Goal: Task Accomplishment & Management: Manage account settings

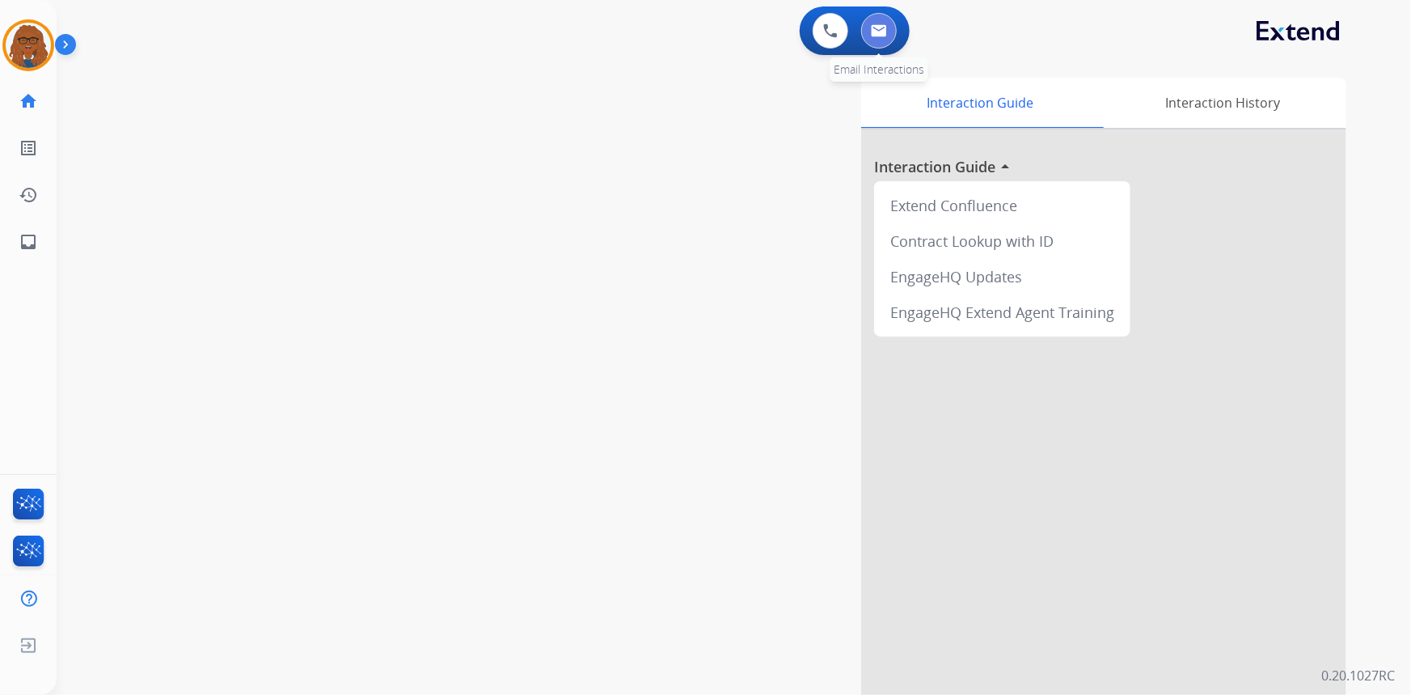
click at [886, 24] on button at bounding box center [879, 31] width 36 height 36
select select "**********"
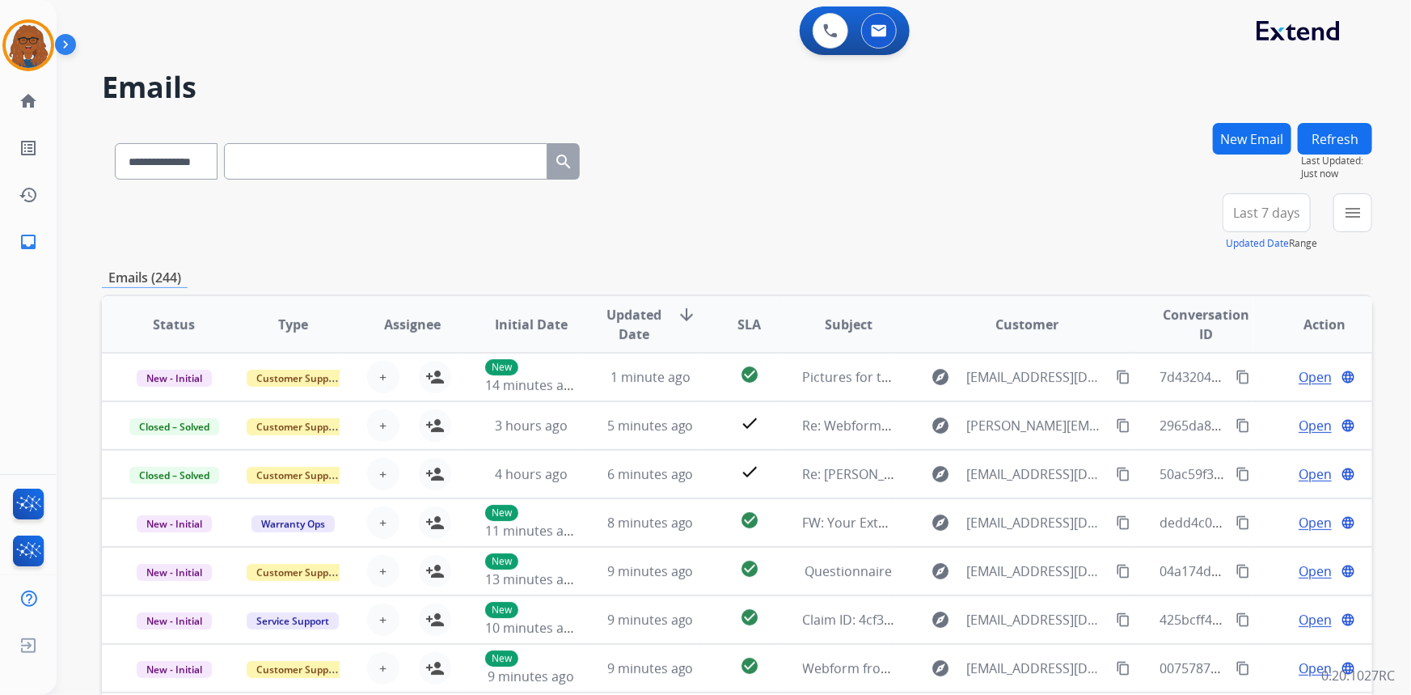
click at [1245, 210] on span "Last 7 days" at bounding box center [1266, 212] width 67 height 6
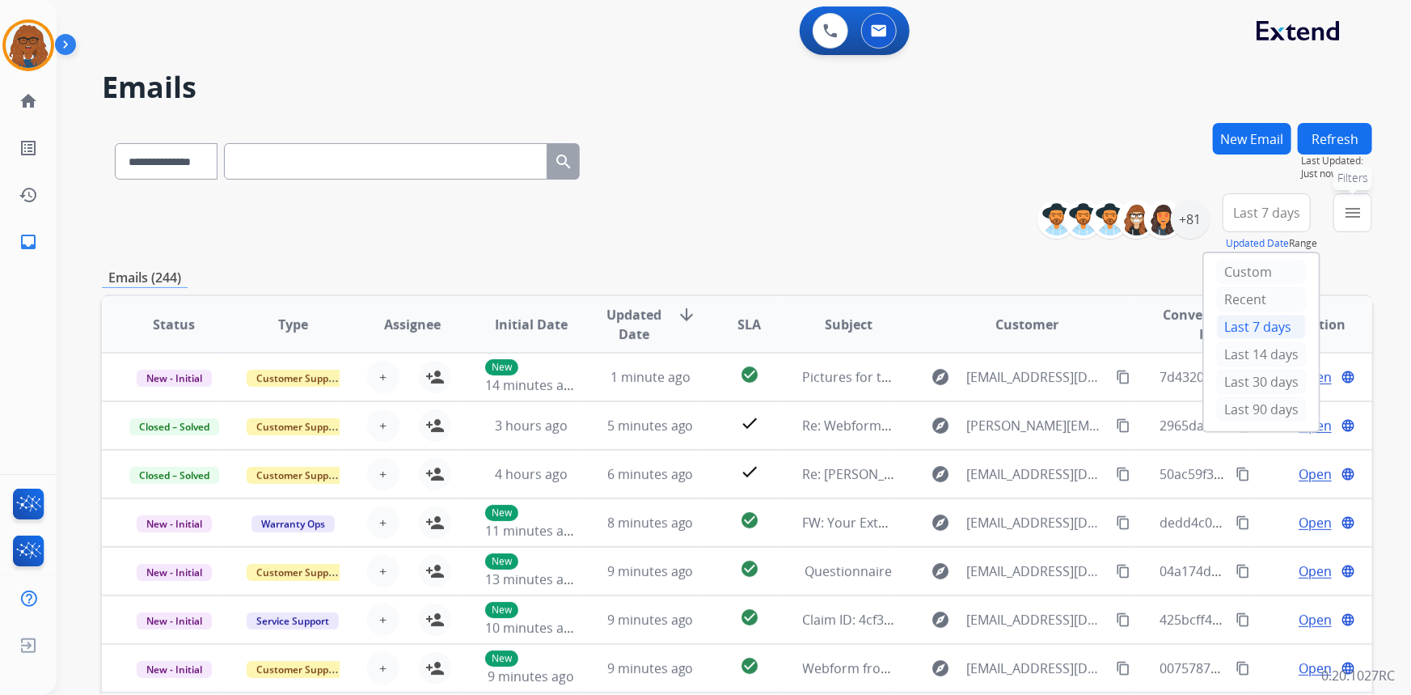
click at [1353, 223] on button "menu Filters" at bounding box center [1352, 212] width 39 height 39
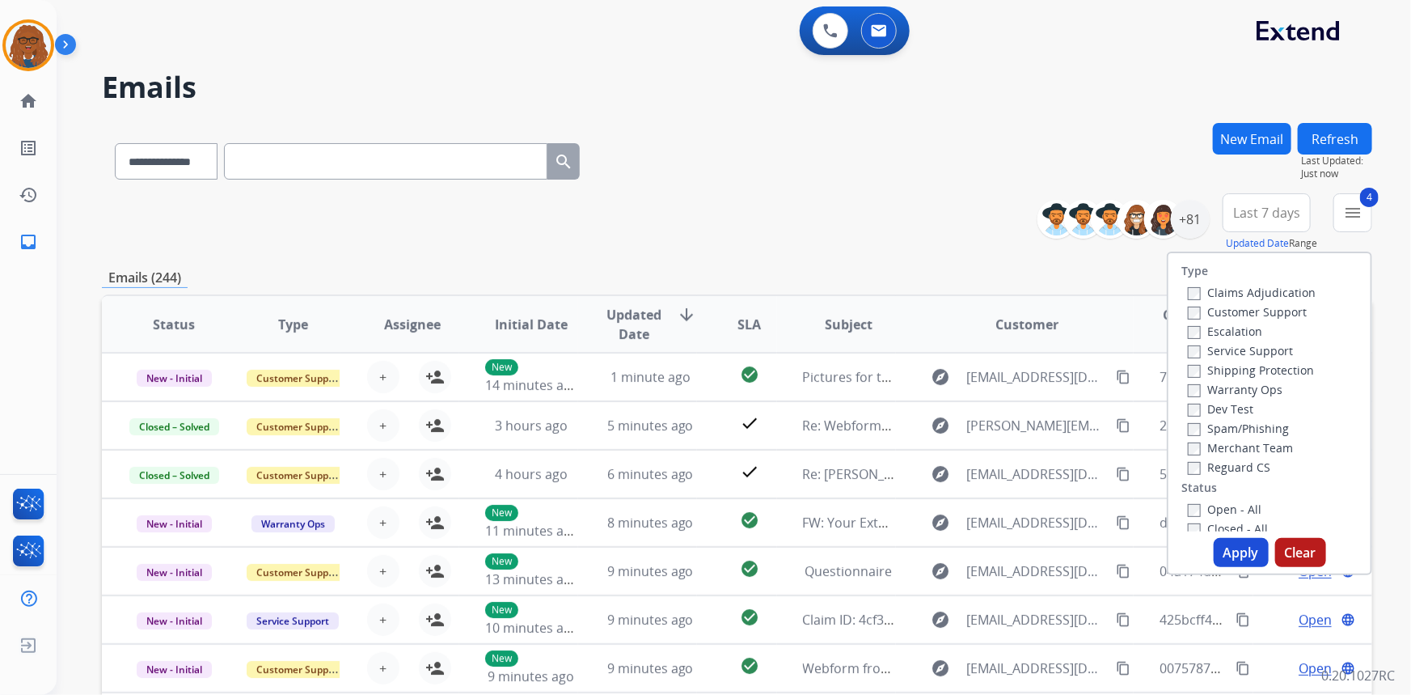
click at [1238, 550] on button "Apply" at bounding box center [1241, 552] width 55 height 29
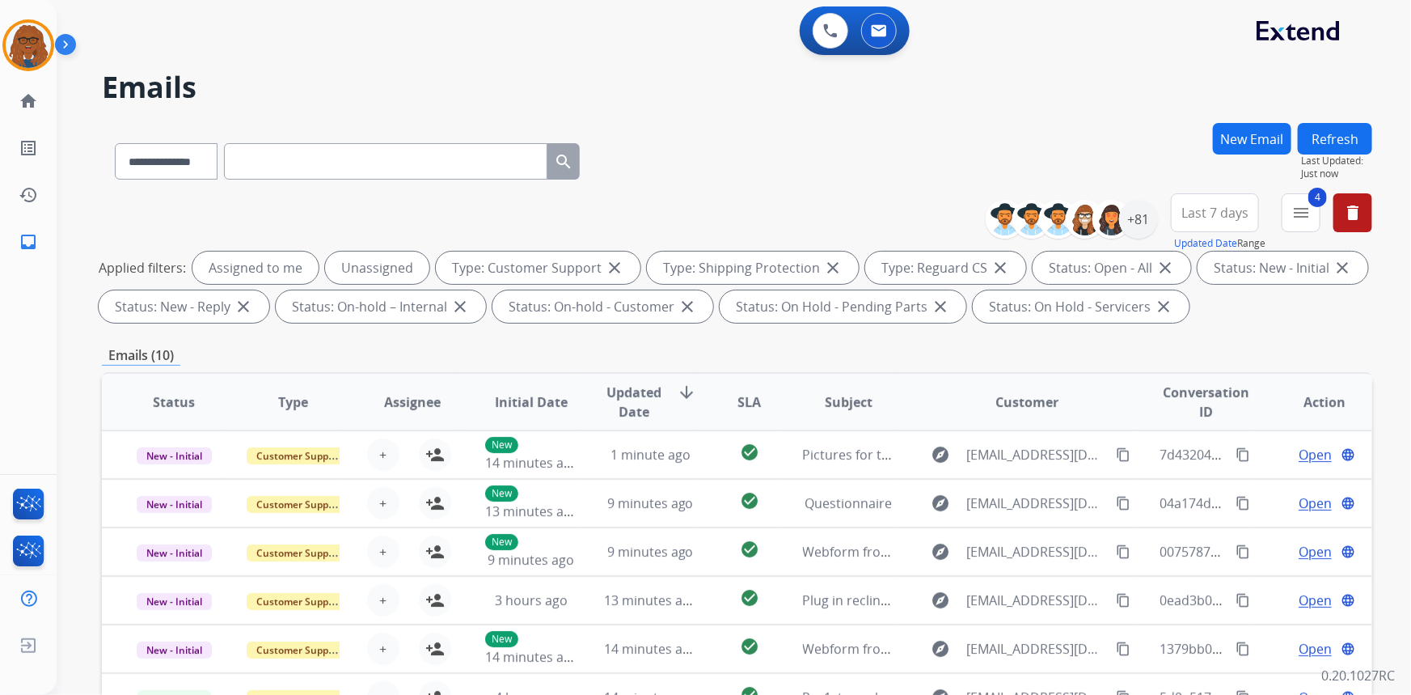
click at [1223, 211] on span "Last 7 days" at bounding box center [1214, 212] width 67 height 6
drag, startPoint x: 1180, startPoint y: 406, endPoint x: 1173, endPoint y: 363, distance: 43.3
click at [1180, 399] on div "Last 90 days" at bounding box center [1209, 409] width 89 height 24
click at [1134, 216] on div "+81" at bounding box center [1138, 219] width 39 height 39
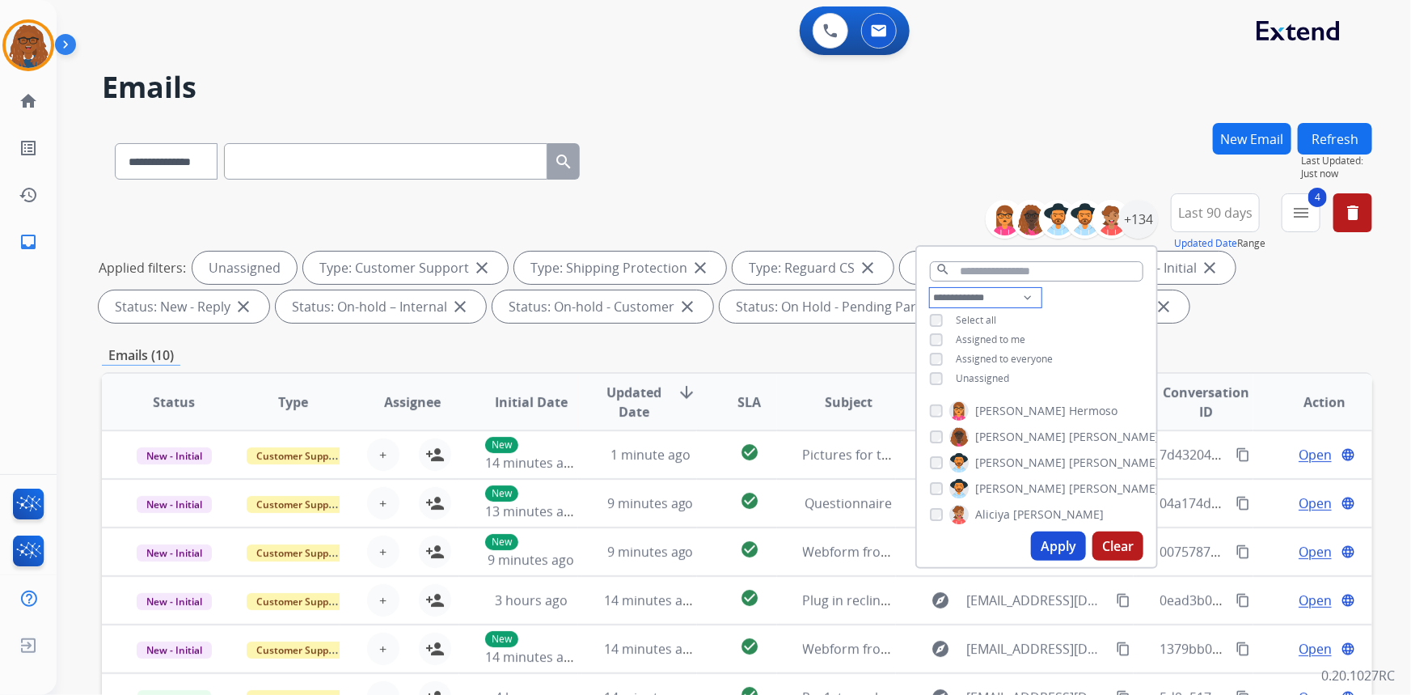
click at [1011, 293] on select "**********" at bounding box center [986, 297] width 112 height 19
select select "**********"
click at [930, 288] on select "**********" at bounding box center [986, 297] width 112 height 19
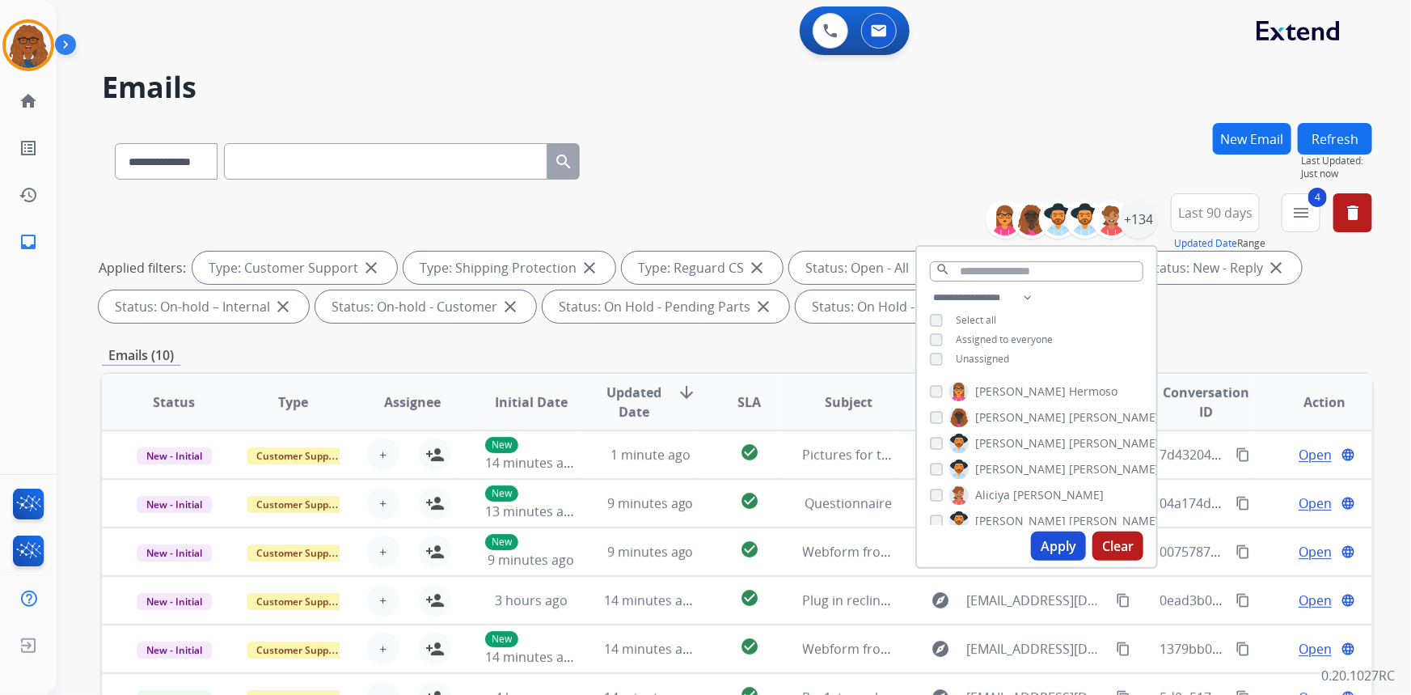
drag, startPoint x: 1054, startPoint y: 545, endPoint x: 1050, endPoint y: 534, distance: 11.3
click at [1053, 543] on button "Apply" at bounding box center [1058, 545] width 55 height 29
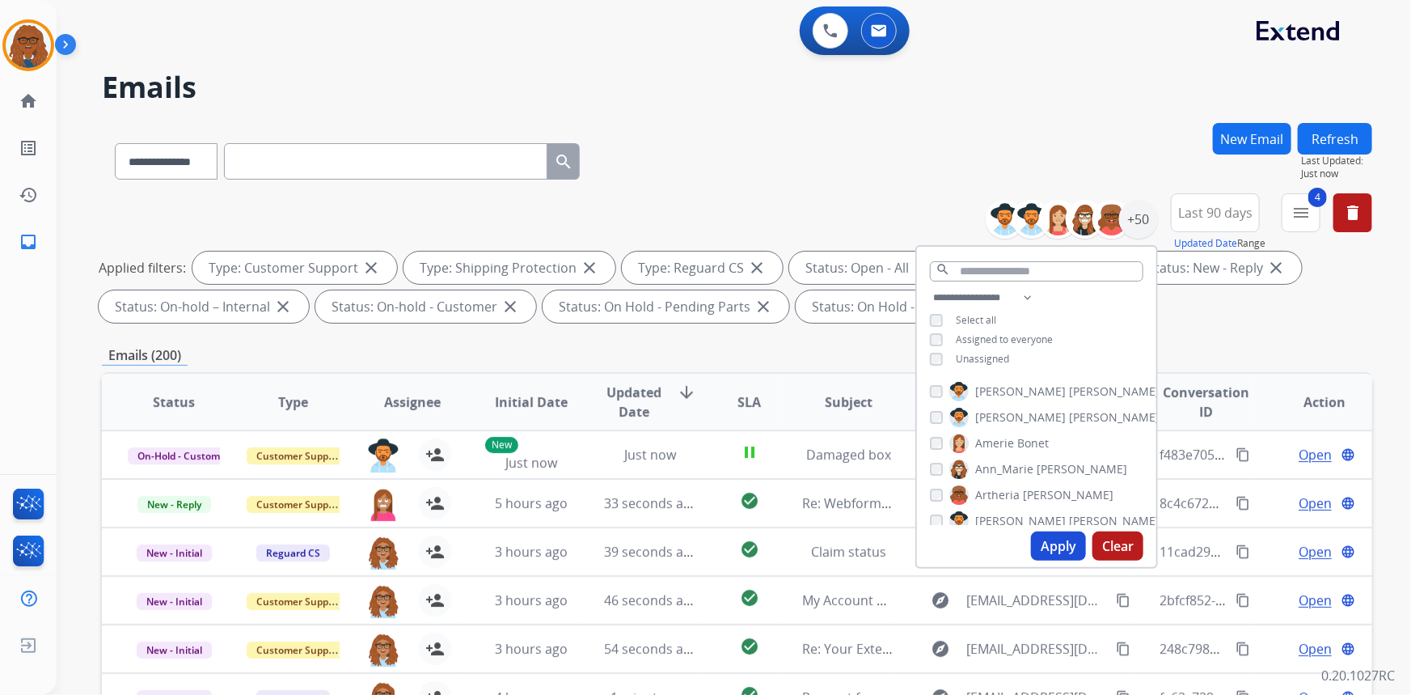
click at [1062, 315] on div "**********" at bounding box center [1036, 330] width 239 height 84
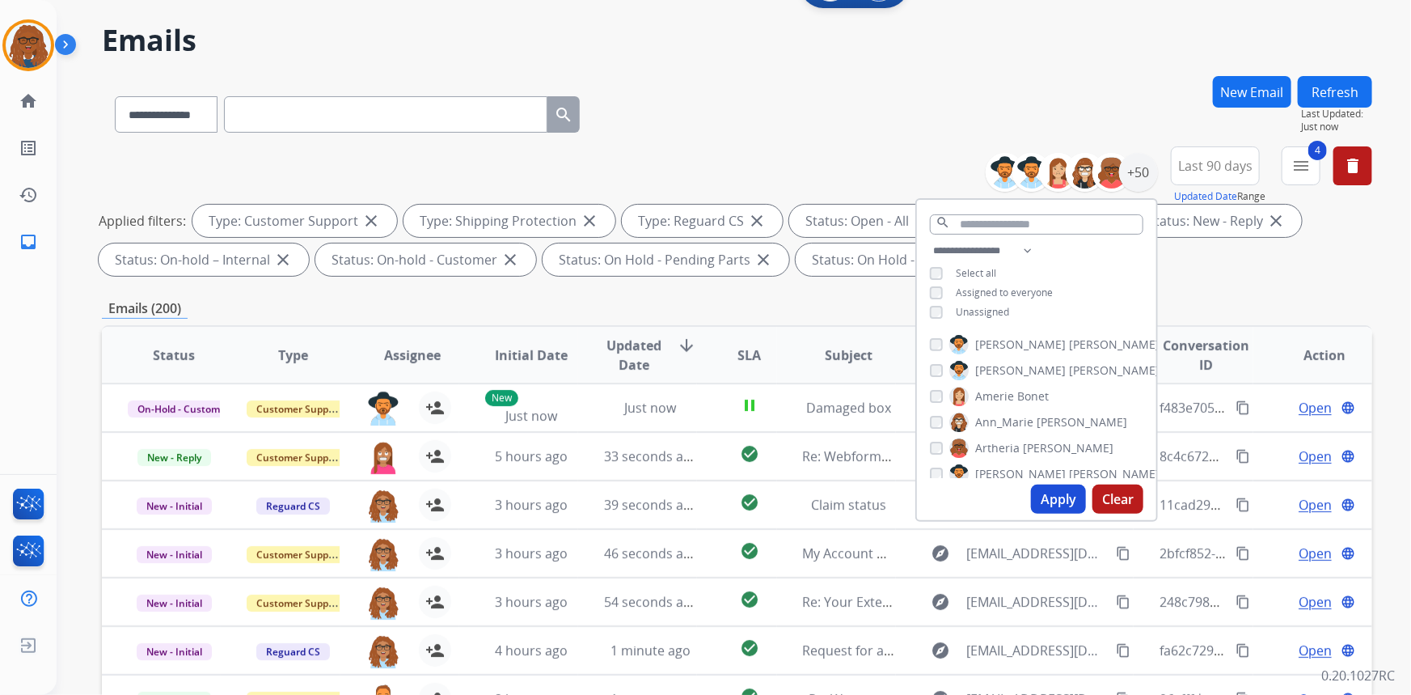
scroll to position [73, 0]
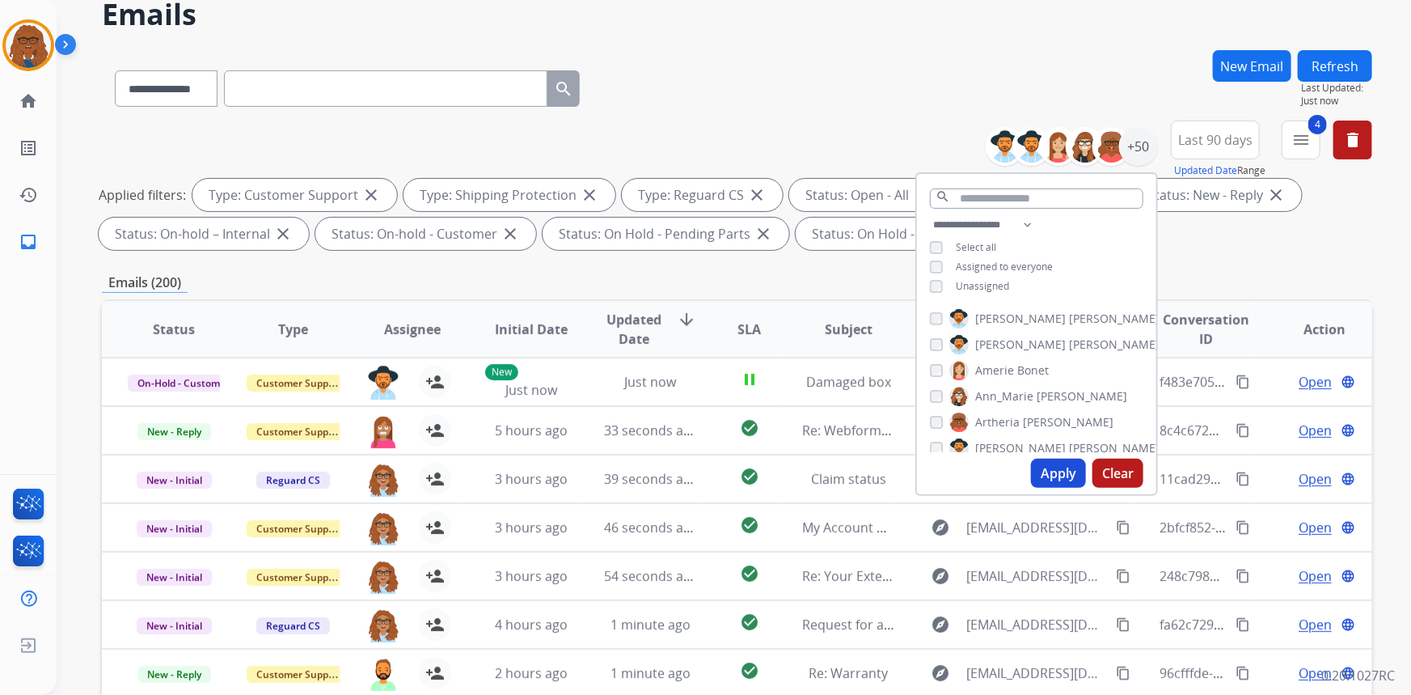
click at [989, 319] on span "[PERSON_NAME]" at bounding box center [1020, 318] width 91 height 16
click at [1000, 345] on span "[PERSON_NAME]" at bounding box center [1020, 344] width 91 height 16
click at [989, 368] on span "Amerie" at bounding box center [994, 370] width 39 height 16
click at [996, 395] on span "Ann_Marie" at bounding box center [1004, 396] width 58 height 16
click at [1003, 426] on span "Artheria" at bounding box center [997, 422] width 44 height 16
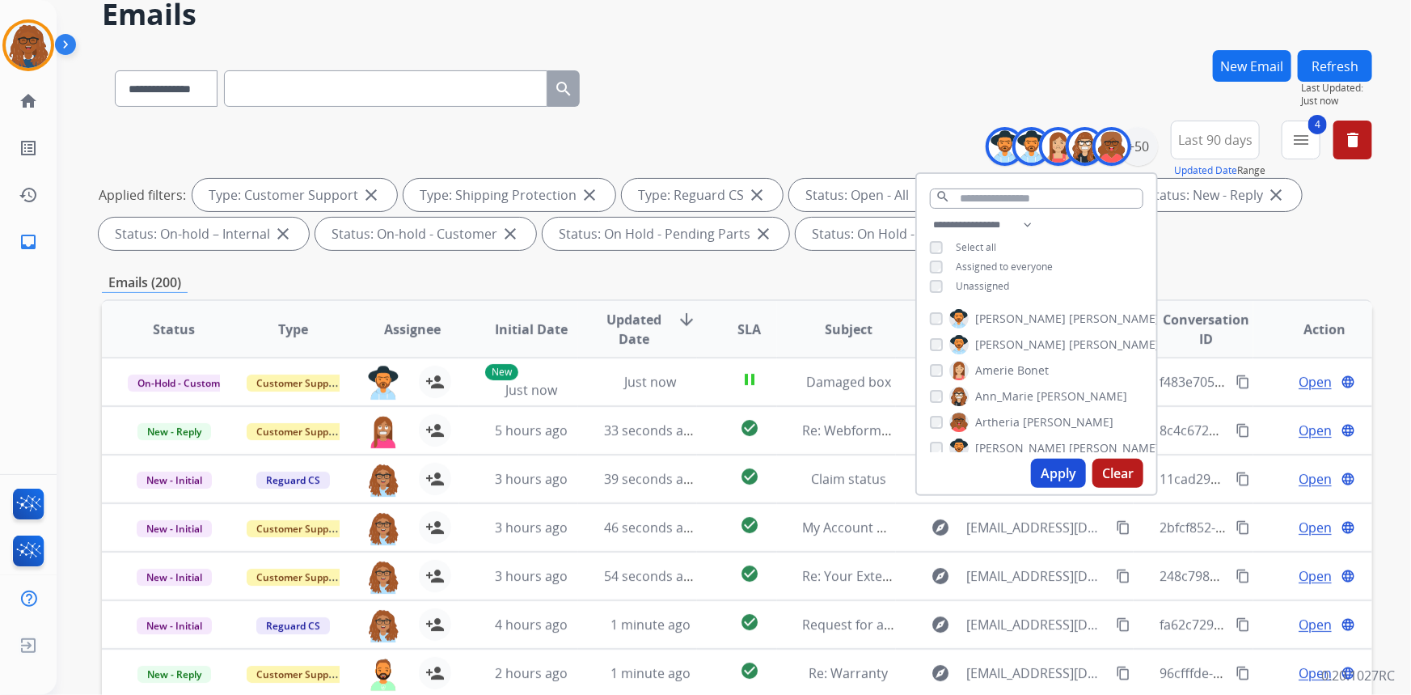
click at [1003, 450] on span "[PERSON_NAME]" at bounding box center [1020, 448] width 91 height 16
click at [1004, 396] on span "Aurora" at bounding box center [993, 400] width 37 height 16
click at [1006, 422] on span "Chantelle" at bounding box center [1001, 426] width 52 height 16
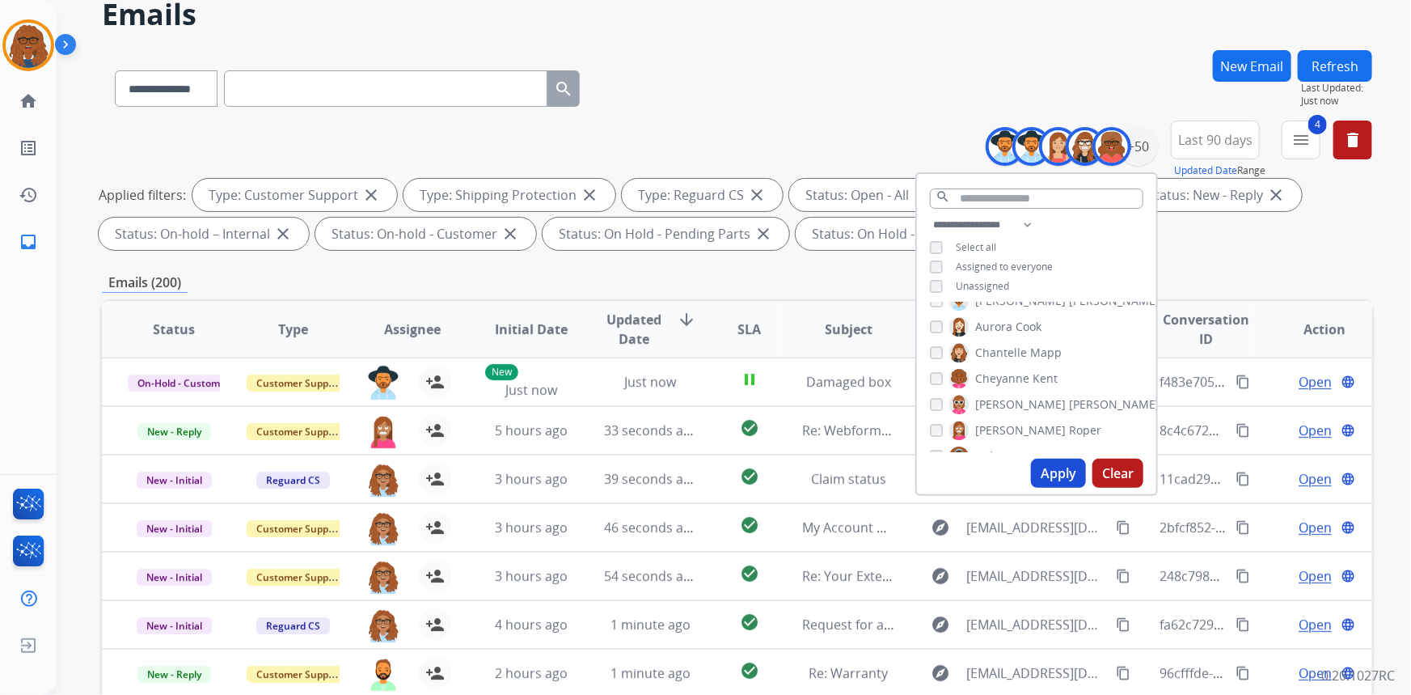
click at [940, 369] on div "[PERSON_NAME]" at bounding box center [994, 378] width 128 height 19
click at [933, 389] on div "[PERSON_NAME] [PERSON_NAME] [PERSON_NAME] [PERSON_NAME] [PERSON_NAME] [PERSON_N…" at bounding box center [1036, 377] width 239 height 150
click at [932, 408] on div "[PERSON_NAME]" at bounding box center [1020, 408] width 180 height 19
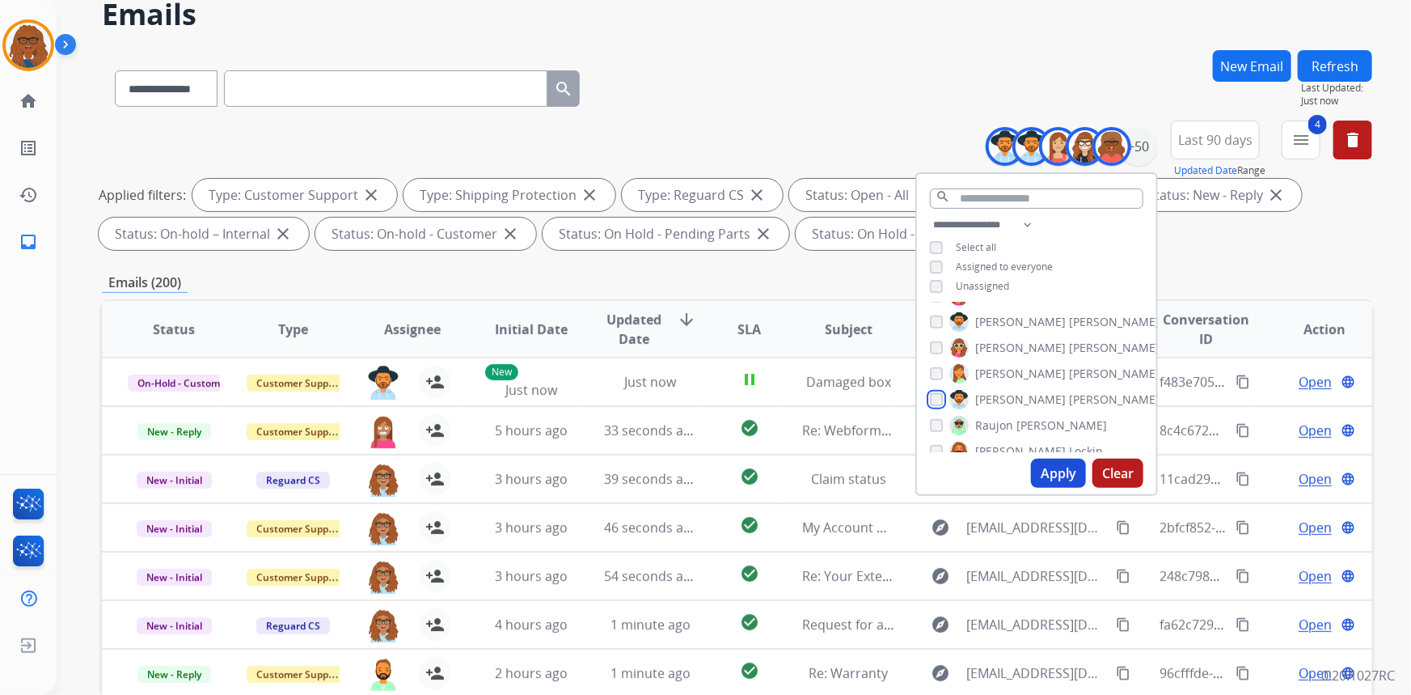
scroll to position [809, 0]
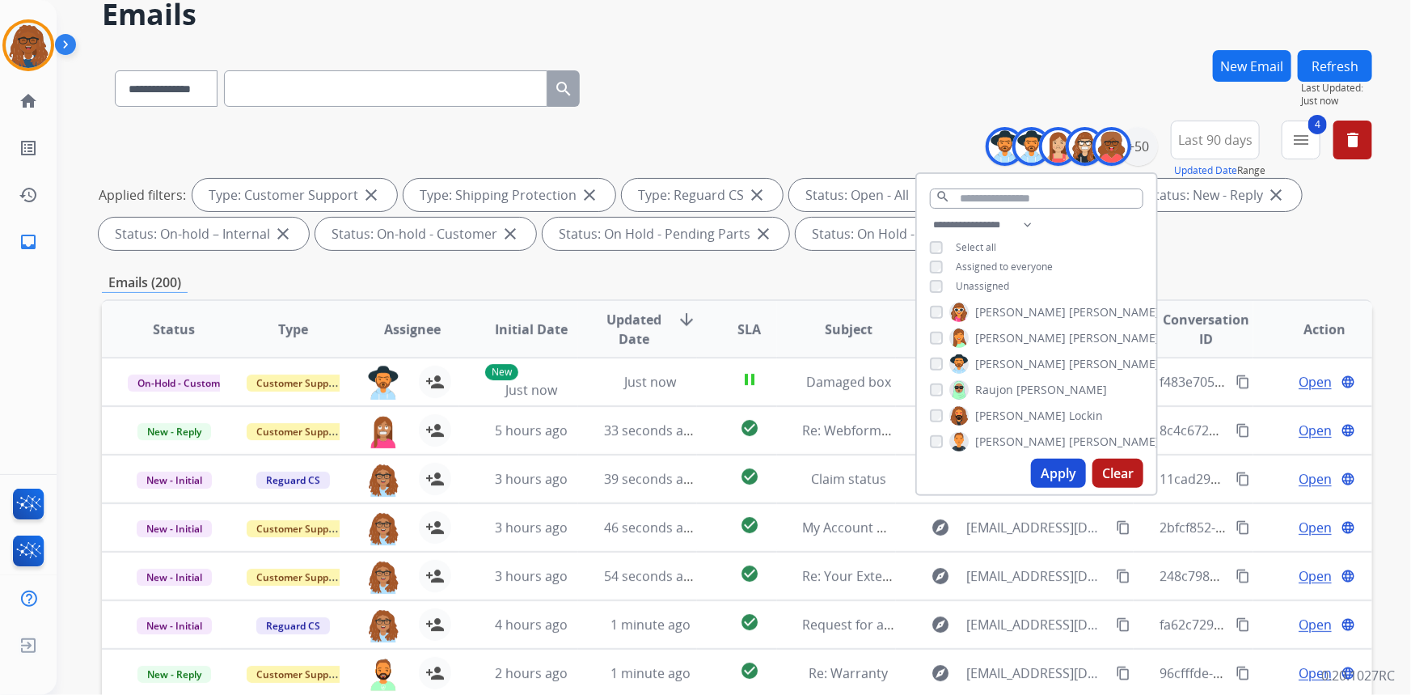
click at [935, 445] on div "[PERSON_NAME]" at bounding box center [1045, 441] width 230 height 19
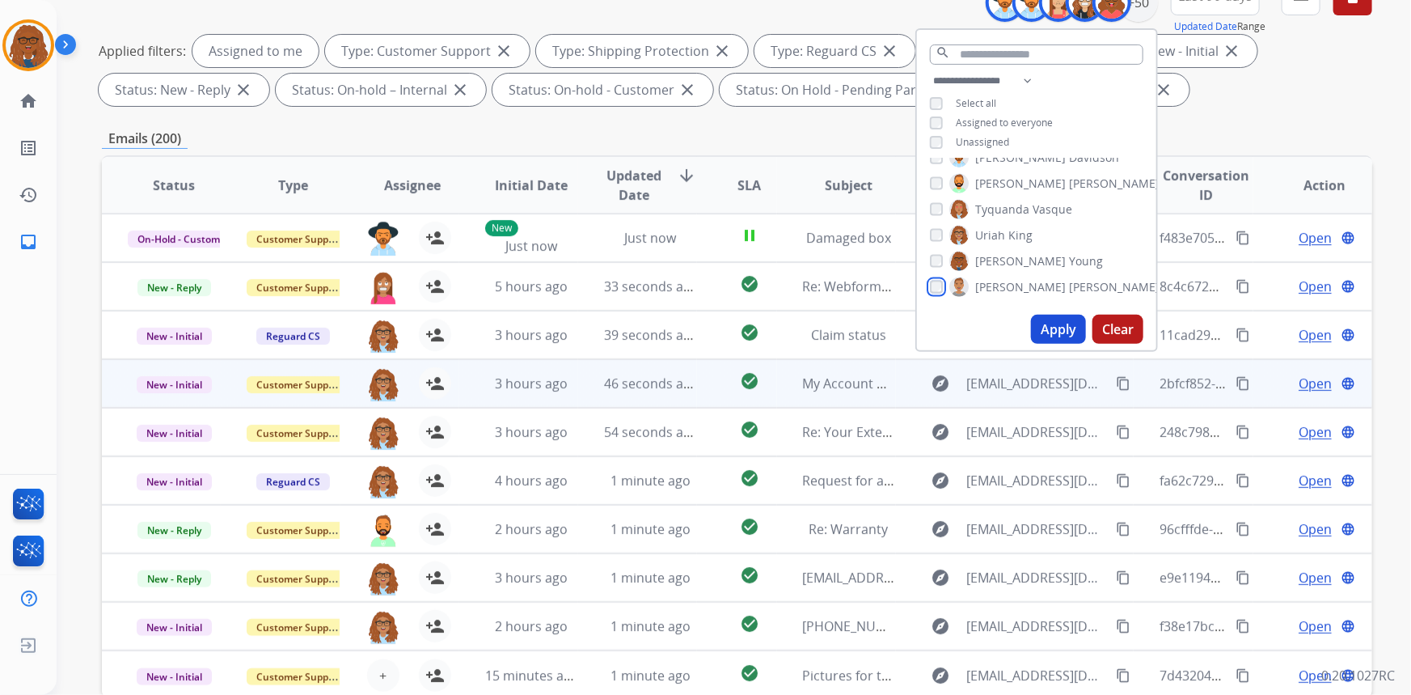
scroll to position [220, 0]
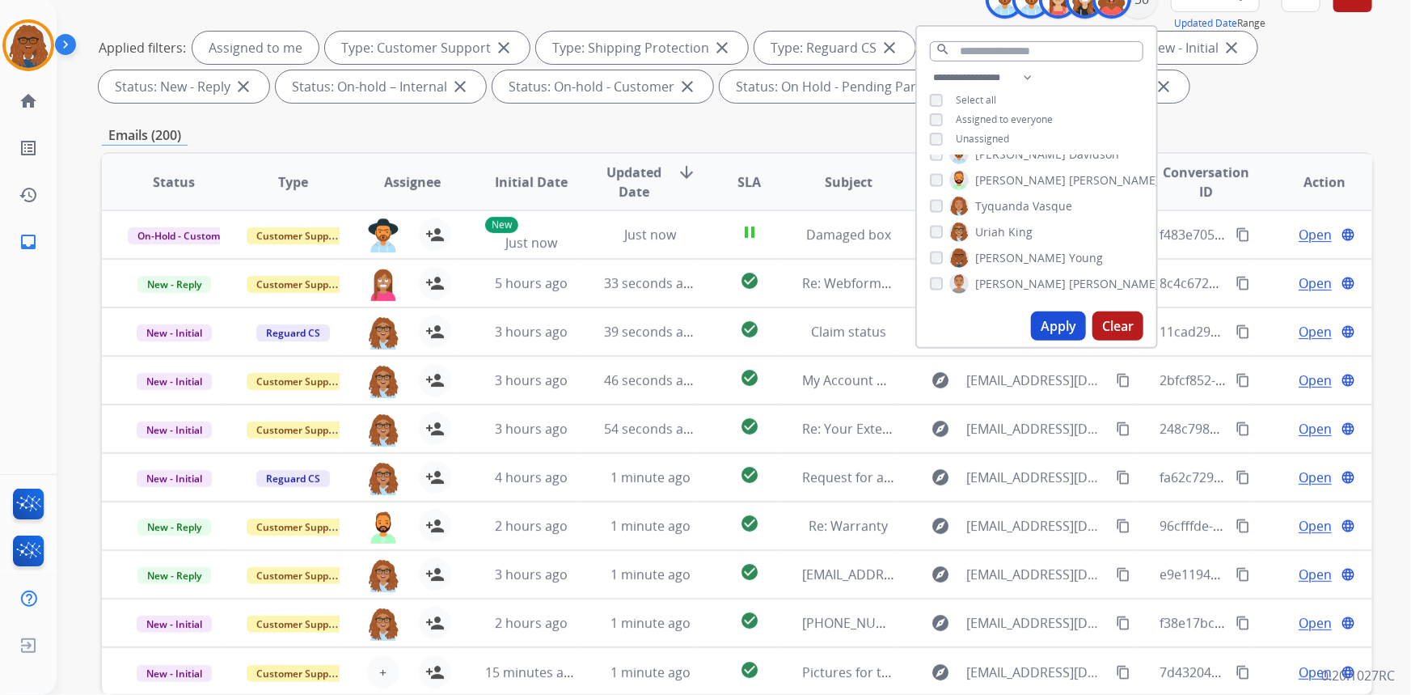
click at [1052, 329] on button "Apply" at bounding box center [1058, 325] width 55 height 29
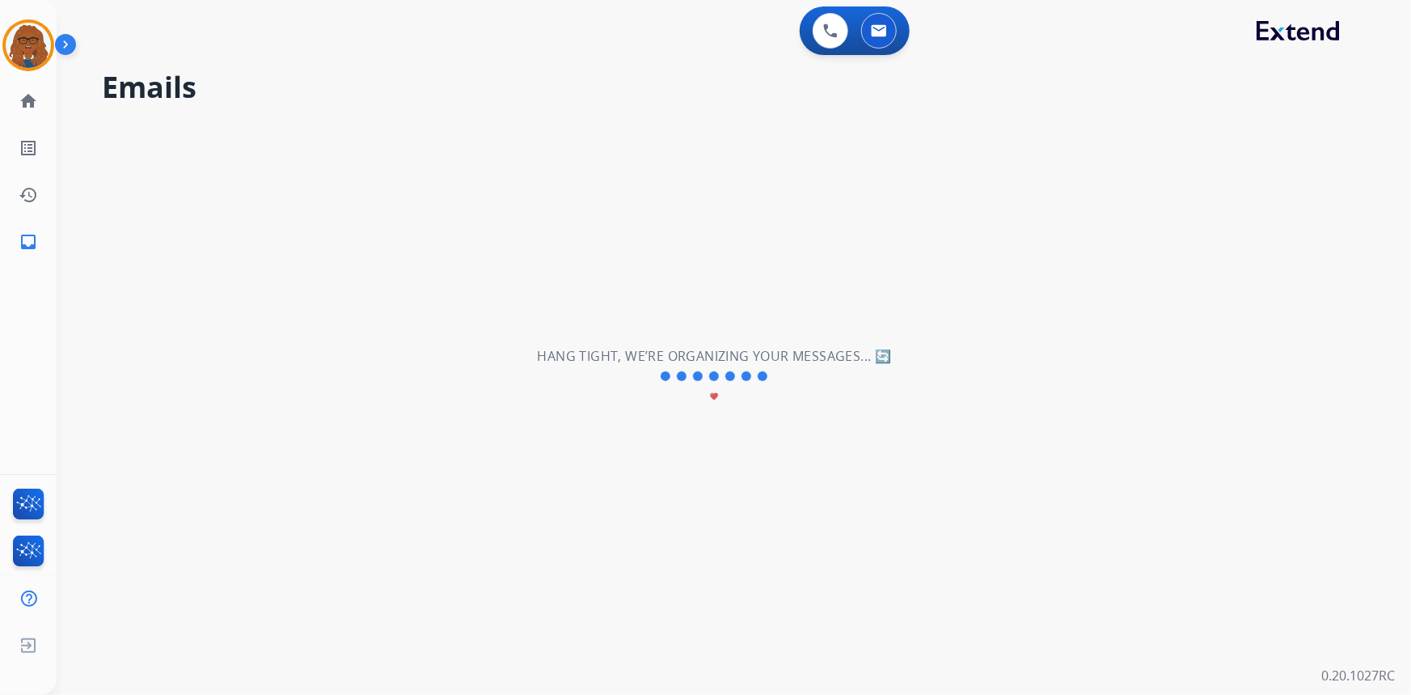
scroll to position [0, 0]
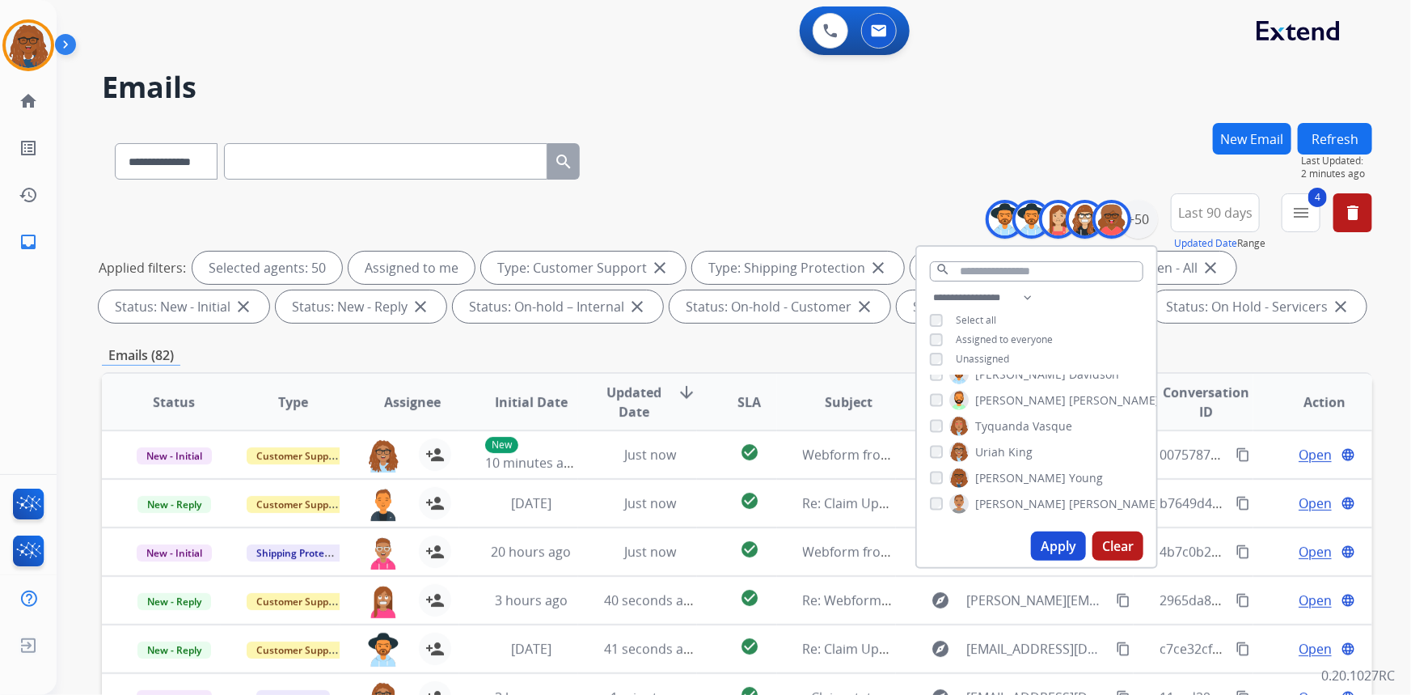
click at [411, 399] on span "Assignee" at bounding box center [412, 401] width 57 height 19
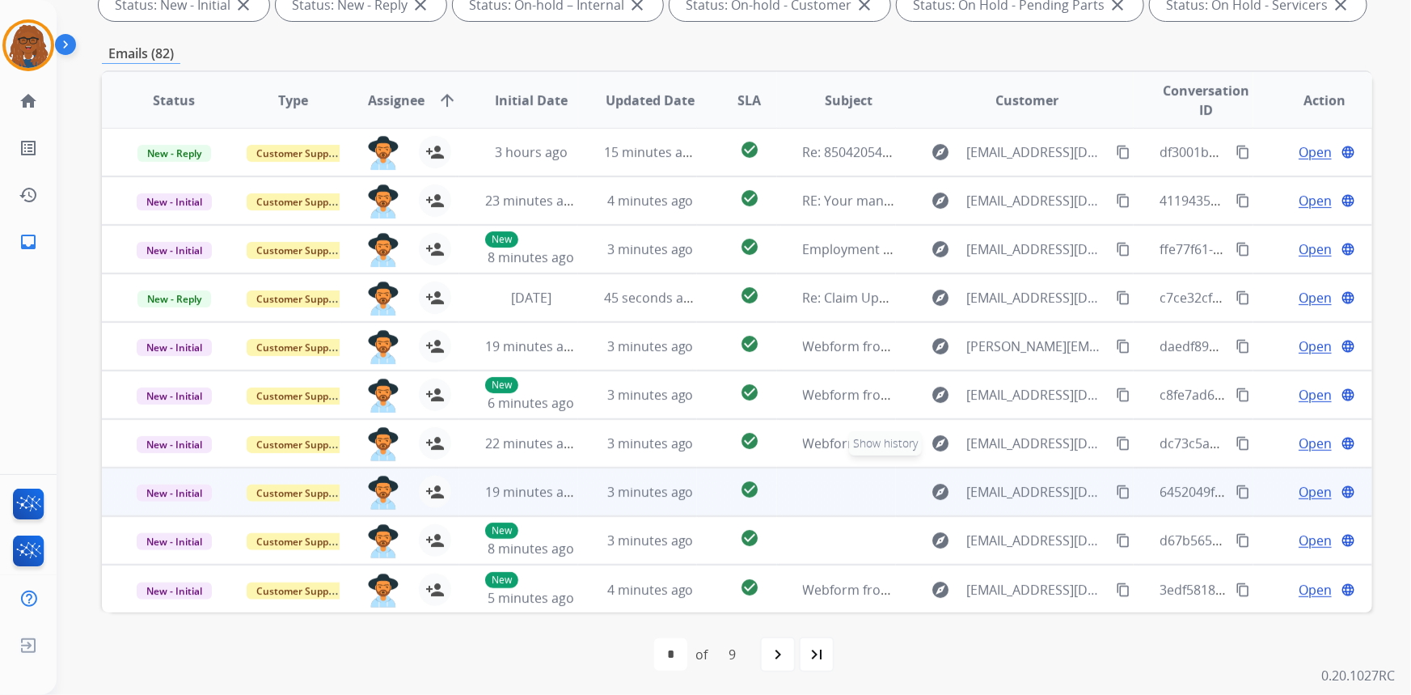
scroll to position [302, 0]
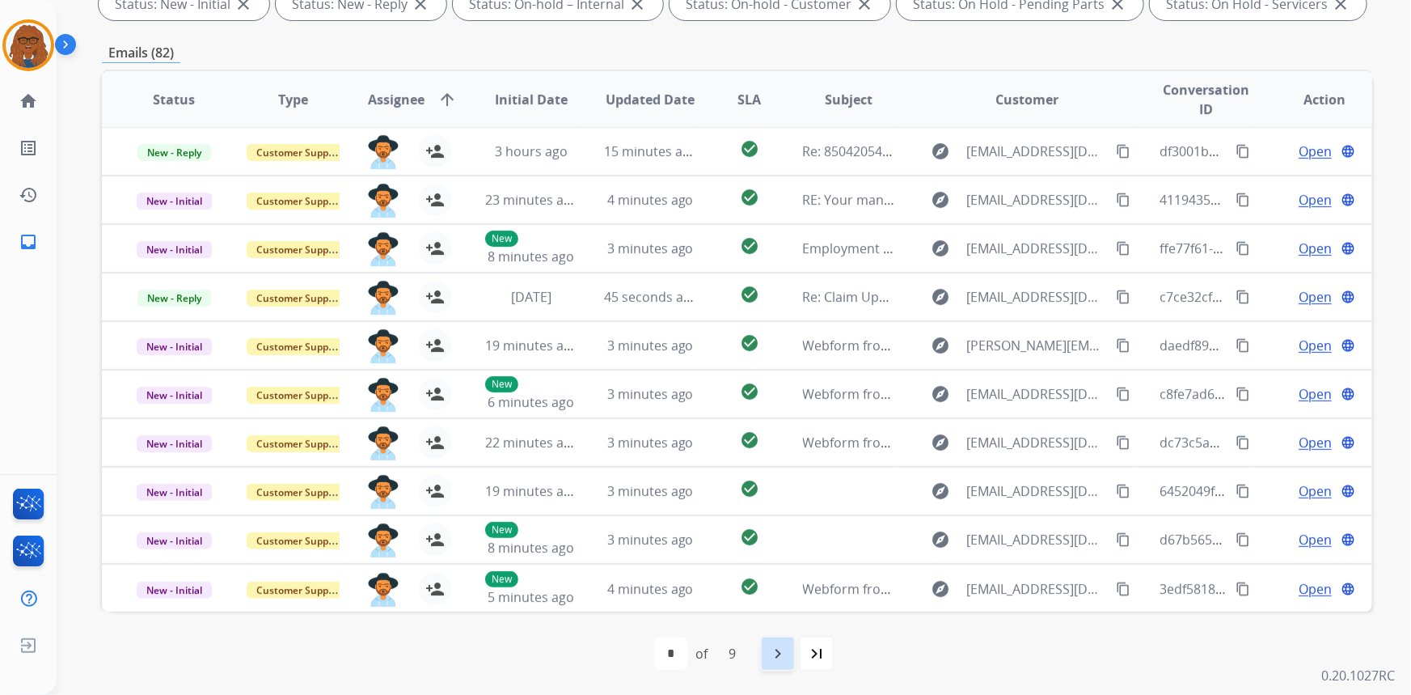
click at [777, 652] on mat-icon "navigate_next" at bounding box center [777, 653] width 19 height 19
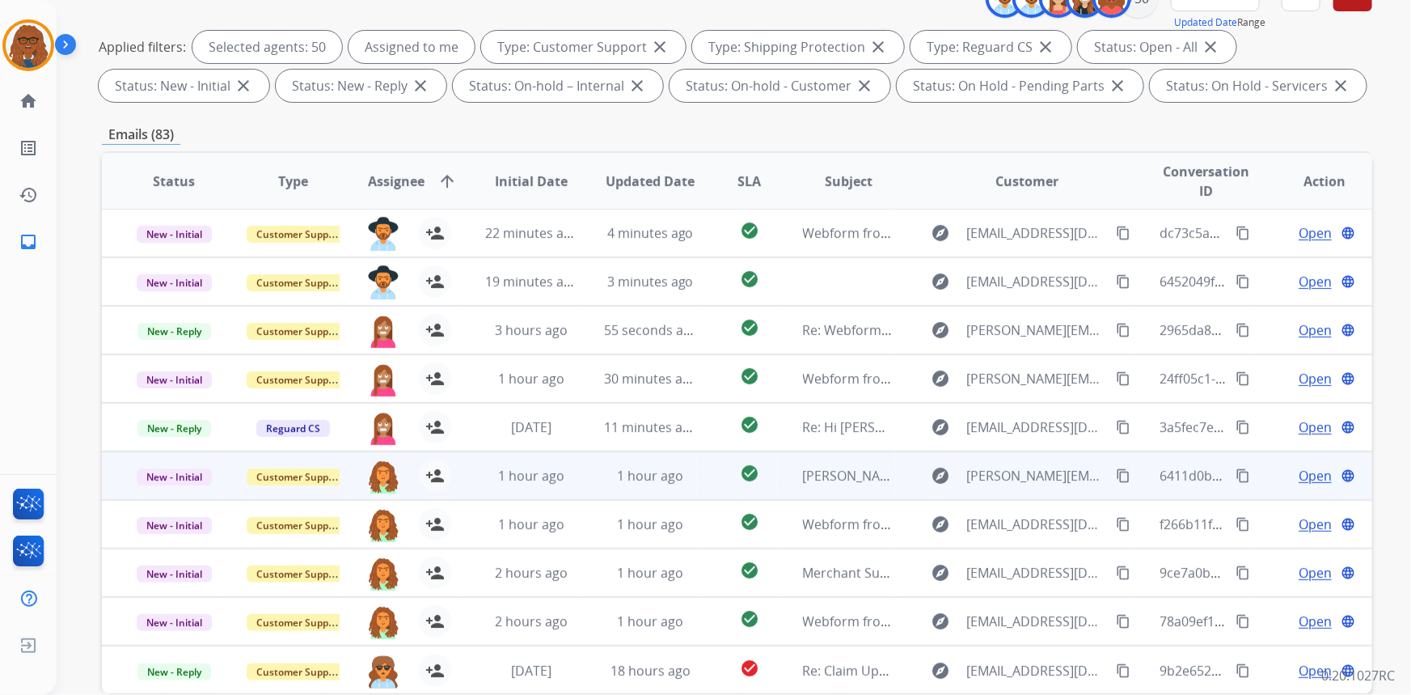
scroll to position [293, 0]
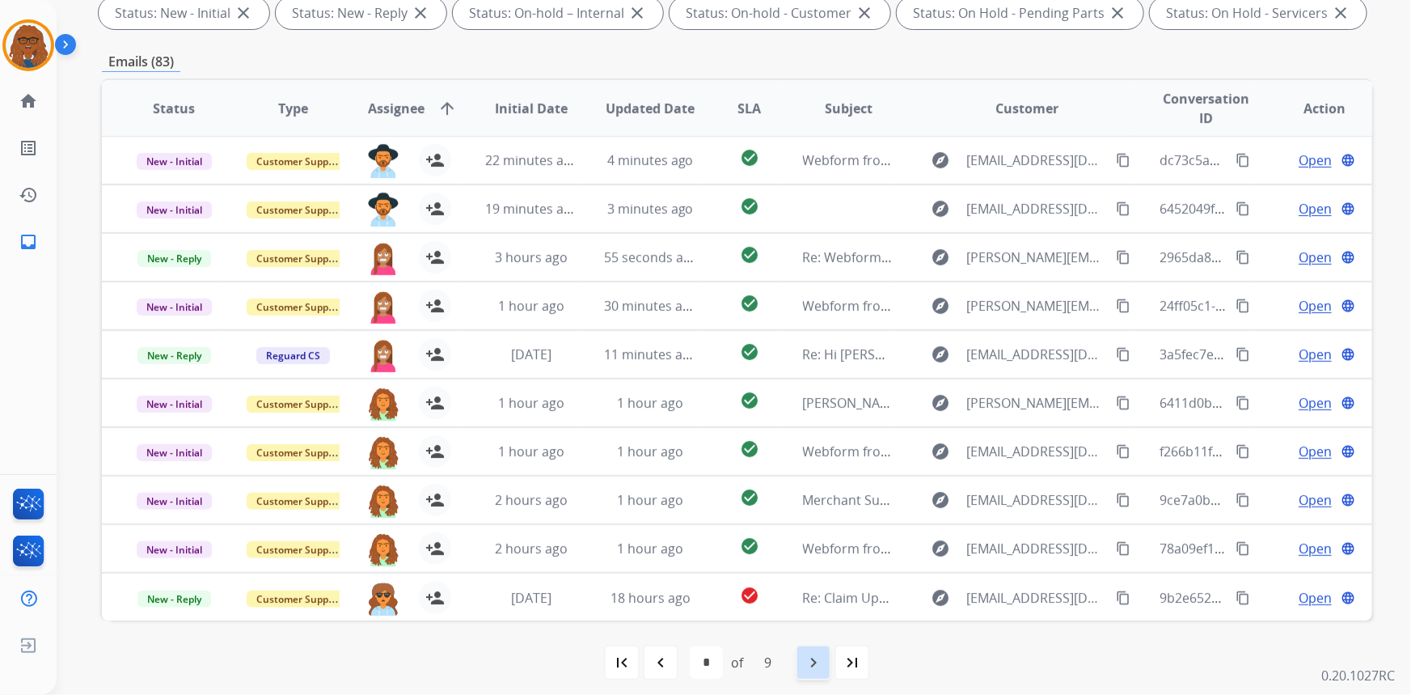
click at [816, 659] on mat-icon "navigate_next" at bounding box center [813, 661] width 19 height 19
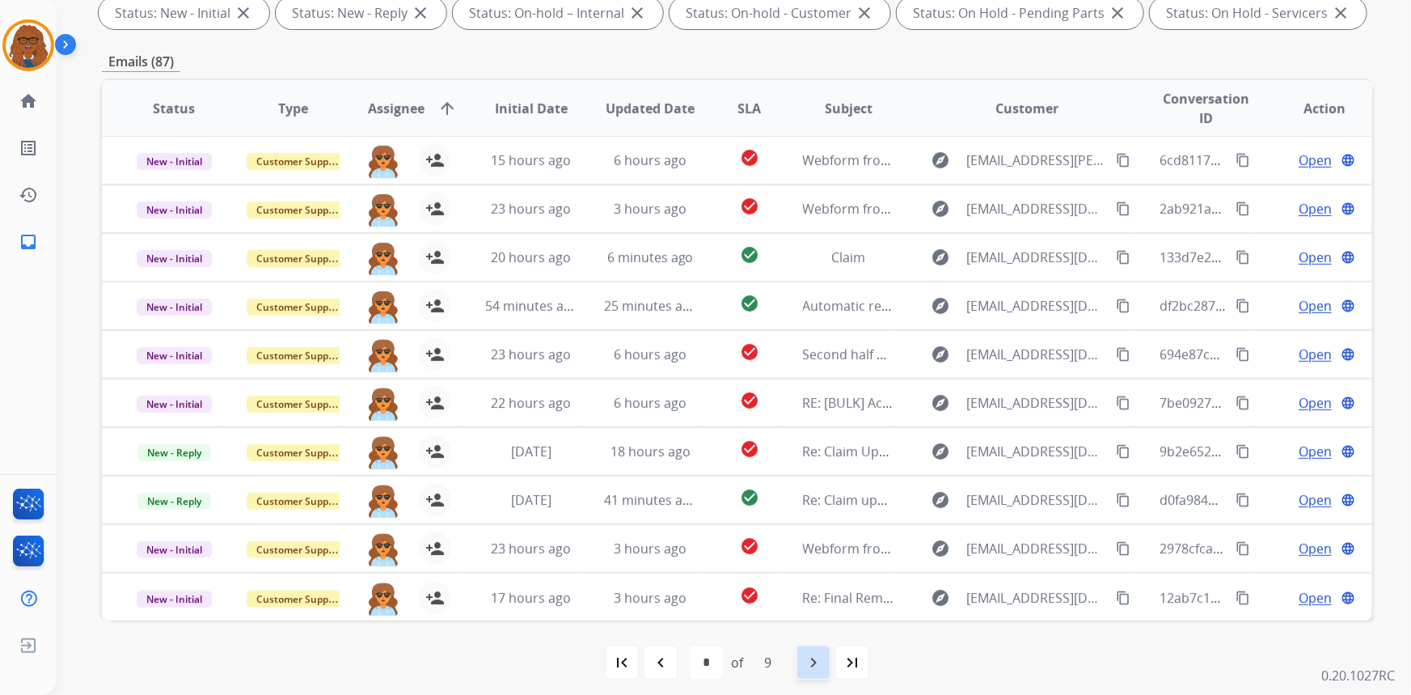
click at [813, 657] on mat-icon "navigate_next" at bounding box center [813, 661] width 19 height 19
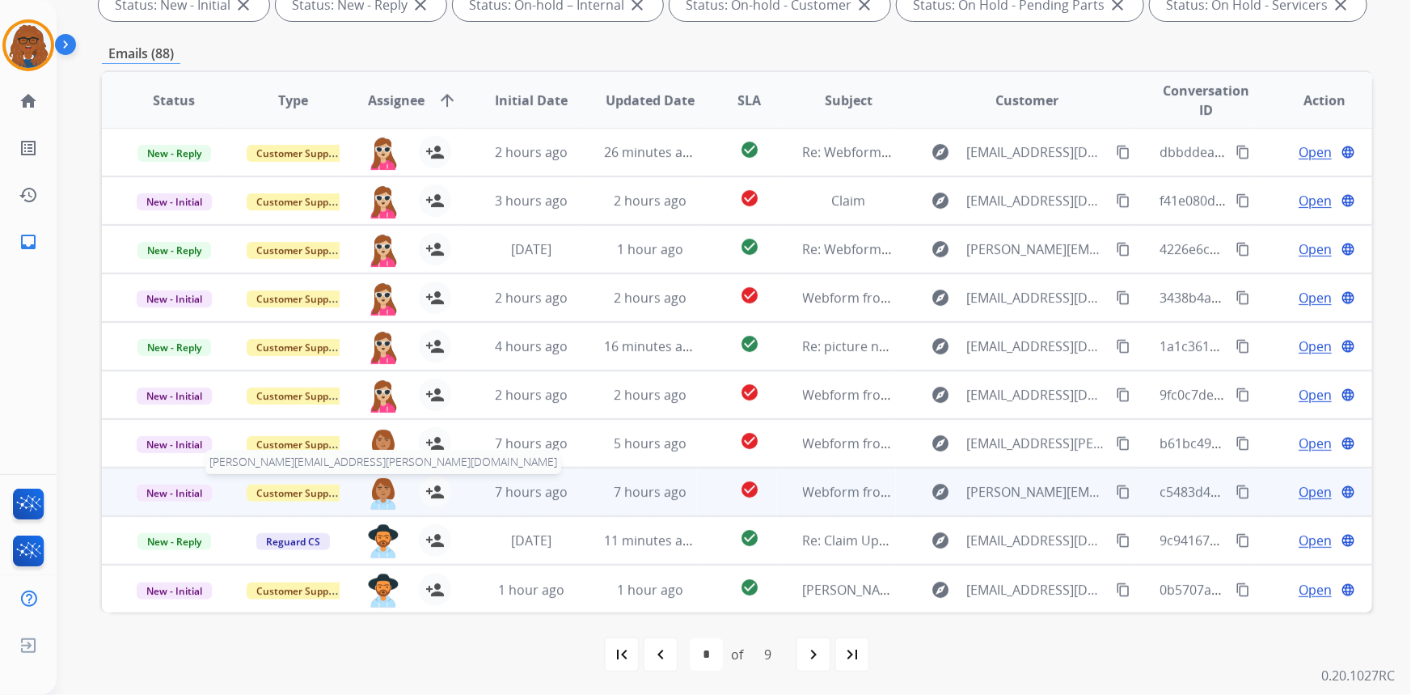
scroll to position [302, 0]
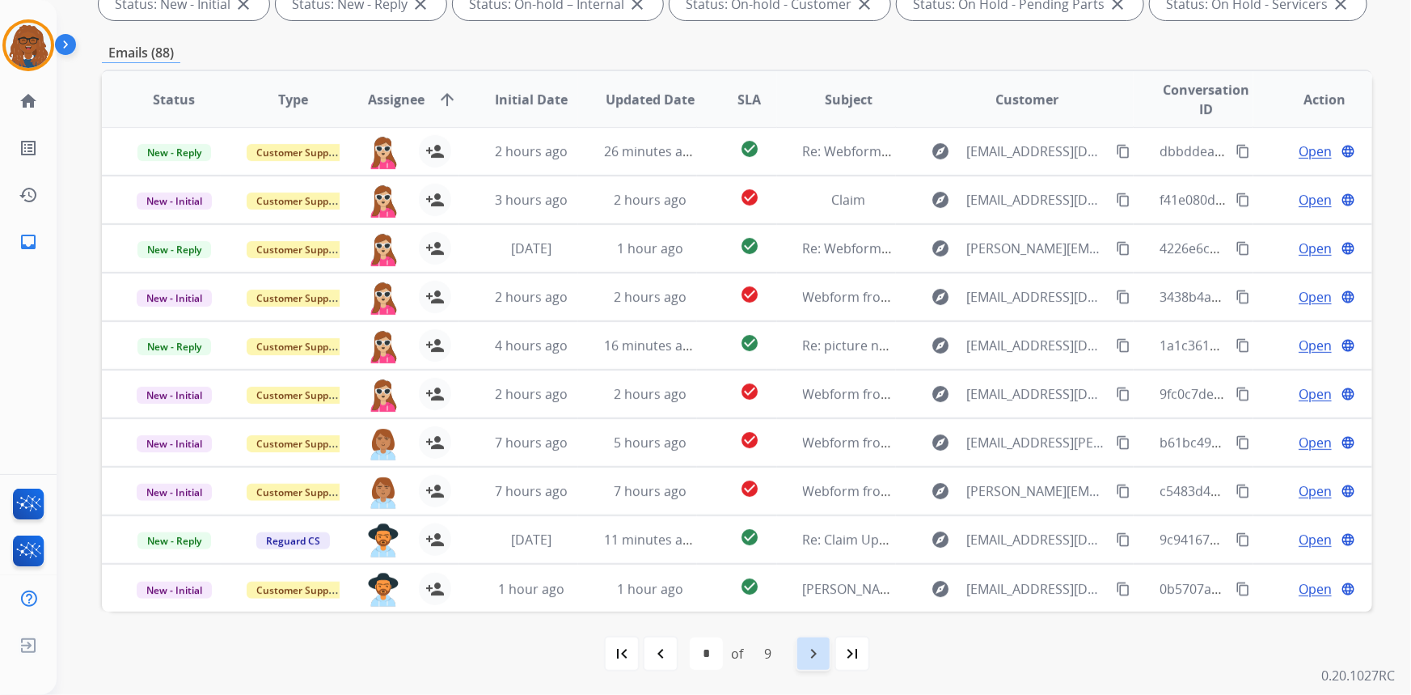
click at [816, 665] on div "navigate_next" at bounding box center [814, 653] width 36 height 36
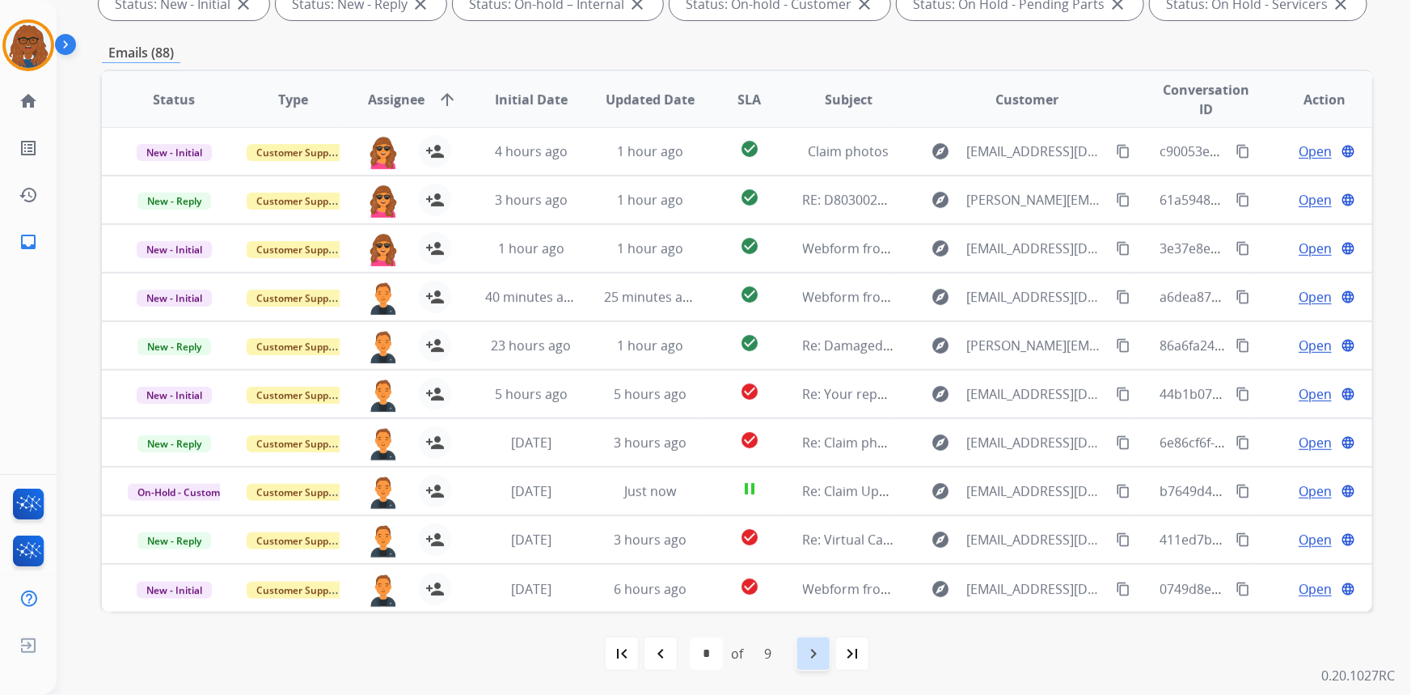
click at [816, 660] on mat-icon "navigate_next" at bounding box center [813, 653] width 19 height 19
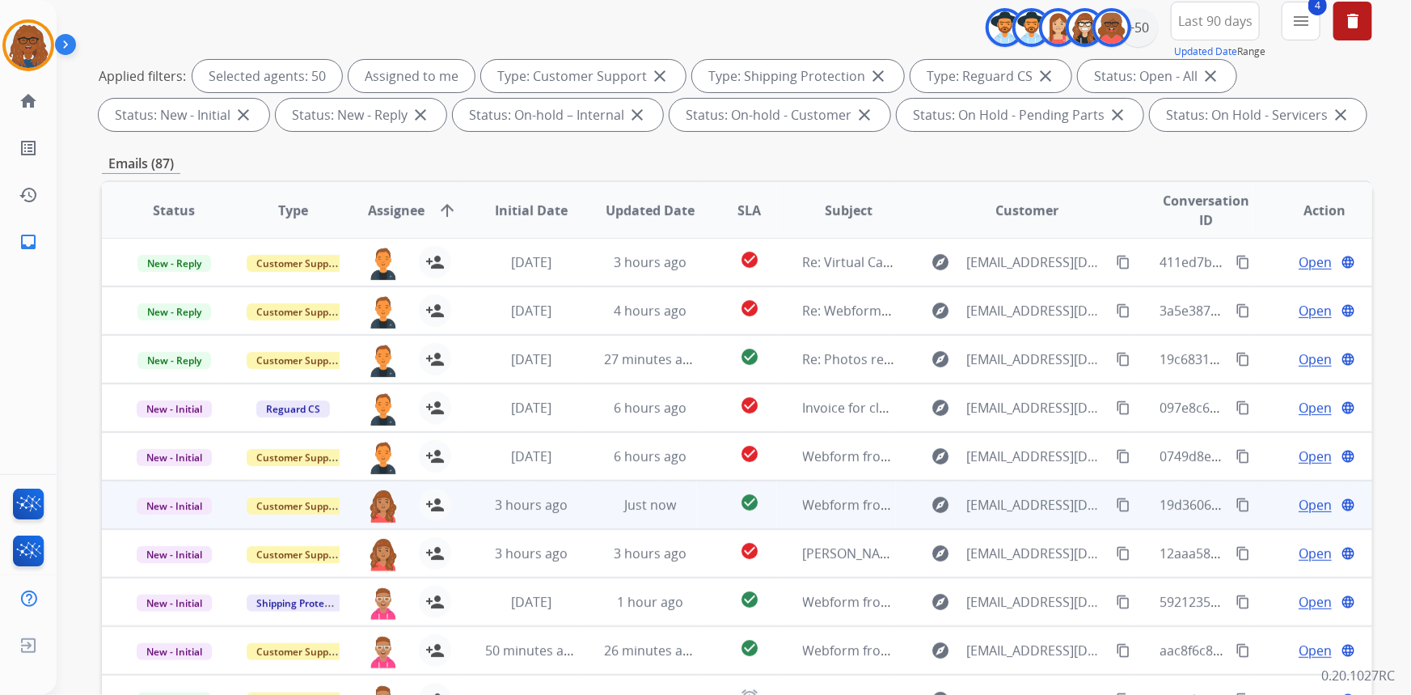
scroll to position [293, 0]
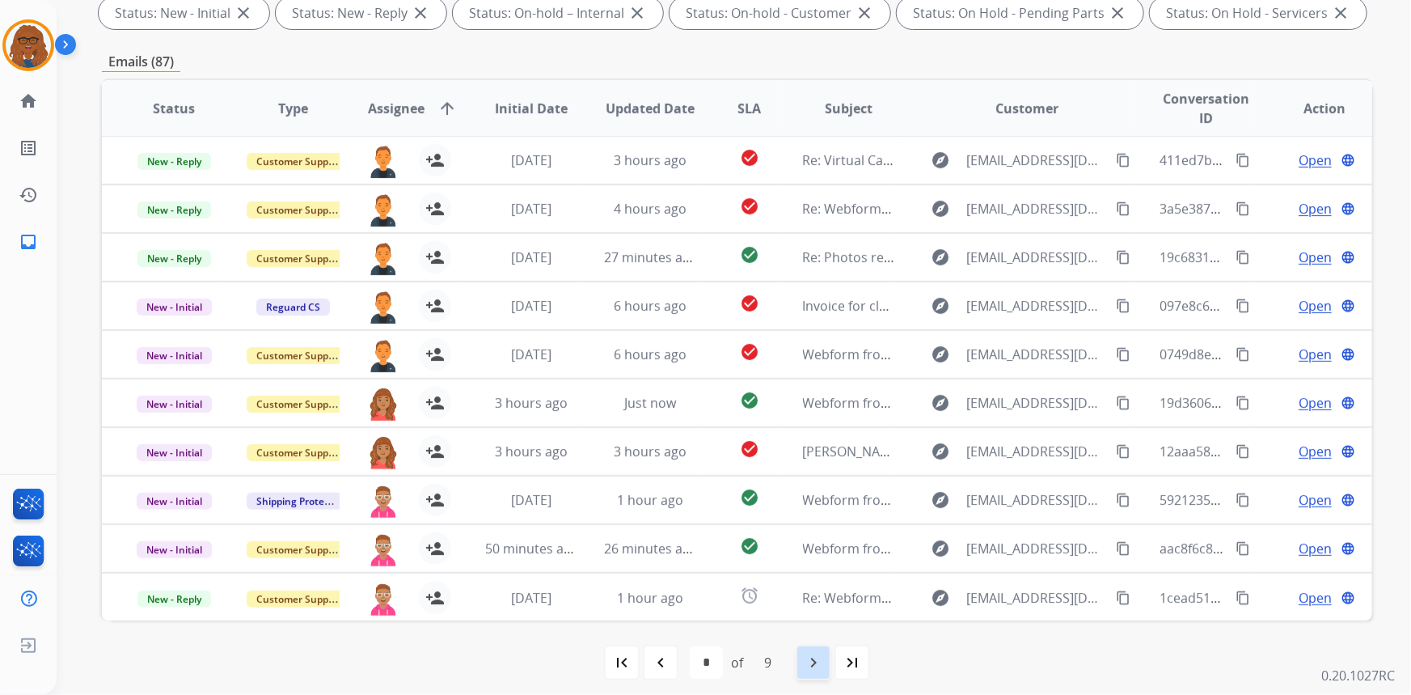
click at [801, 668] on div "navigate_next" at bounding box center [814, 662] width 36 height 36
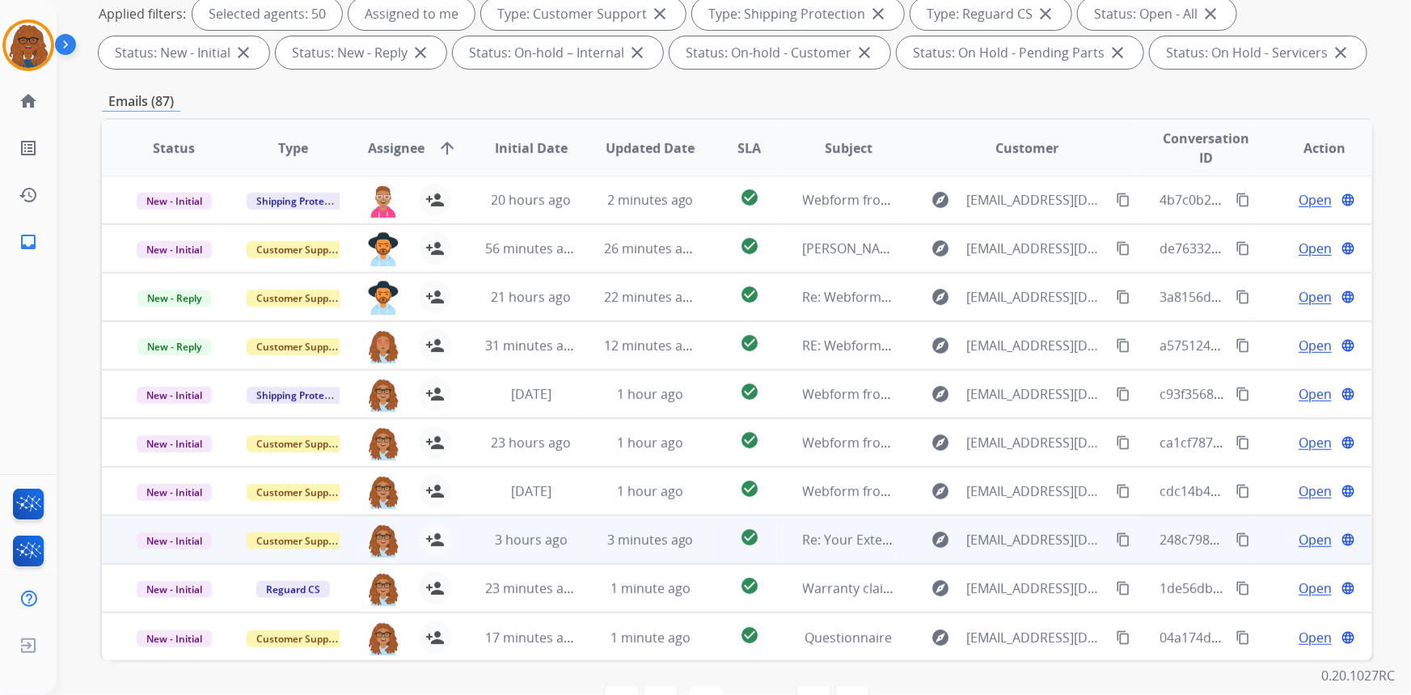
scroll to position [302, 0]
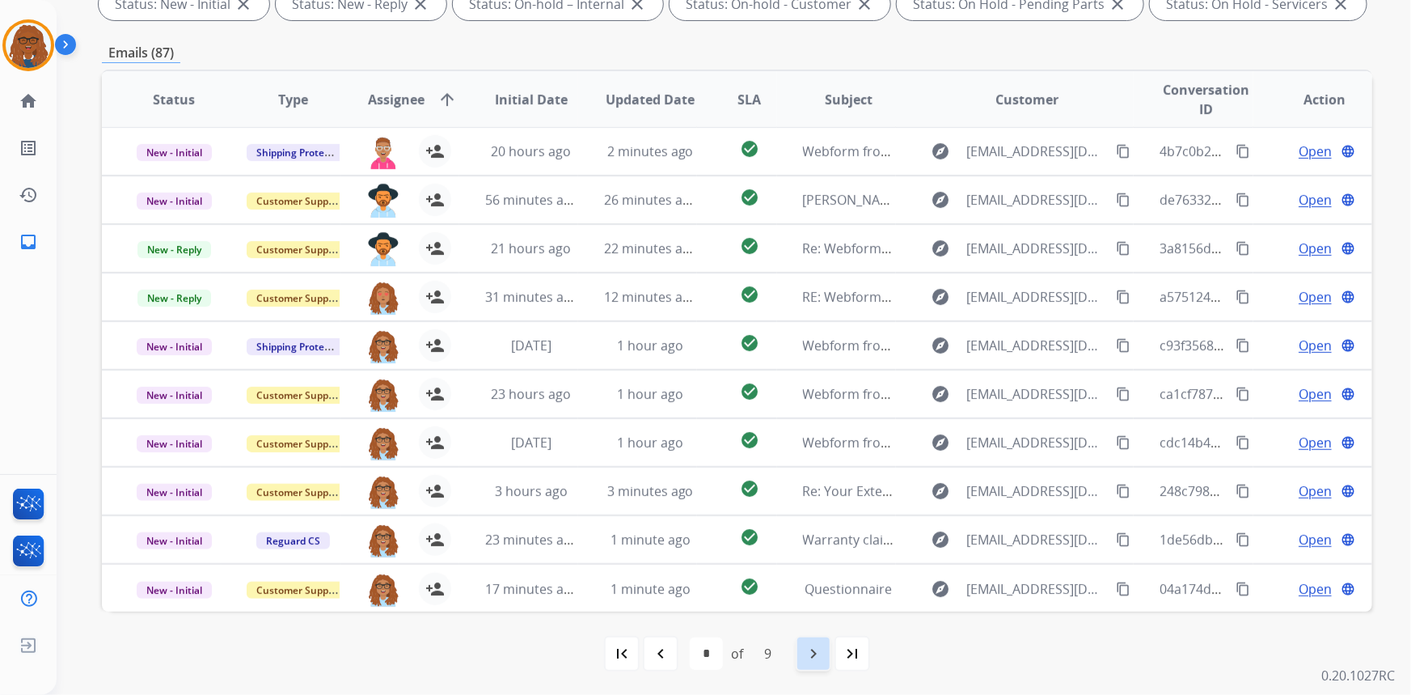
click at [817, 660] on mat-icon "navigate_next" at bounding box center [813, 653] width 19 height 19
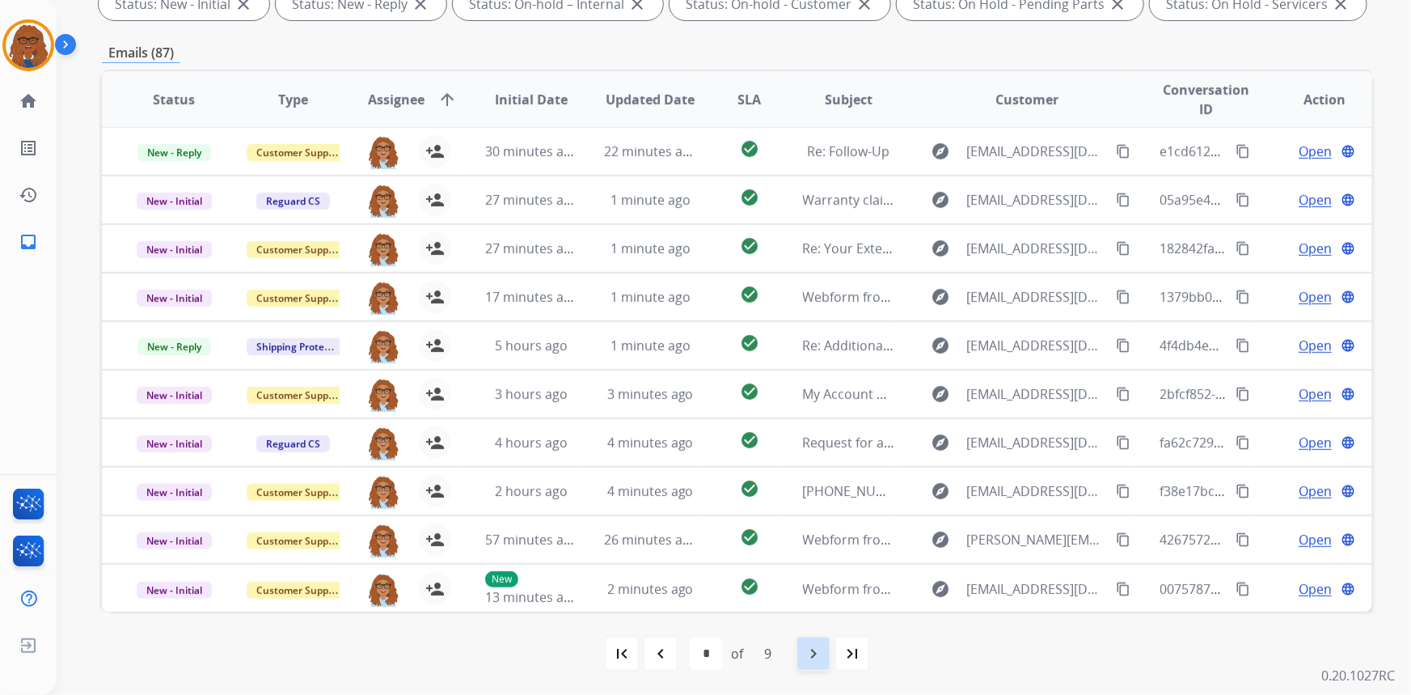
click at [808, 652] on mat-icon "navigate_next" at bounding box center [813, 653] width 19 height 19
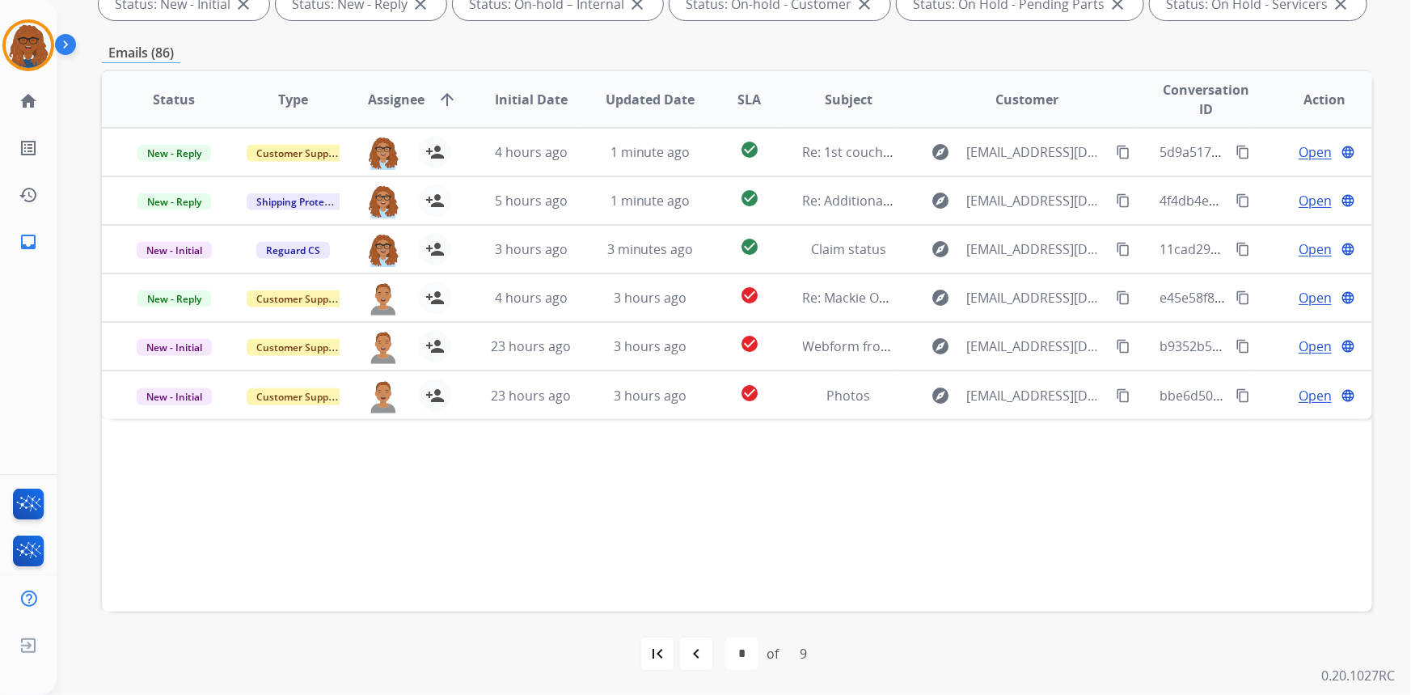
click at [692, 655] on mat-icon "navigate_before" at bounding box center [695, 653] width 19 height 19
select select "*"
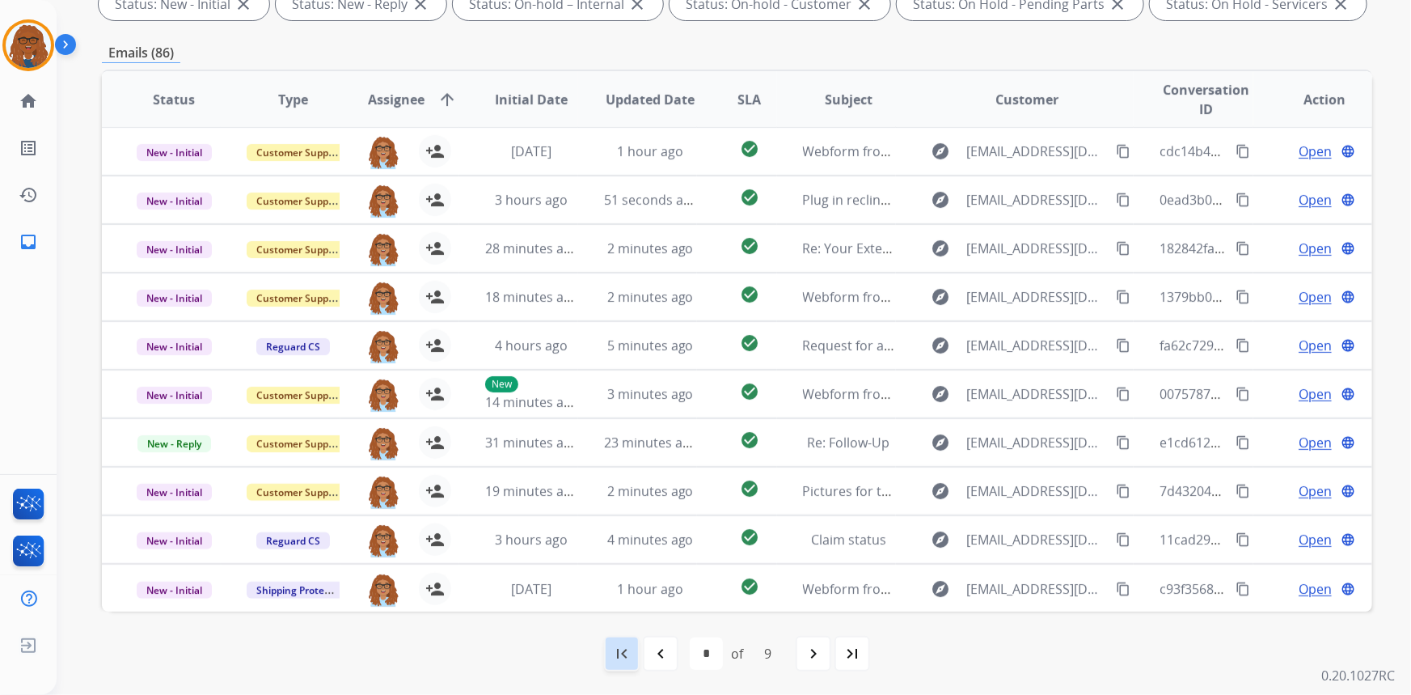
click at [624, 653] on mat-icon "first_page" at bounding box center [621, 653] width 19 height 19
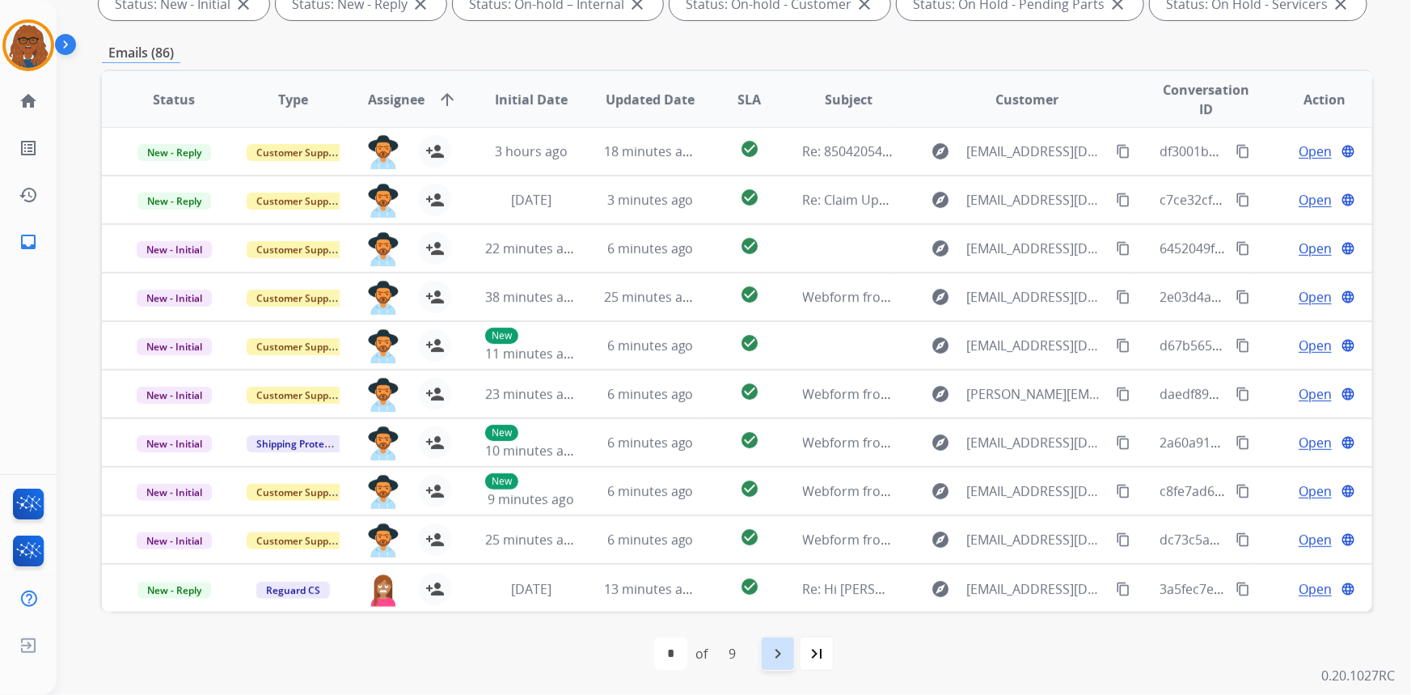
click at [771, 657] on mat-icon "navigate_next" at bounding box center [777, 653] width 19 height 19
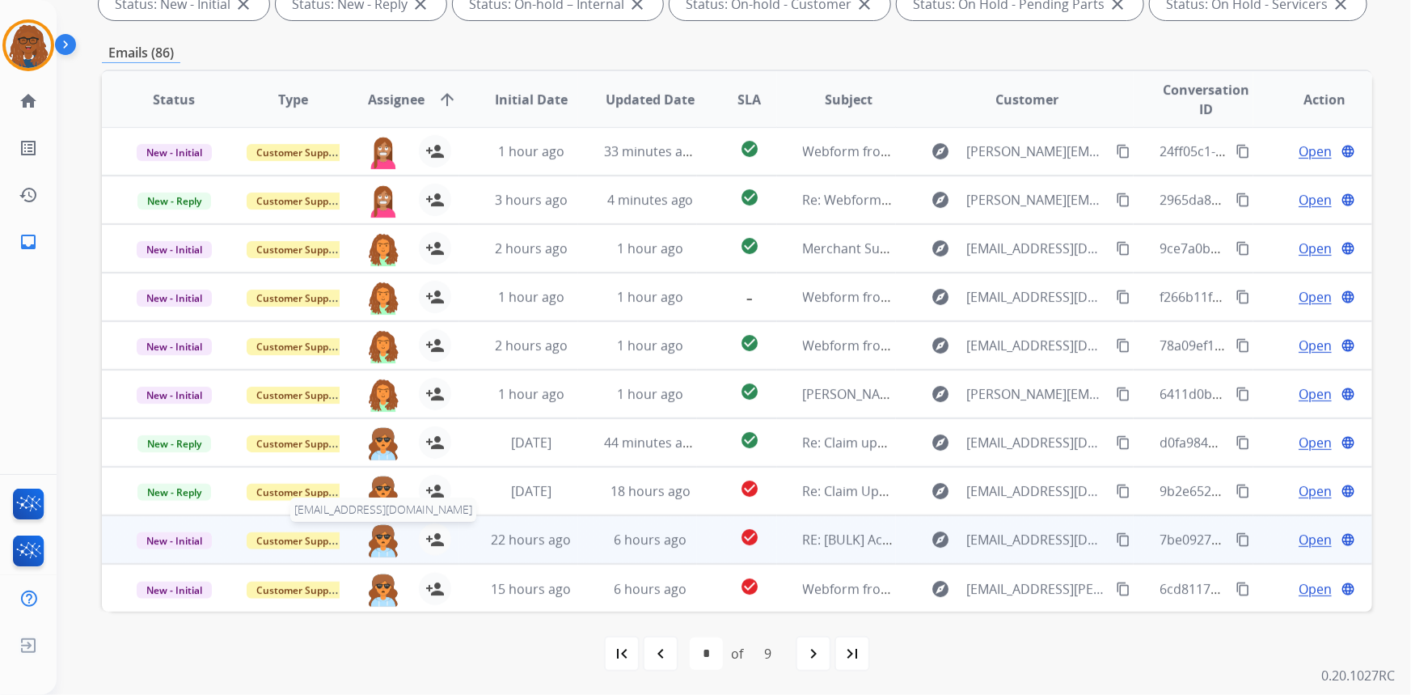
click at [385, 543] on img at bounding box center [383, 540] width 32 height 34
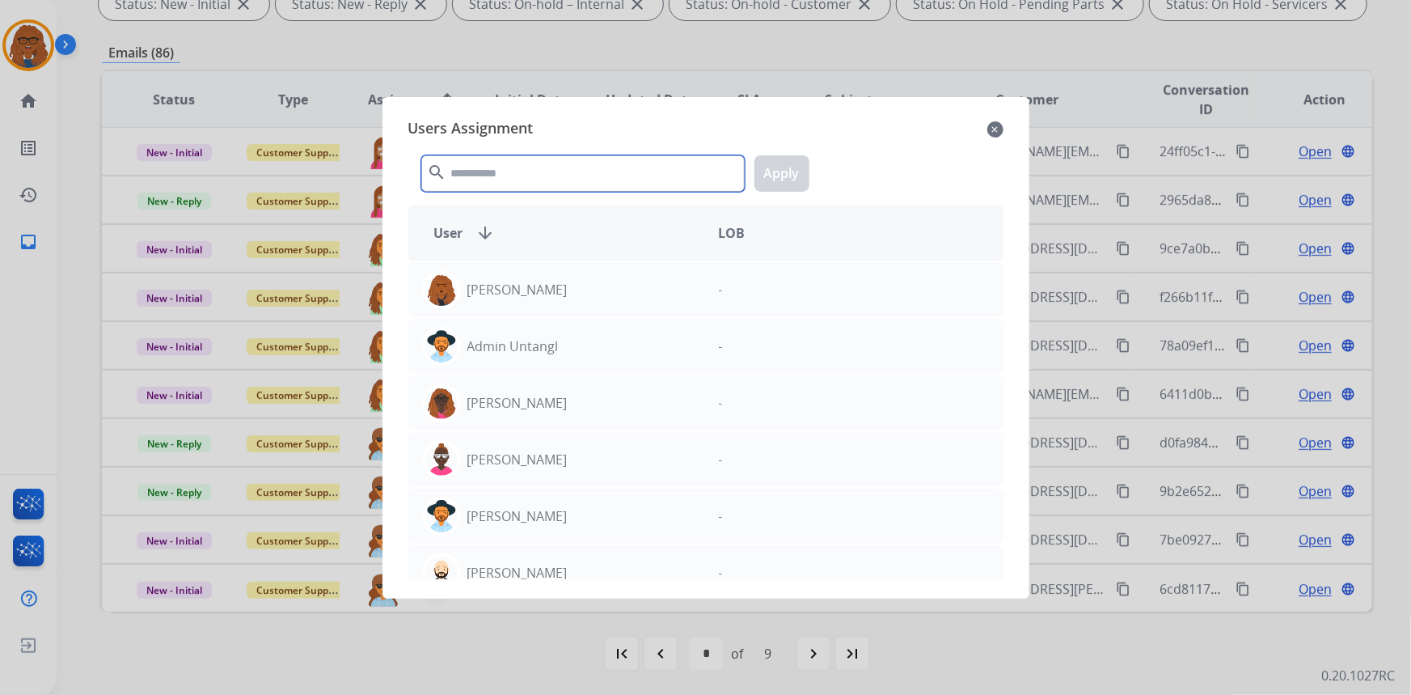
click at [517, 172] on input "text" at bounding box center [582, 173] width 323 height 36
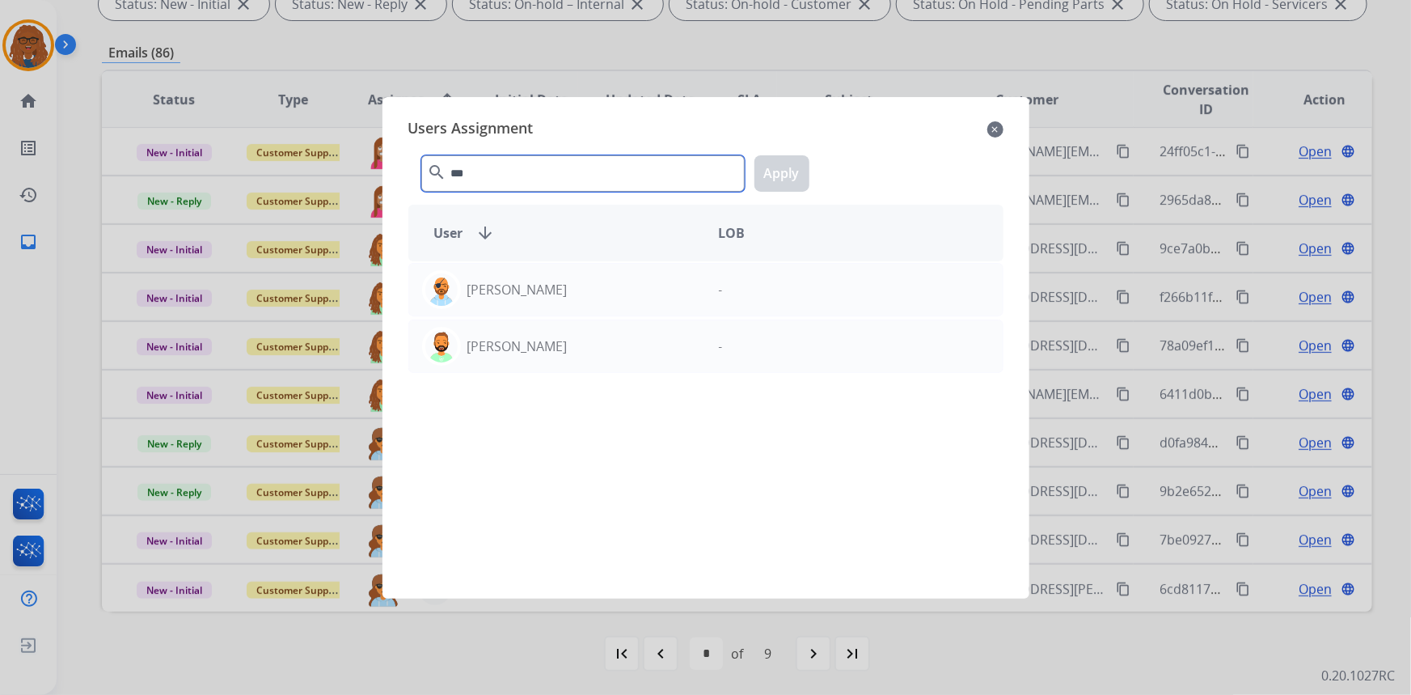
type input "****"
click at [614, 172] on input "****" at bounding box center [582, 173] width 323 height 36
click at [628, 189] on input "****" at bounding box center [582, 173] width 323 height 36
drag, startPoint x: 483, startPoint y: 170, endPoint x: 420, endPoint y: 171, distance: 63.1
click at [421, 171] on input "****" at bounding box center [582, 173] width 323 height 36
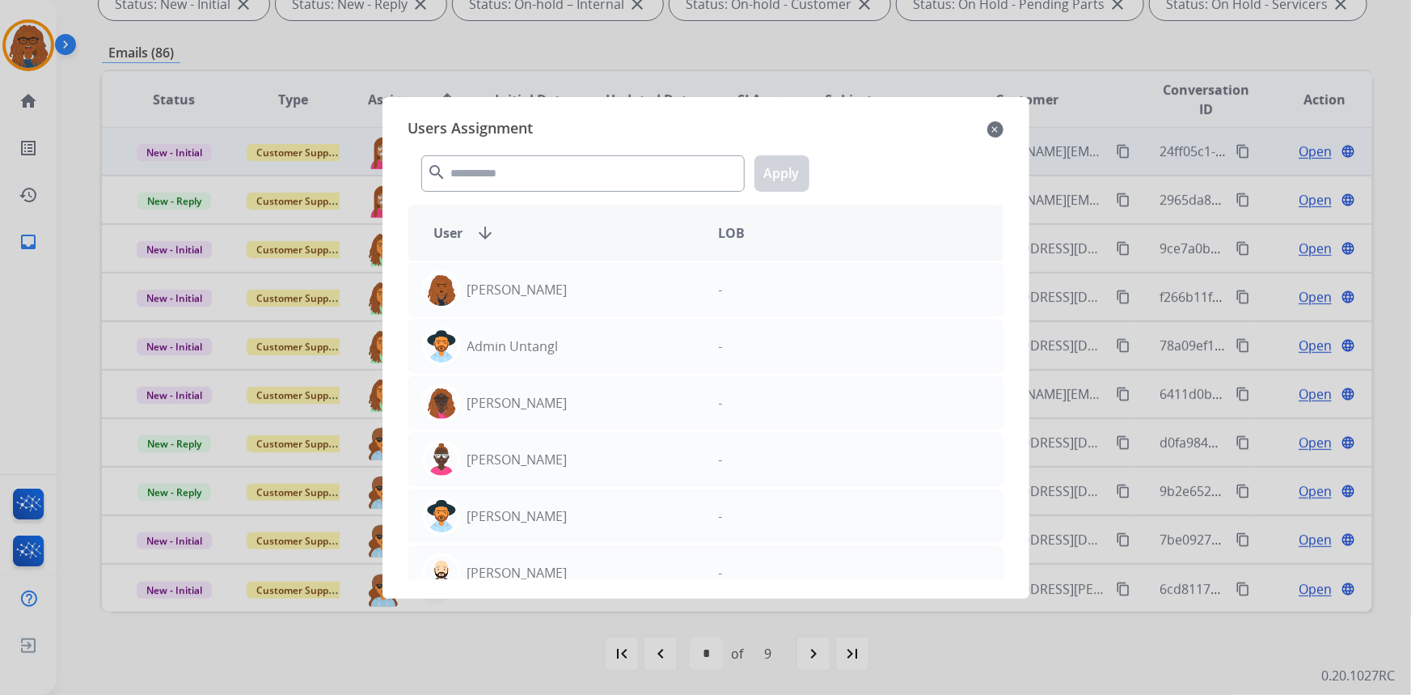
click at [996, 131] on mat-icon "close" at bounding box center [995, 129] width 16 height 19
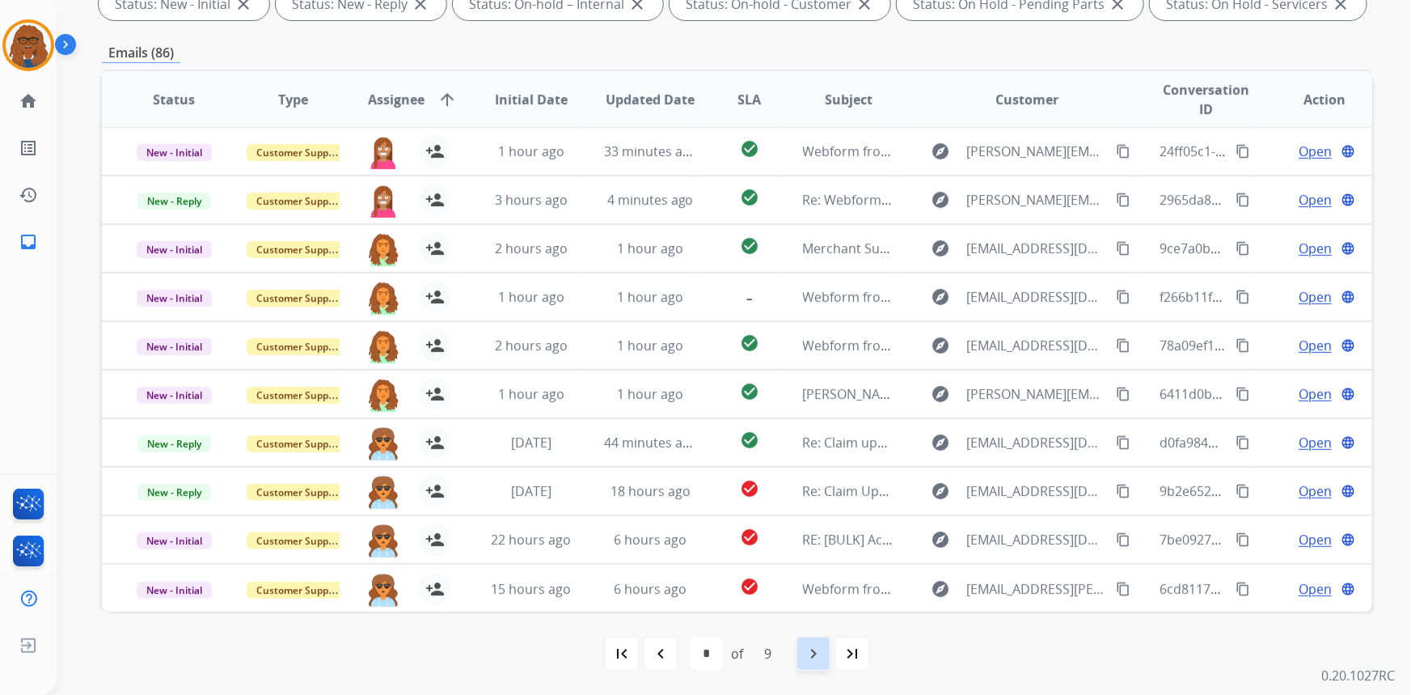
click at [819, 647] on mat-icon "navigate_next" at bounding box center [813, 653] width 19 height 19
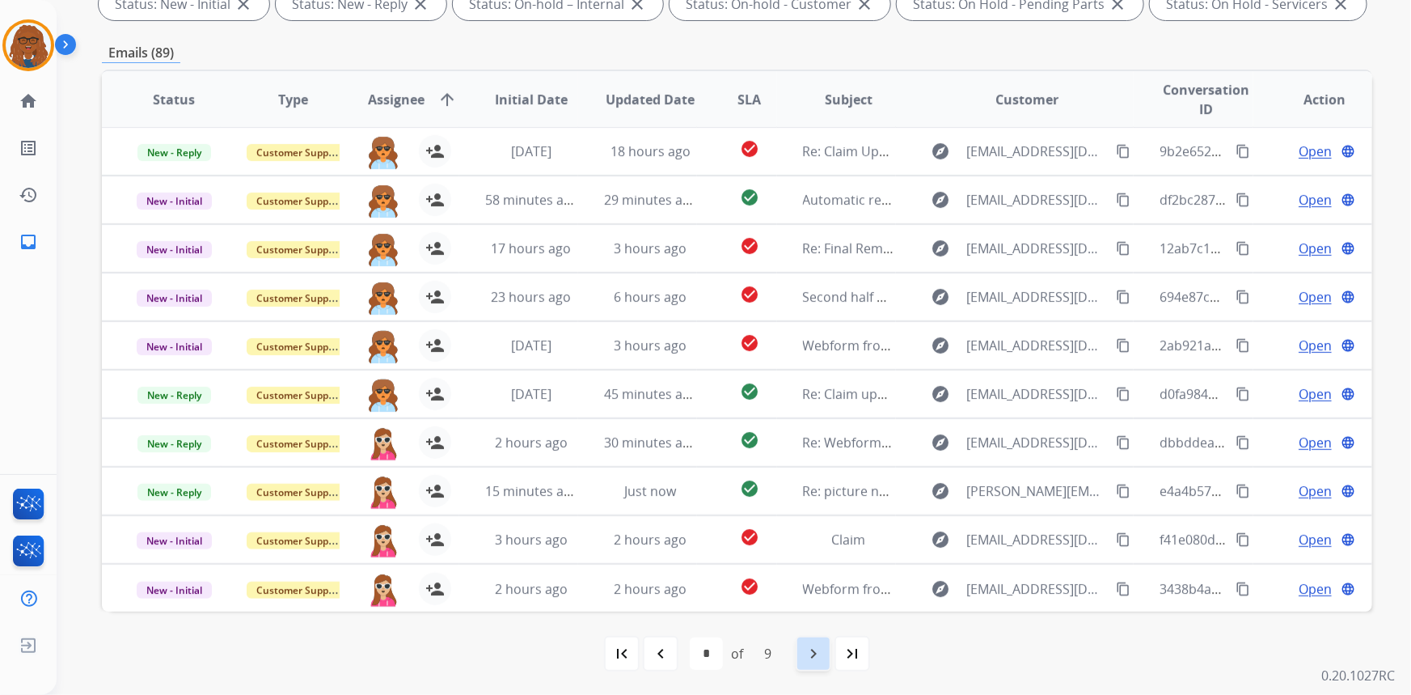
click at [810, 656] on mat-icon "navigate_next" at bounding box center [813, 653] width 19 height 19
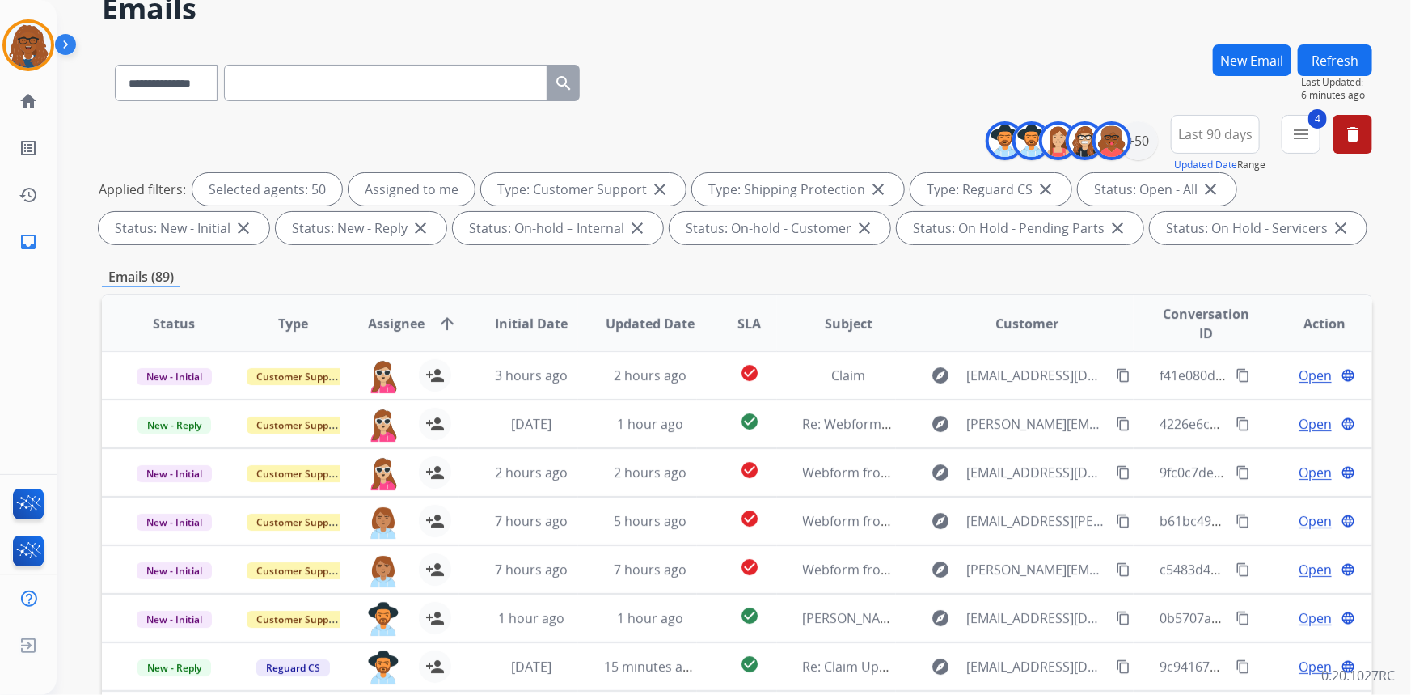
scroll to position [293, 0]
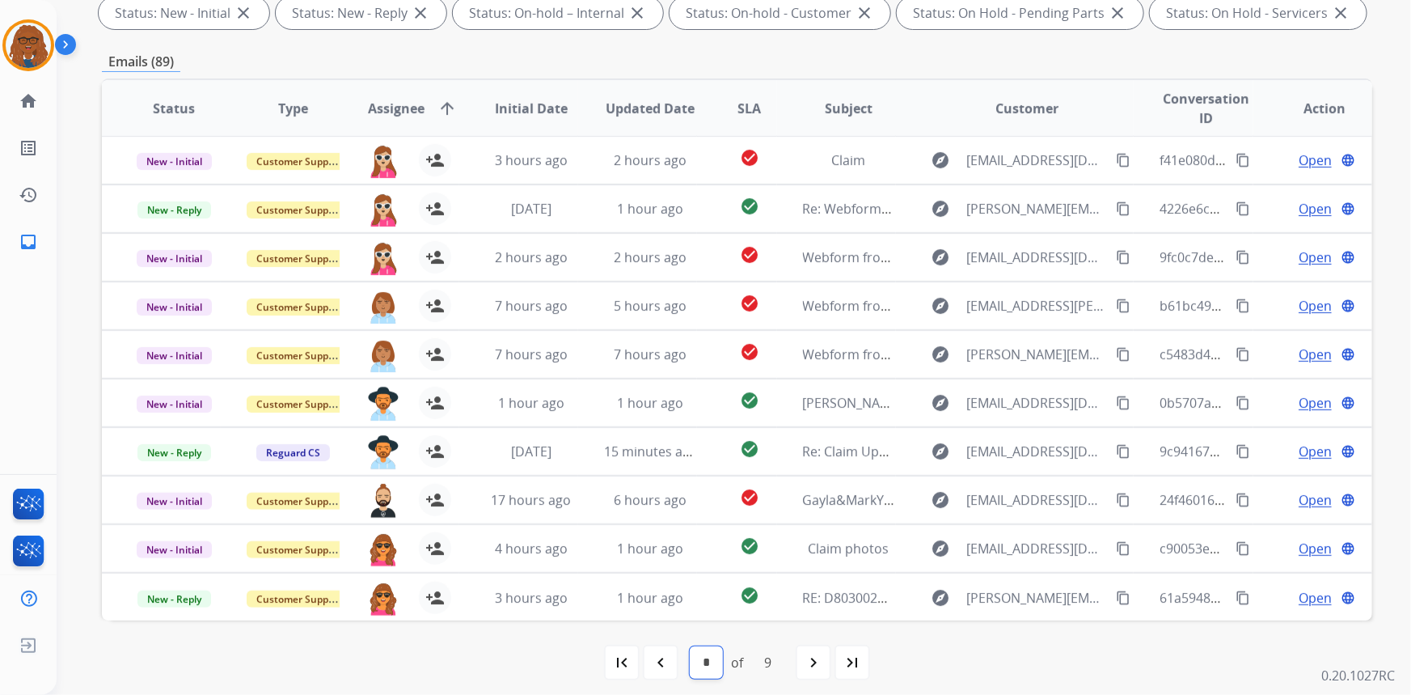
click at [697, 669] on select "* * * * * * * * *" at bounding box center [706, 662] width 33 height 32
click at [626, 652] on mat-icon "first_page" at bounding box center [621, 661] width 19 height 19
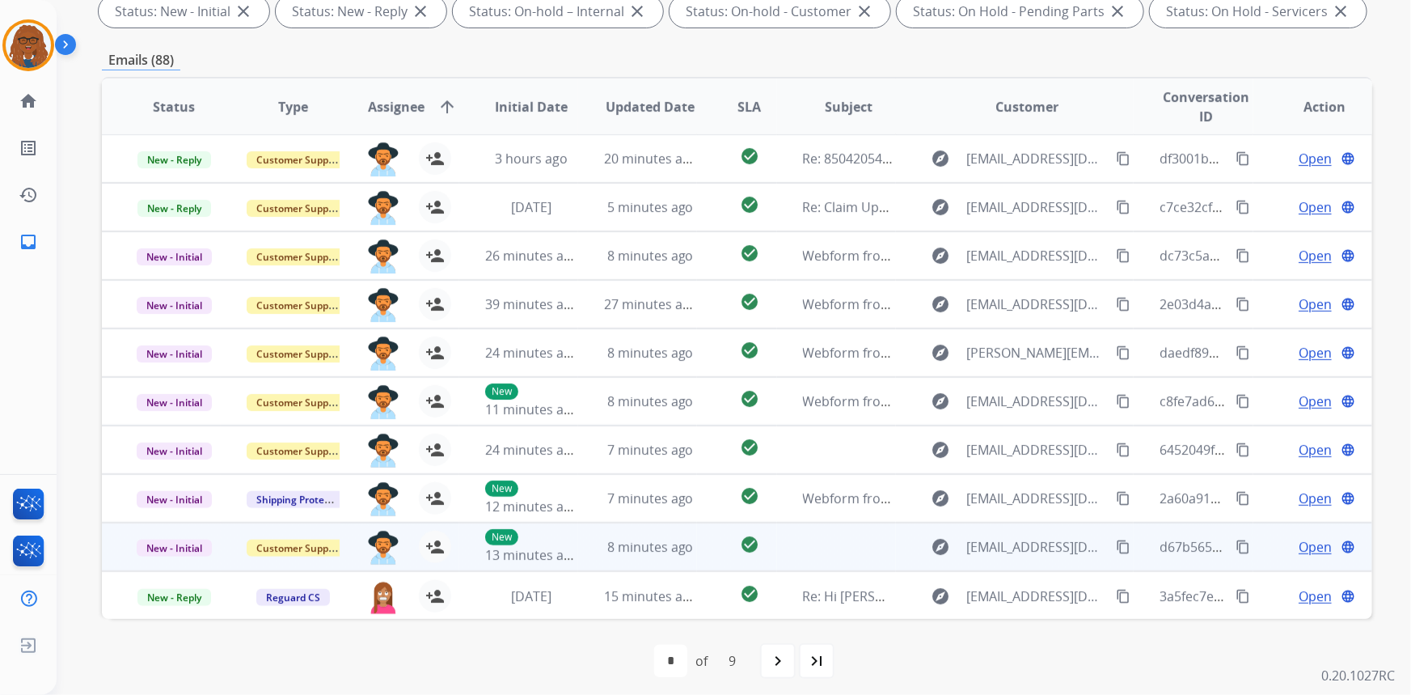
scroll to position [302, 0]
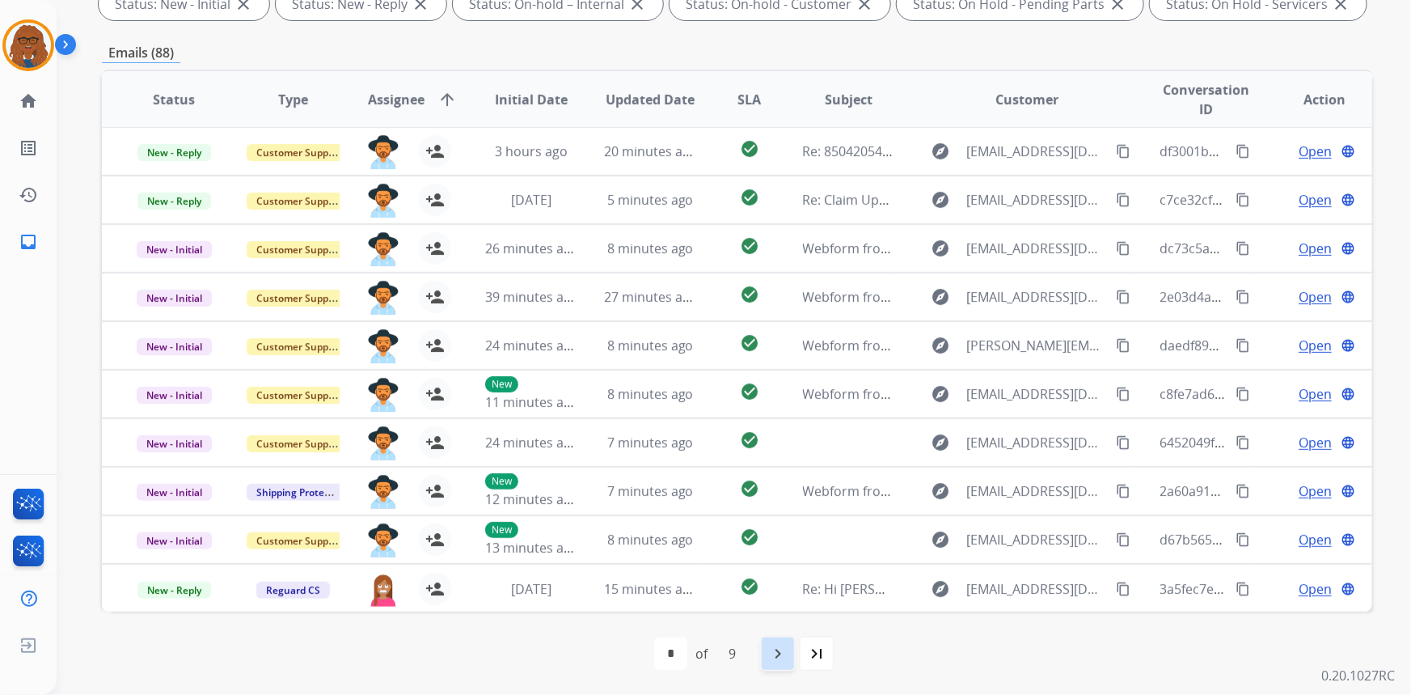
click at [784, 648] on mat-icon "navigate_next" at bounding box center [777, 653] width 19 height 19
select select "*"
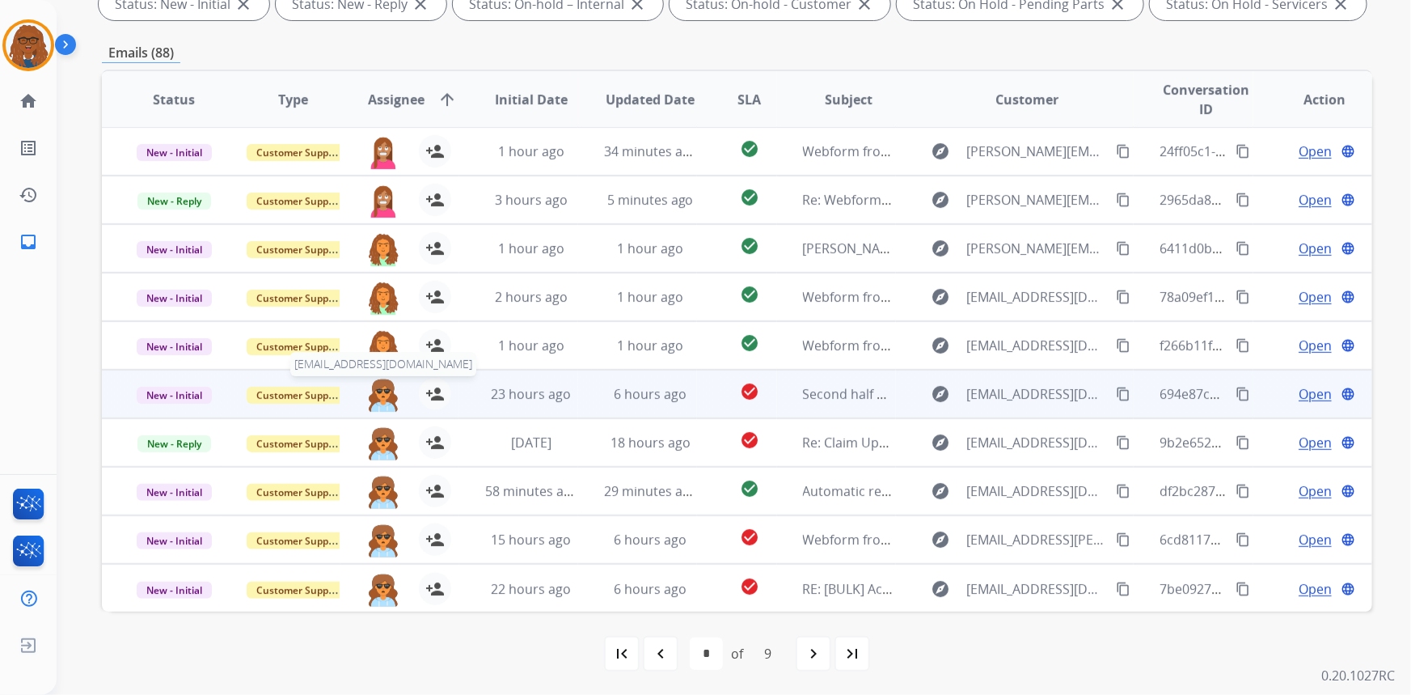
click at [385, 393] on img at bounding box center [383, 395] width 32 height 34
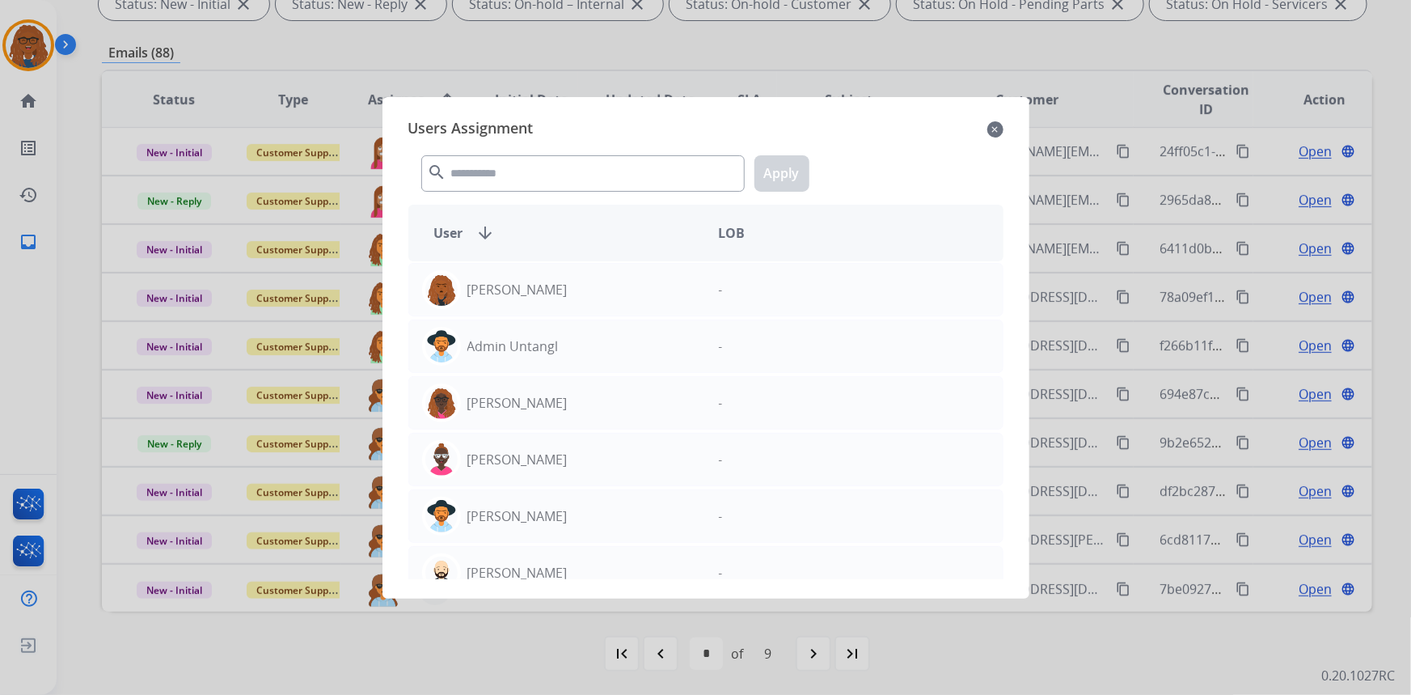
click at [436, 44] on div at bounding box center [705, 347] width 1411 height 695
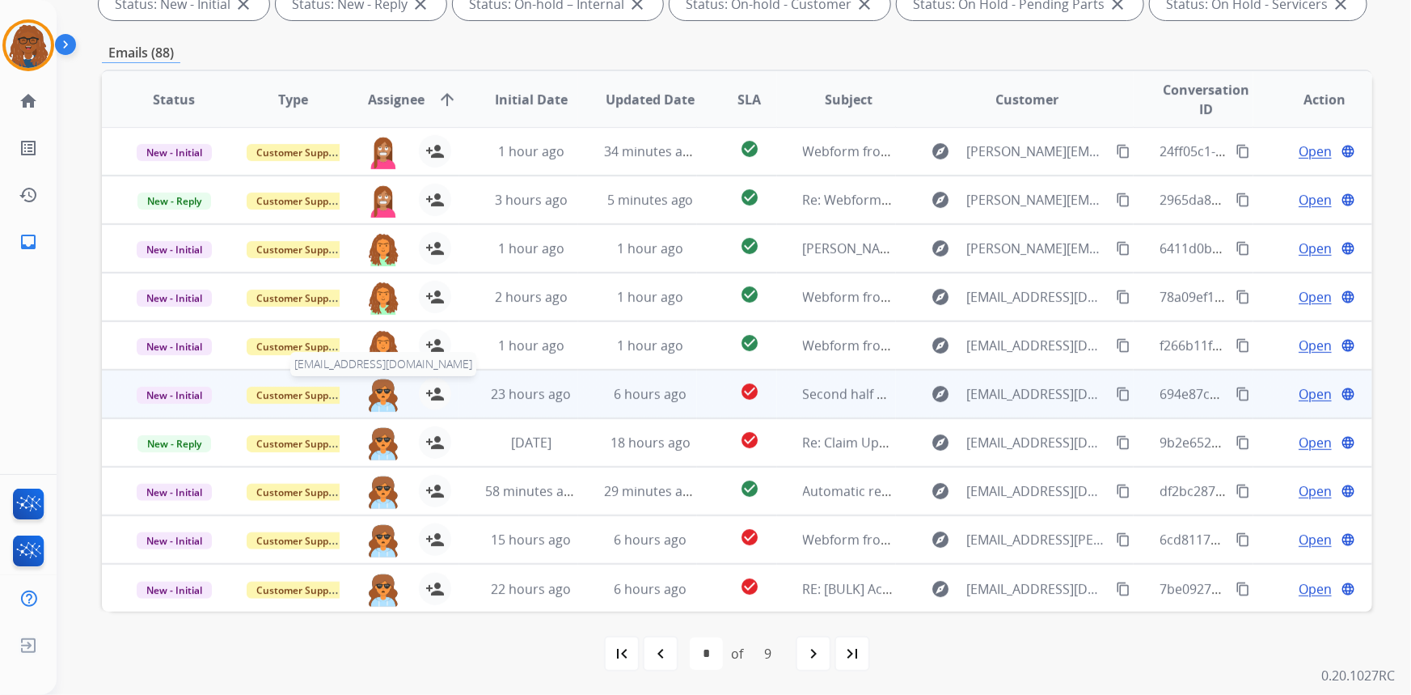
click at [382, 393] on img at bounding box center [383, 395] width 32 height 34
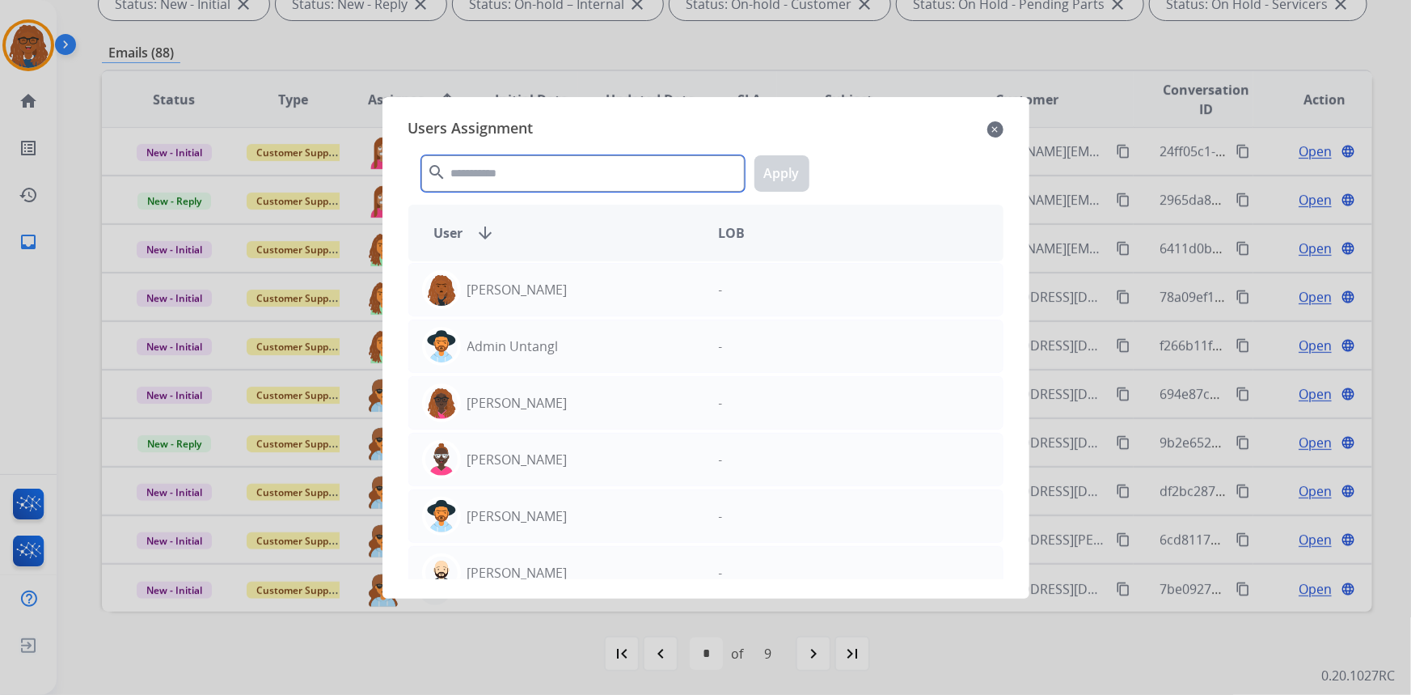
click at [530, 171] on input "text" at bounding box center [582, 173] width 323 height 36
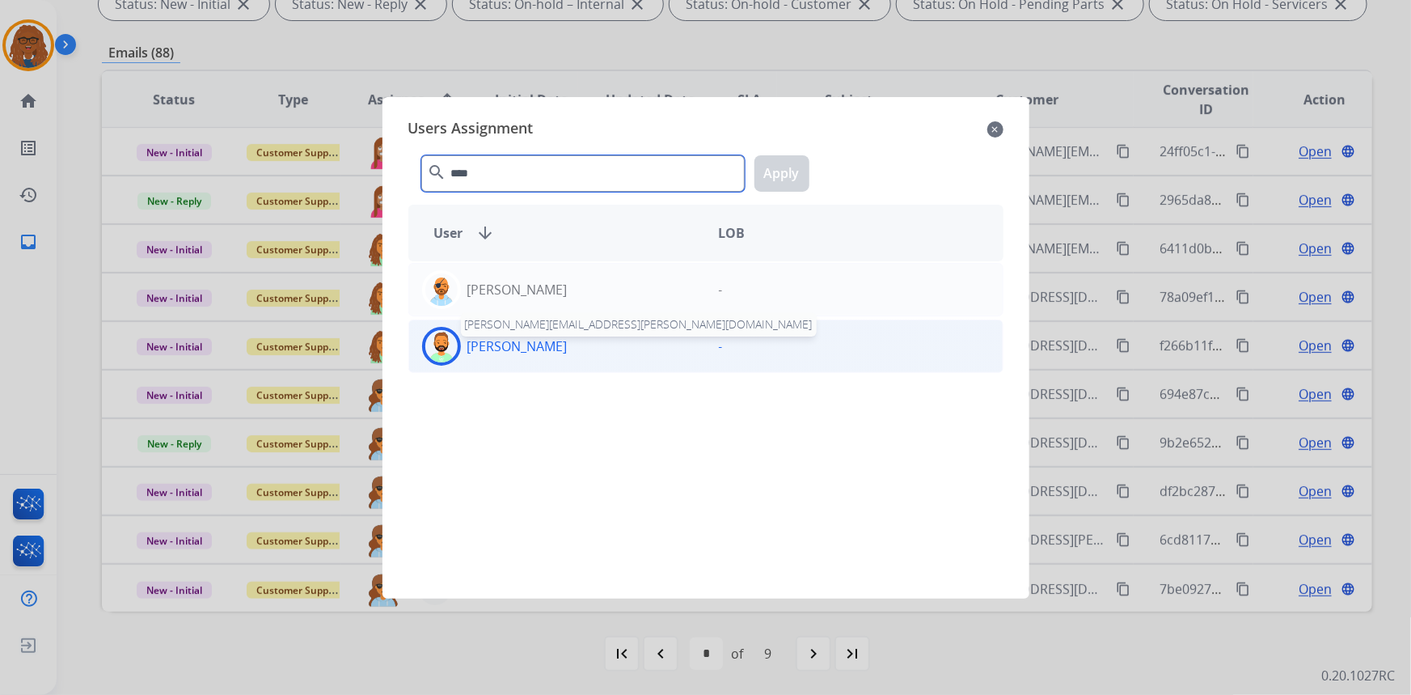
type input "****"
click at [546, 332] on div "[PERSON_NAME] [PERSON_NAME][EMAIL_ADDRESS][PERSON_NAME][DOMAIN_NAME]" at bounding box center [557, 346] width 297 height 39
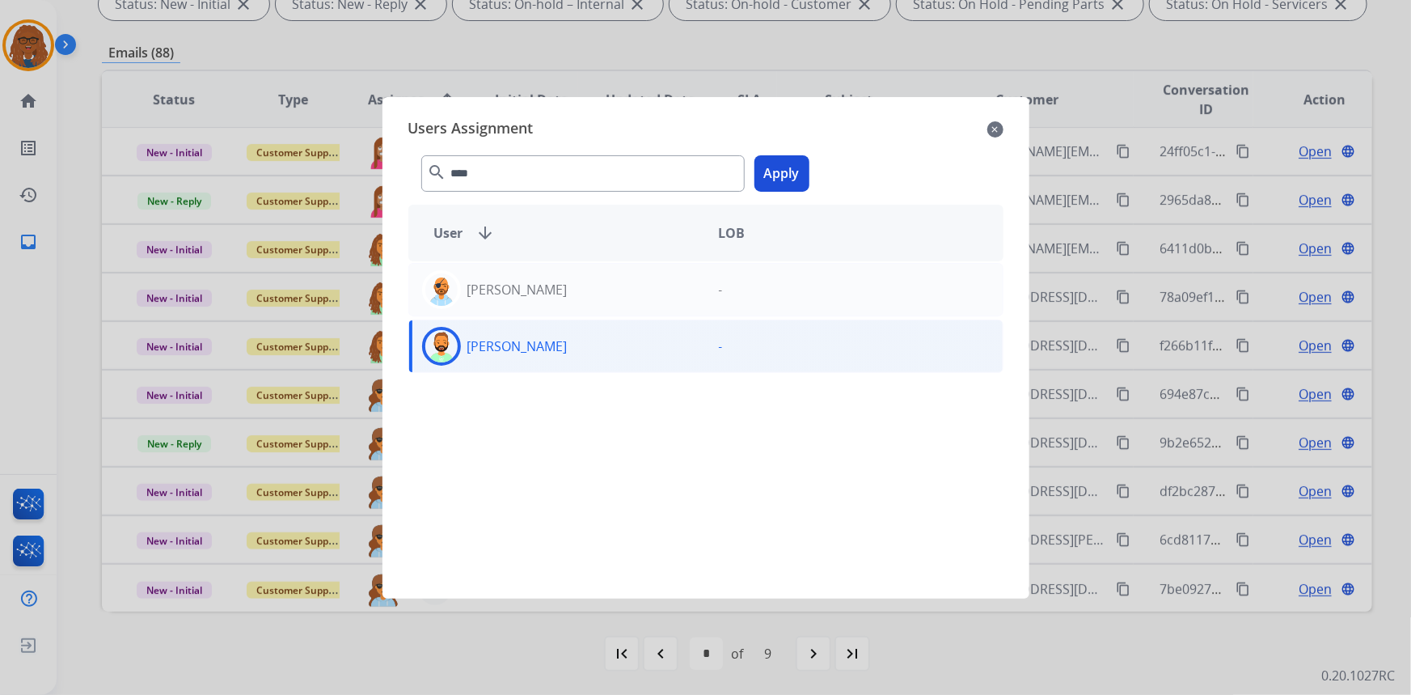
click at [791, 166] on button "Apply" at bounding box center [781, 173] width 55 height 36
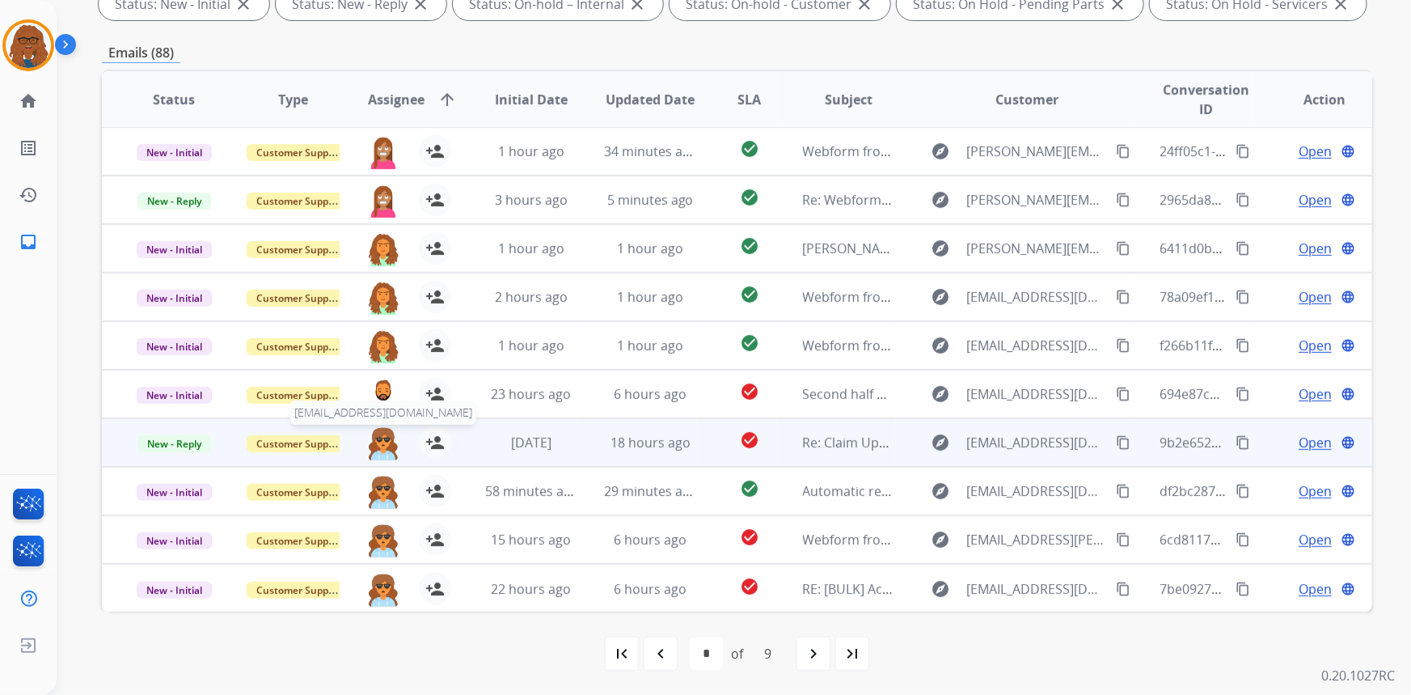
click at [382, 439] on img at bounding box center [383, 443] width 32 height 34
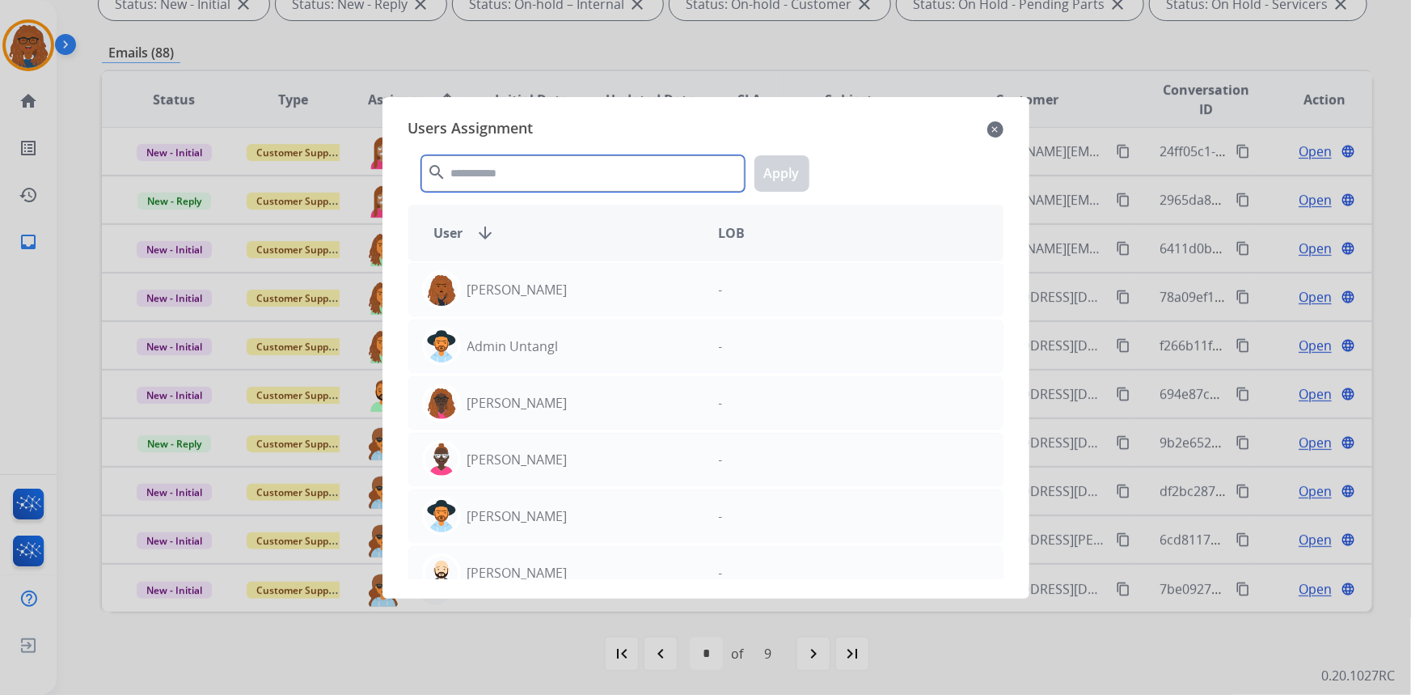
click at [588, 176] on input "text" at bounding box center [582, 173] width 323 height 36
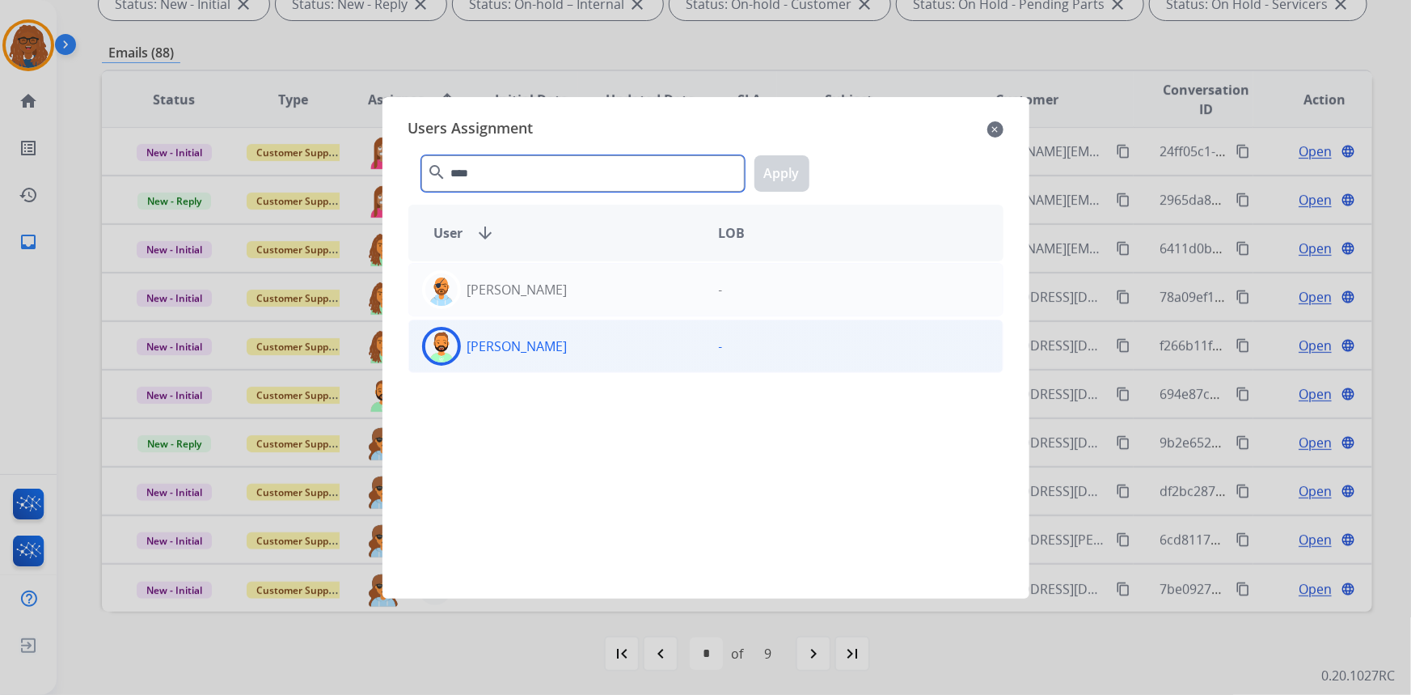
type input "****"
click at [491, 355] on div "[PERSON_NAME]" at bounding box center [557, 346] width 297 height 39
click at [787, 163] on button "Apply" at bounding box center [781, 173] width 55 height 36
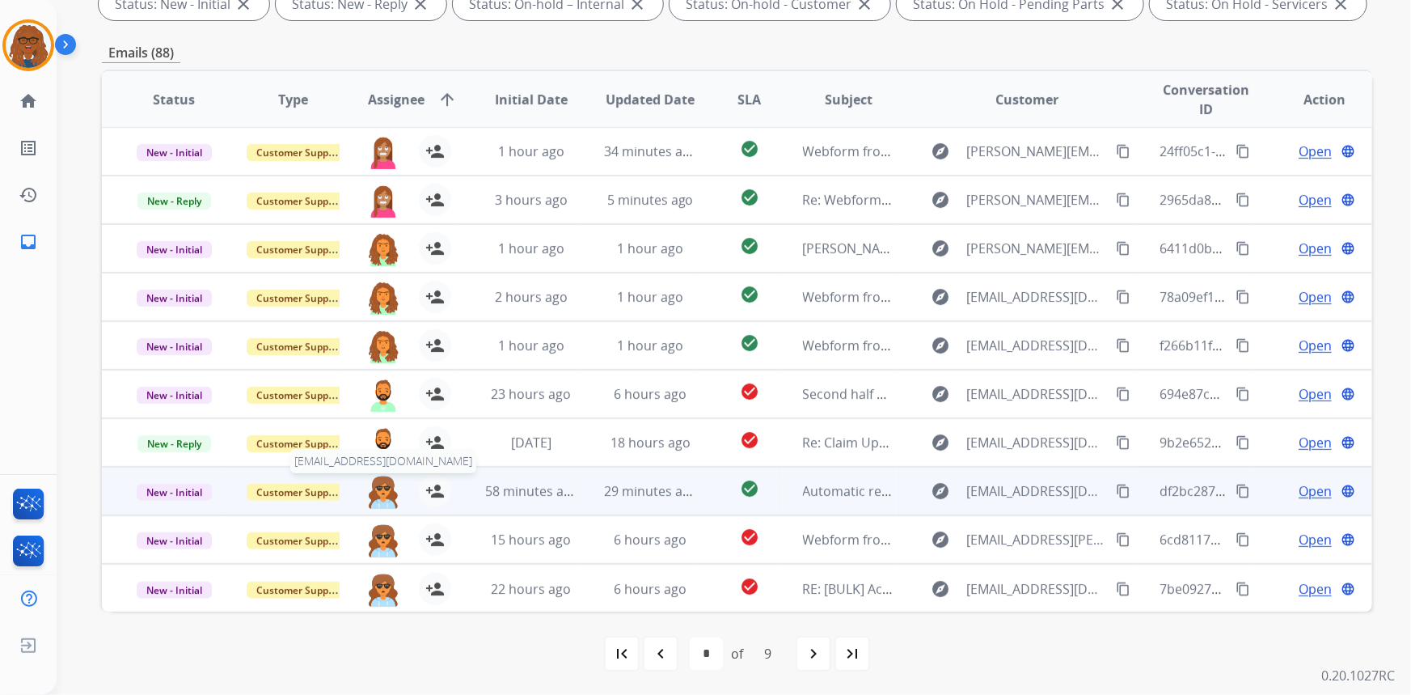
click at [378, 492] on img at bounding box center [383, 492] width 32 height 34
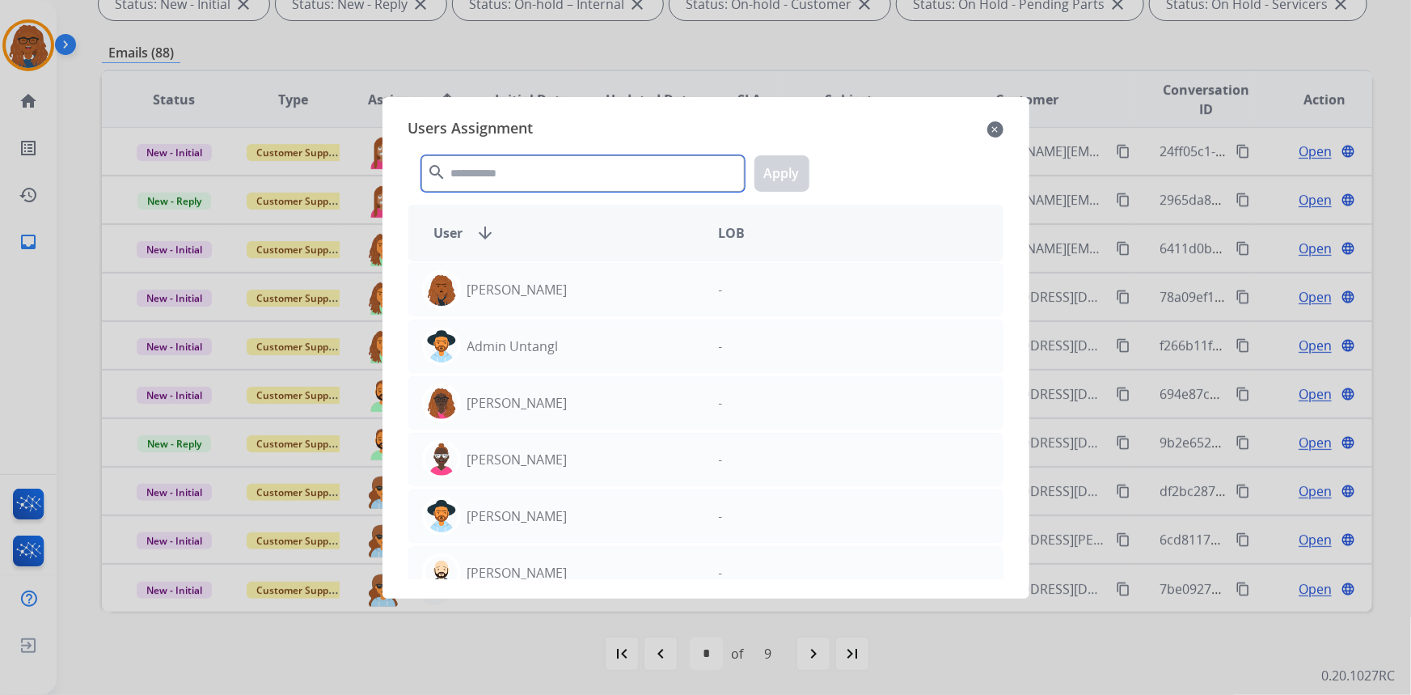
click at [540, 171] on input "text" at bounding box center [582, 173] width 323 height 36
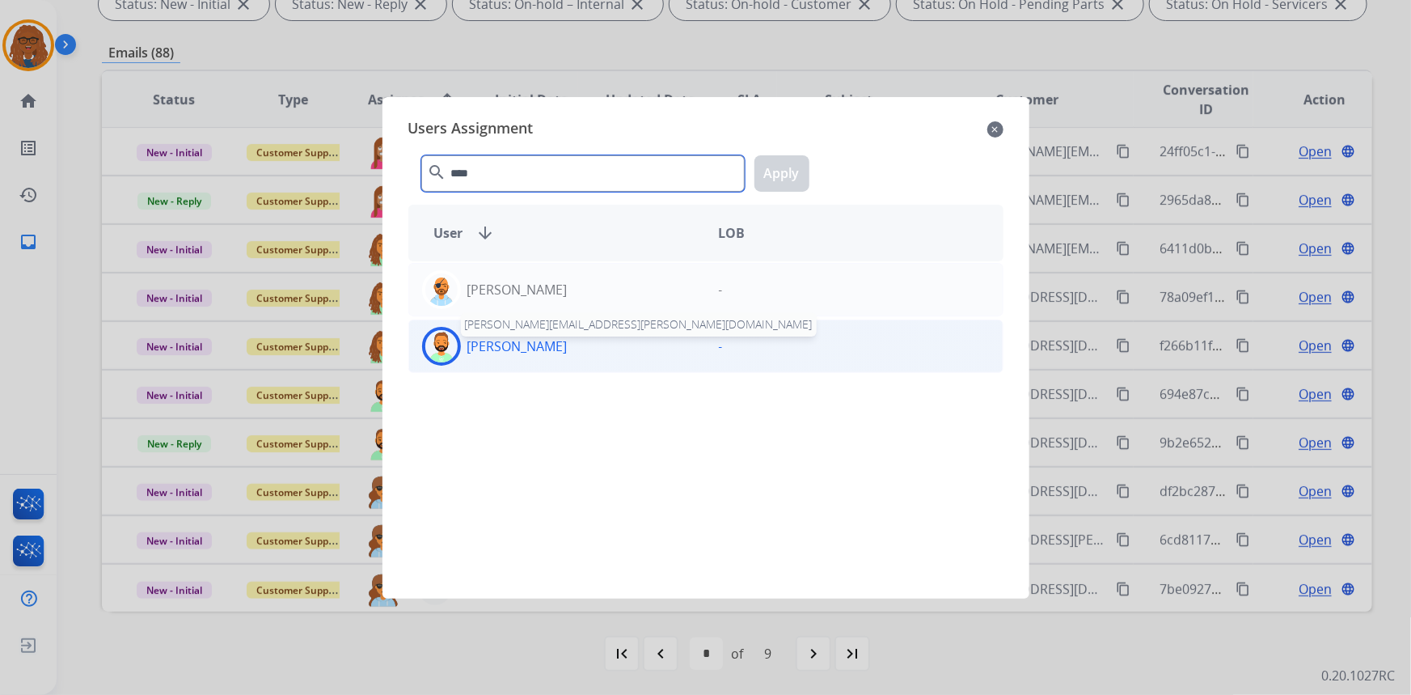
type input "****"
click at [532, 353] on p "[PERSON_NAME]" at bounding box center [517, 345] width 100 height 19
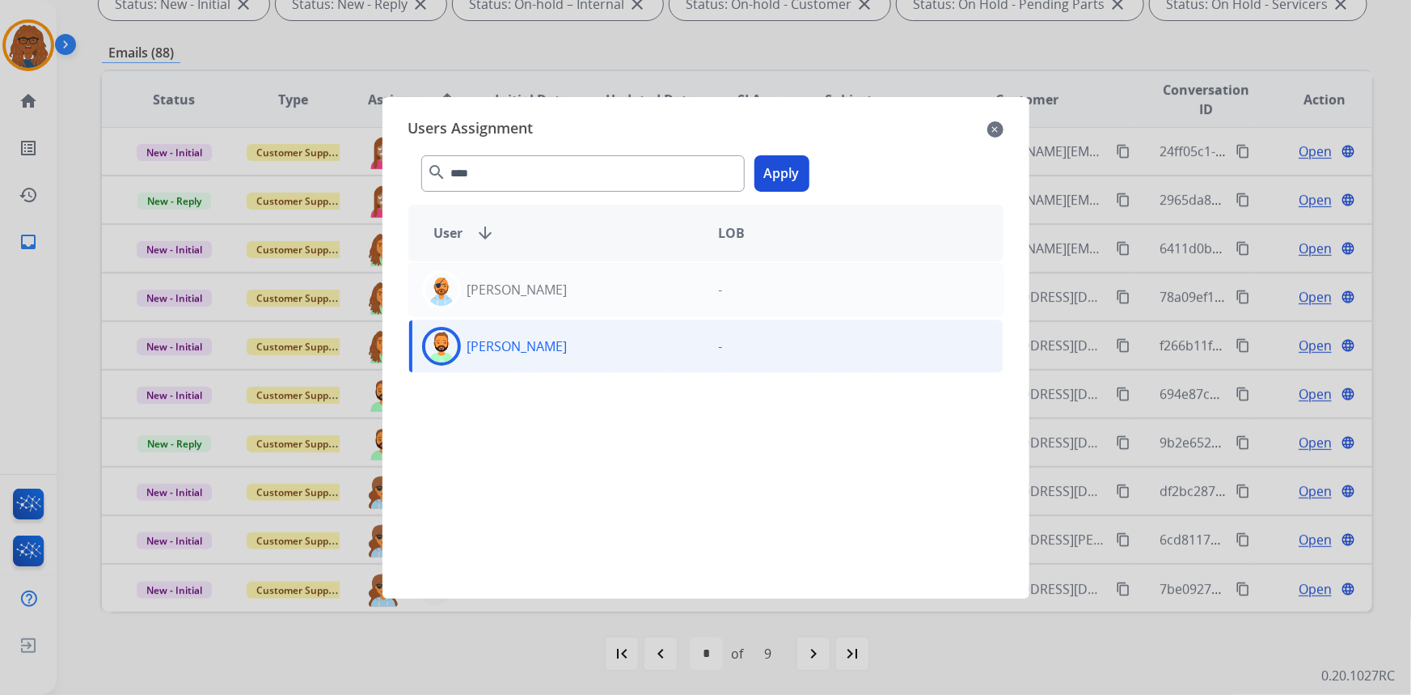
click at [783, 176] on button "Apply" at bounding box center [781, 173] width 55 height 36
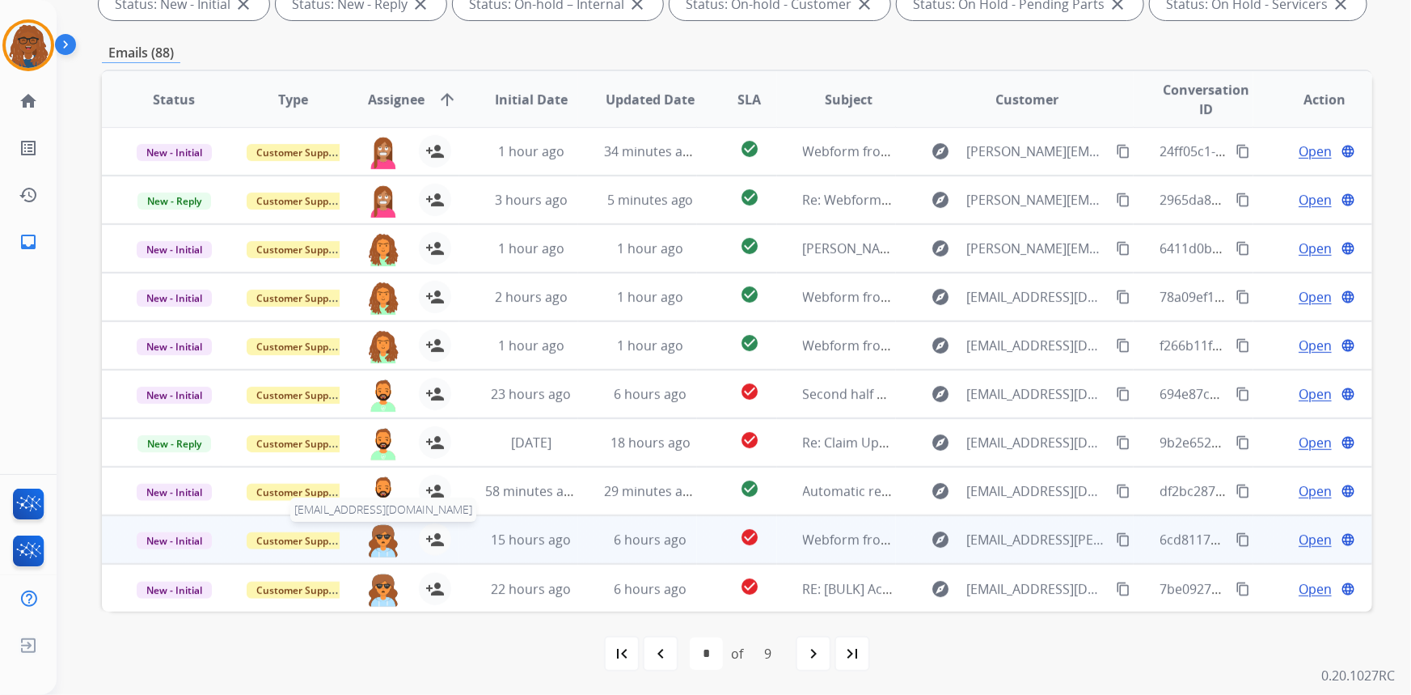
click at [385, 537] on img at bounding box center [383, 540] width 32 height 34
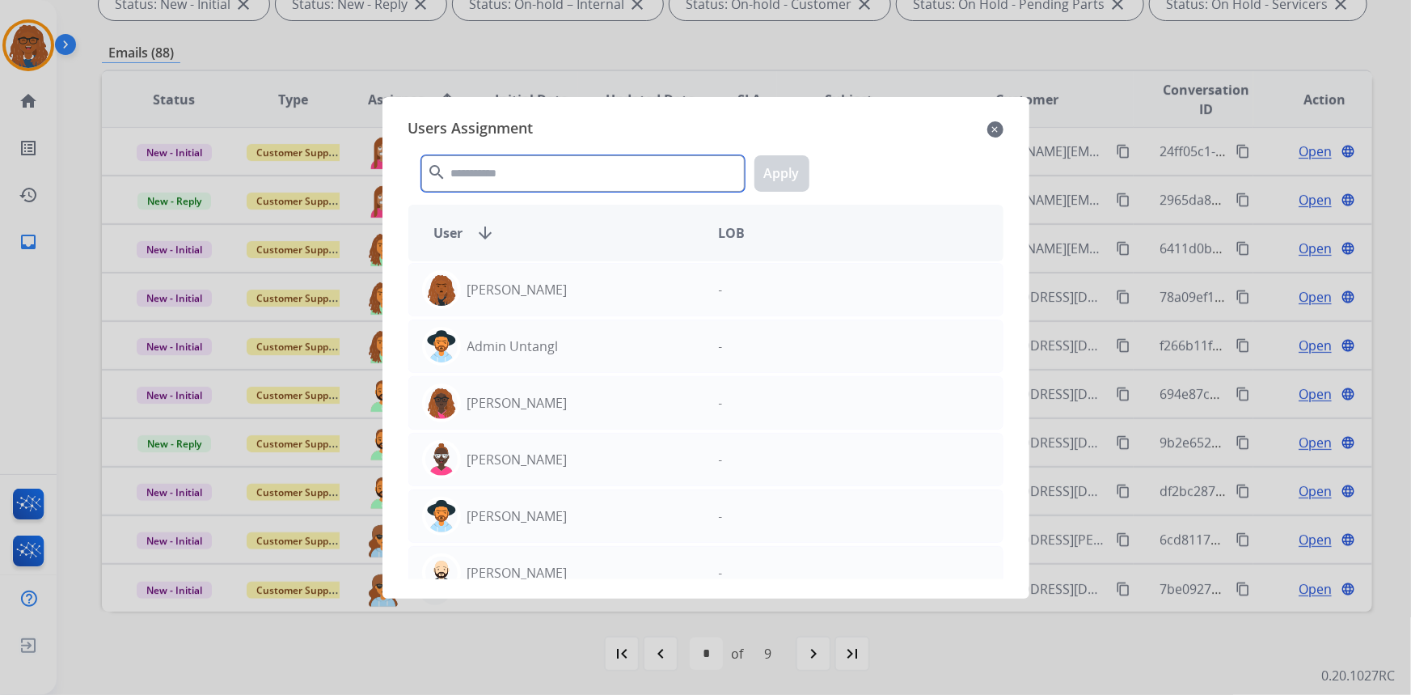
click at [583, 165] on input "text" at bounding box center [582, 173] width 323 height 36
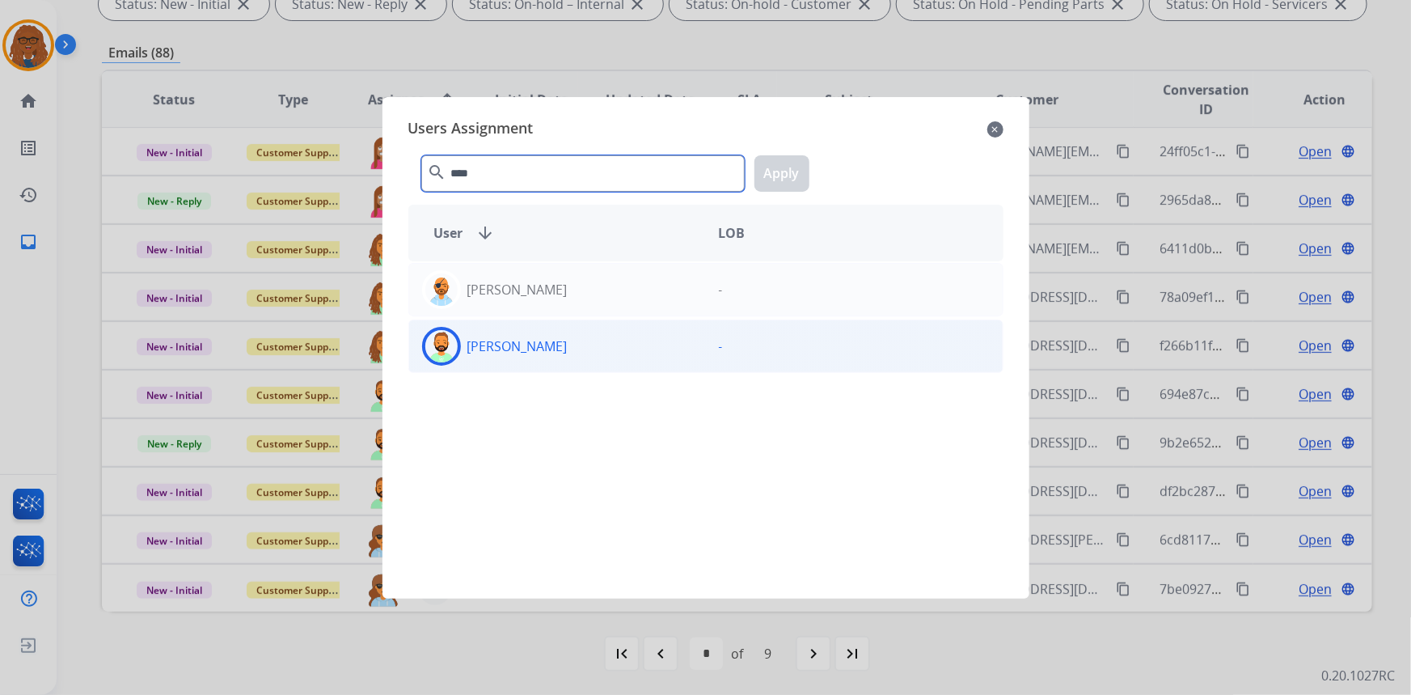
type input "****"
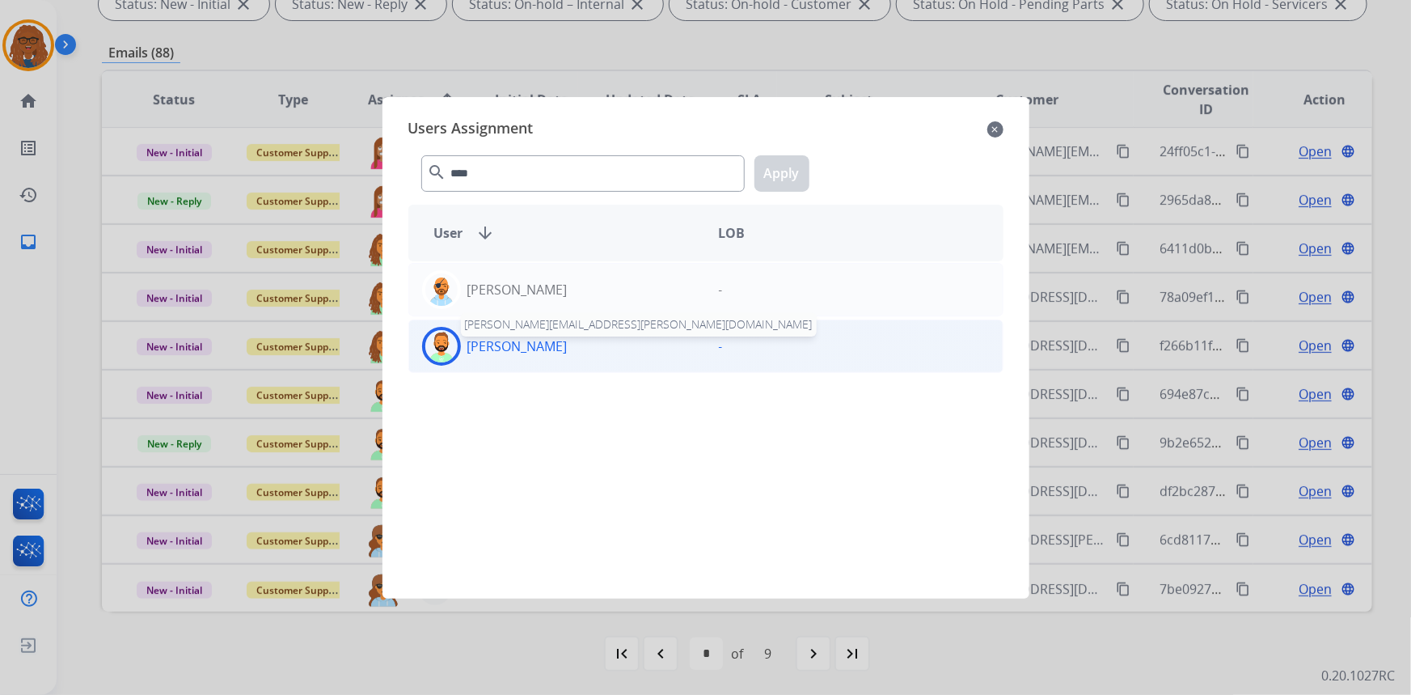
click at [515, 351] on p "[PERSON_NAME]" at bounding box center [517, 345] width 100 height 19
click at [782, 162] on button "Apply" at bounding box center [781, 173] width 55 height 36
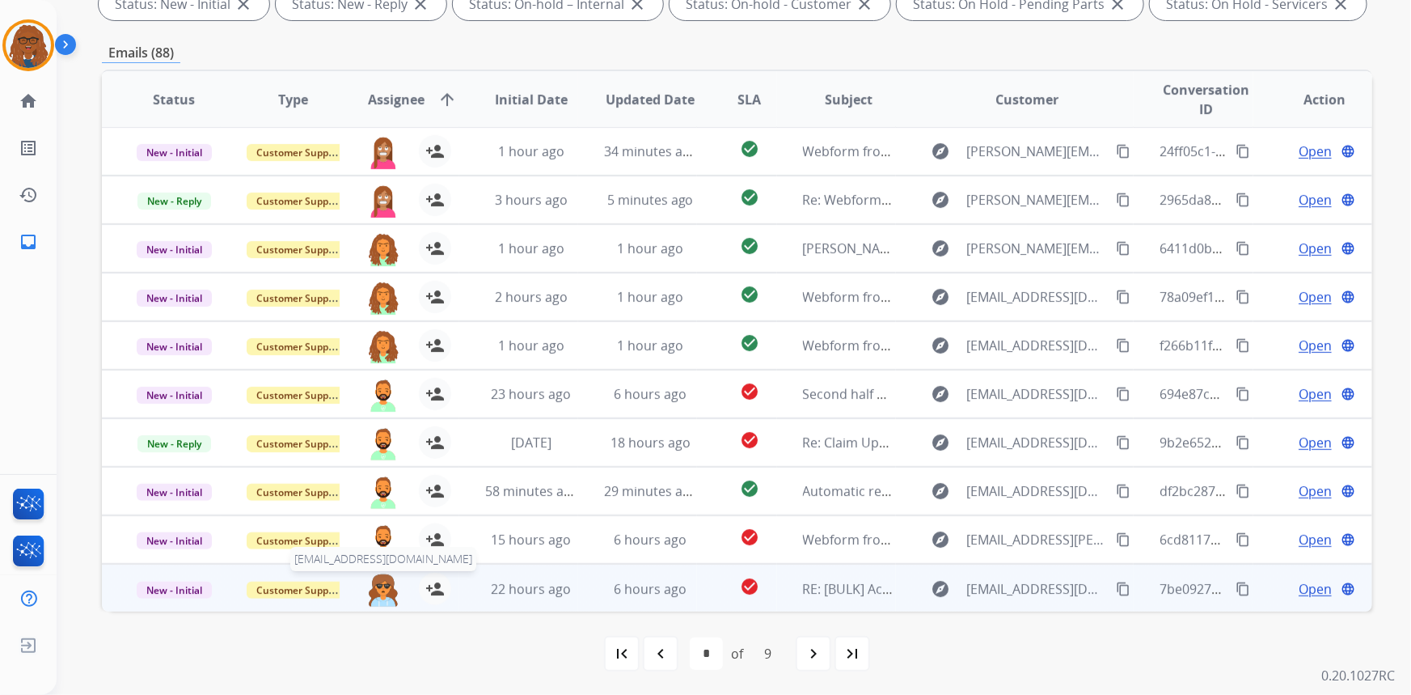
click at [377, 582] on img at bounding box center [383, 589] width 32 height 34
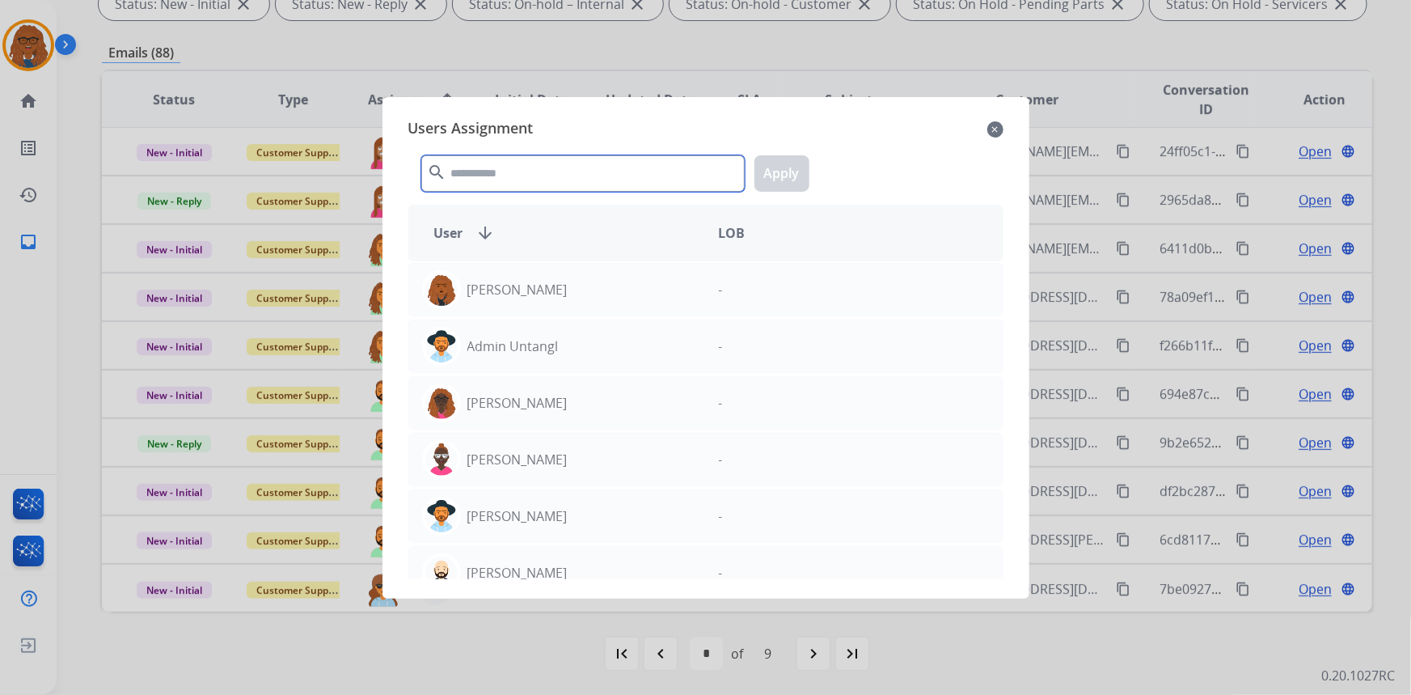
click at [513, 158] on input "text" at bounding box center [582, 173] width 323 height 36
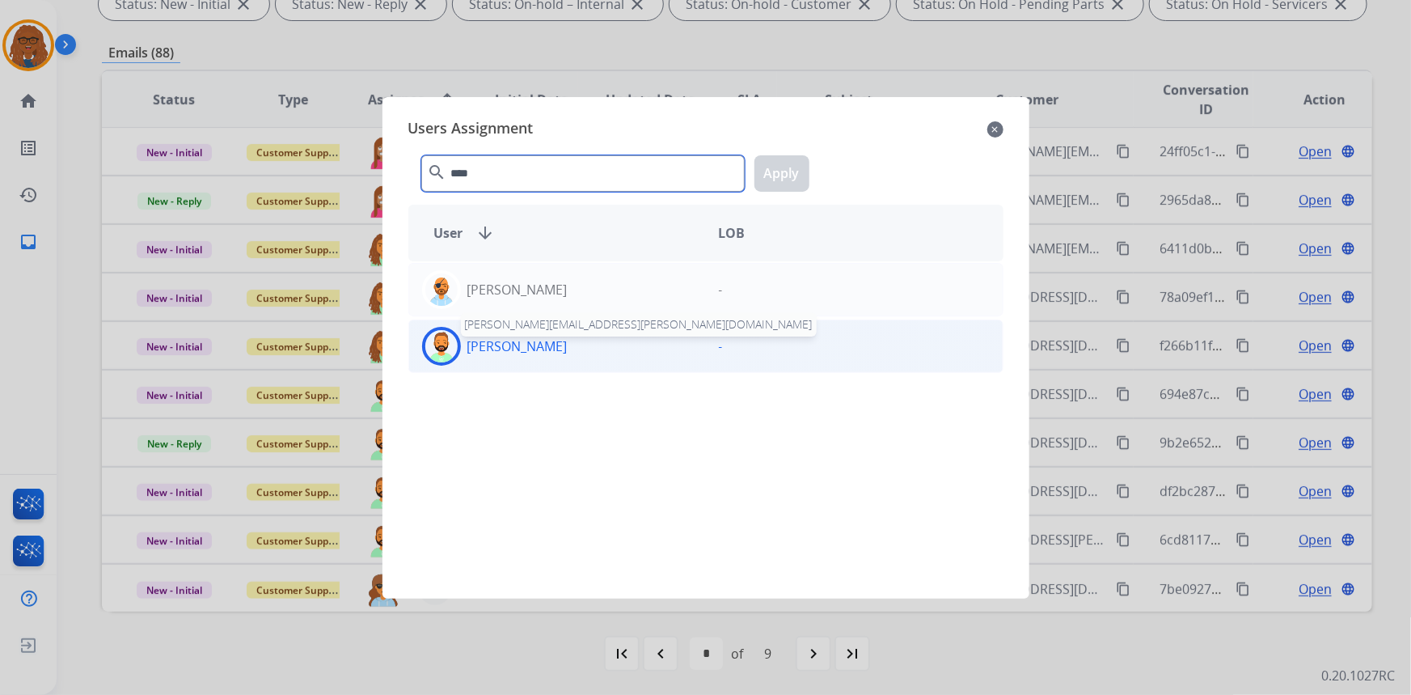
type input "****"
click at [533, 348] on p "[PERSON_NAME]" at bounding box center [517, 345] width 100 height 19
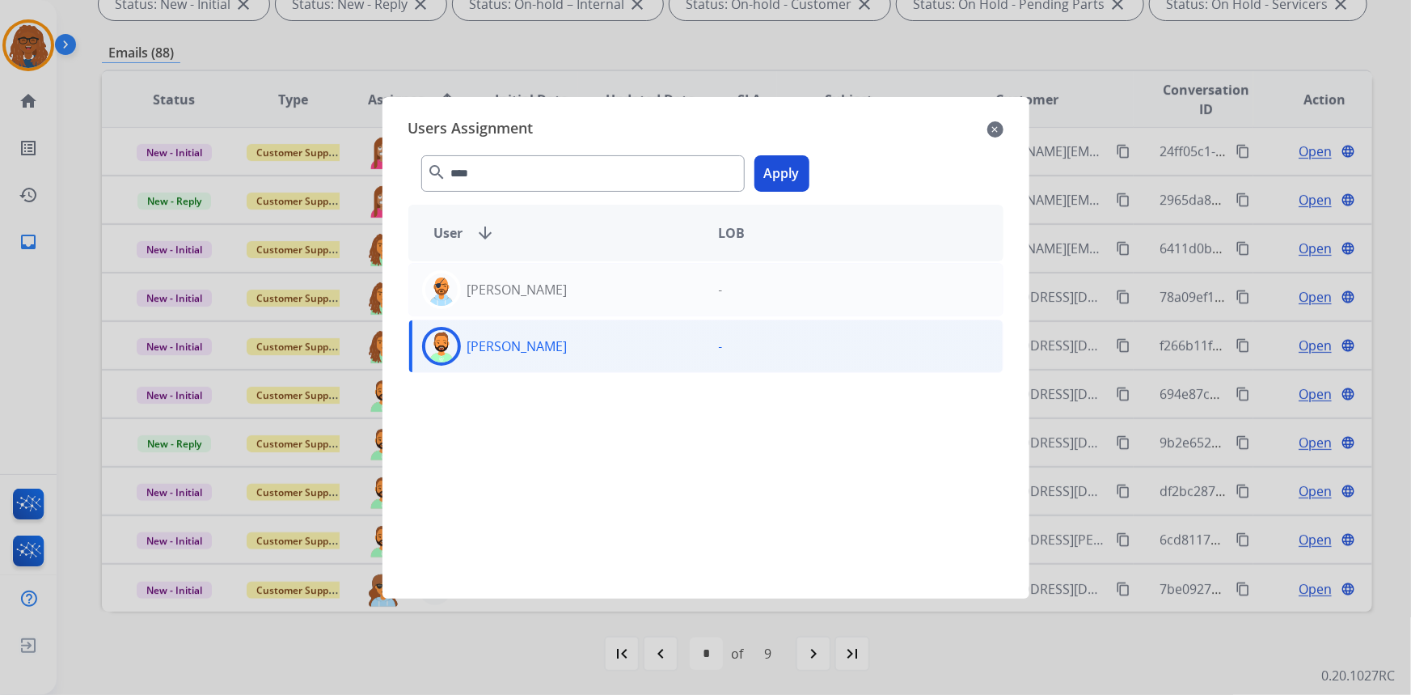
click at [775, 175] on button "Apply" at bounding box center [781, 173] width 55 height 36
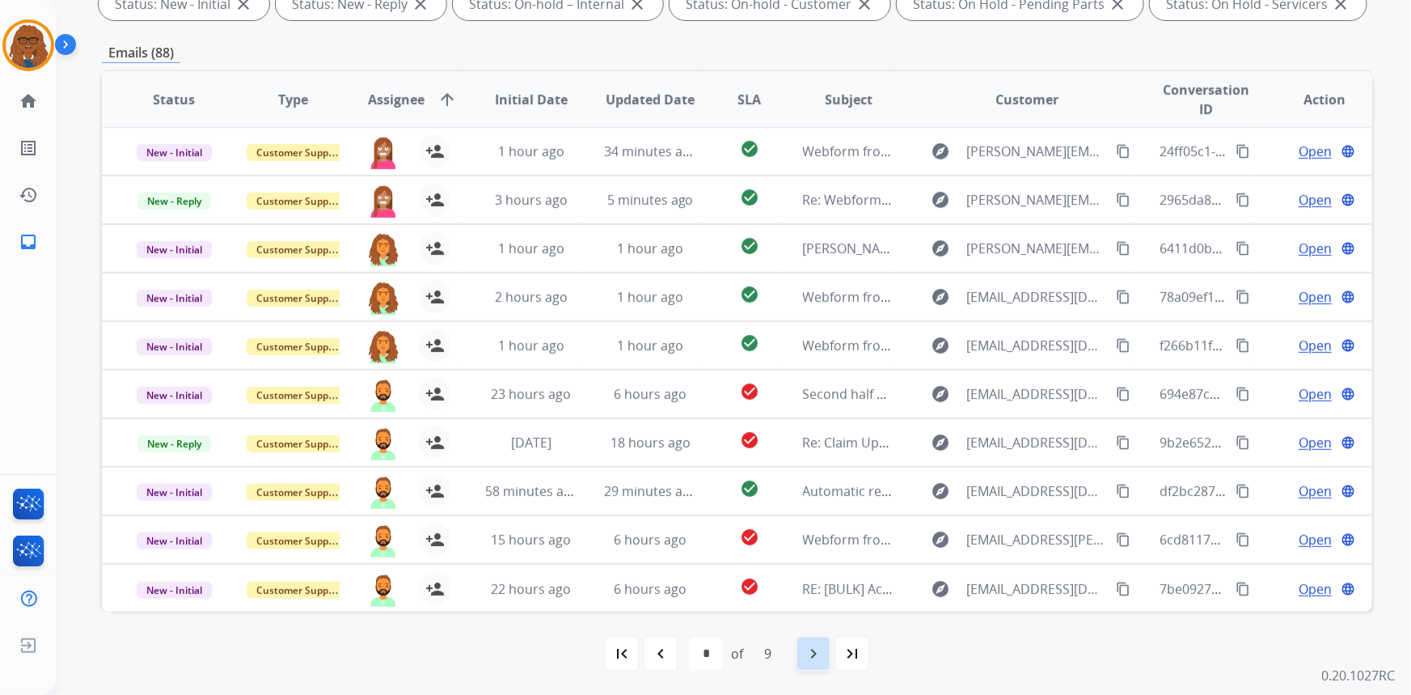
click at [816, 653] on mat-icon "navigate_next" at bounding box center [813, 653] width 19 height 19
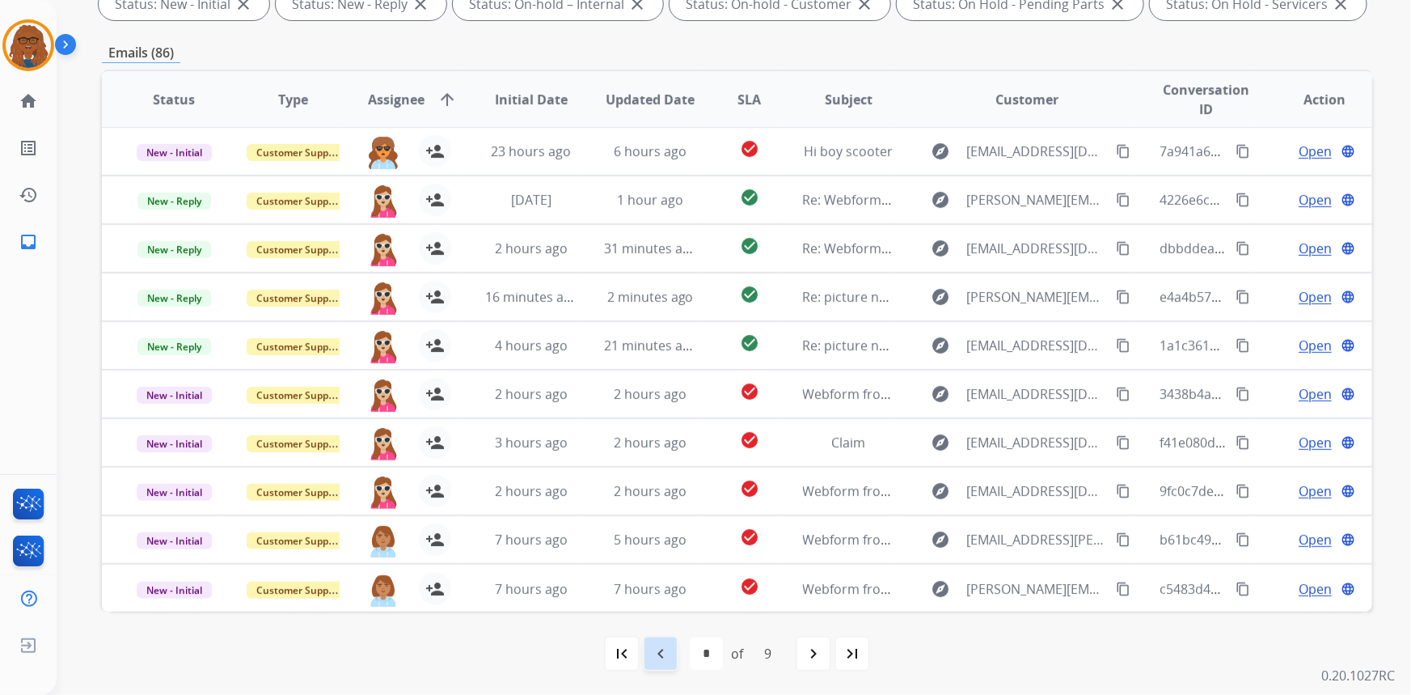
click at [661, 648] on mat-icon "navigate_before" at bounding box center [660, 653] width 19 height 19
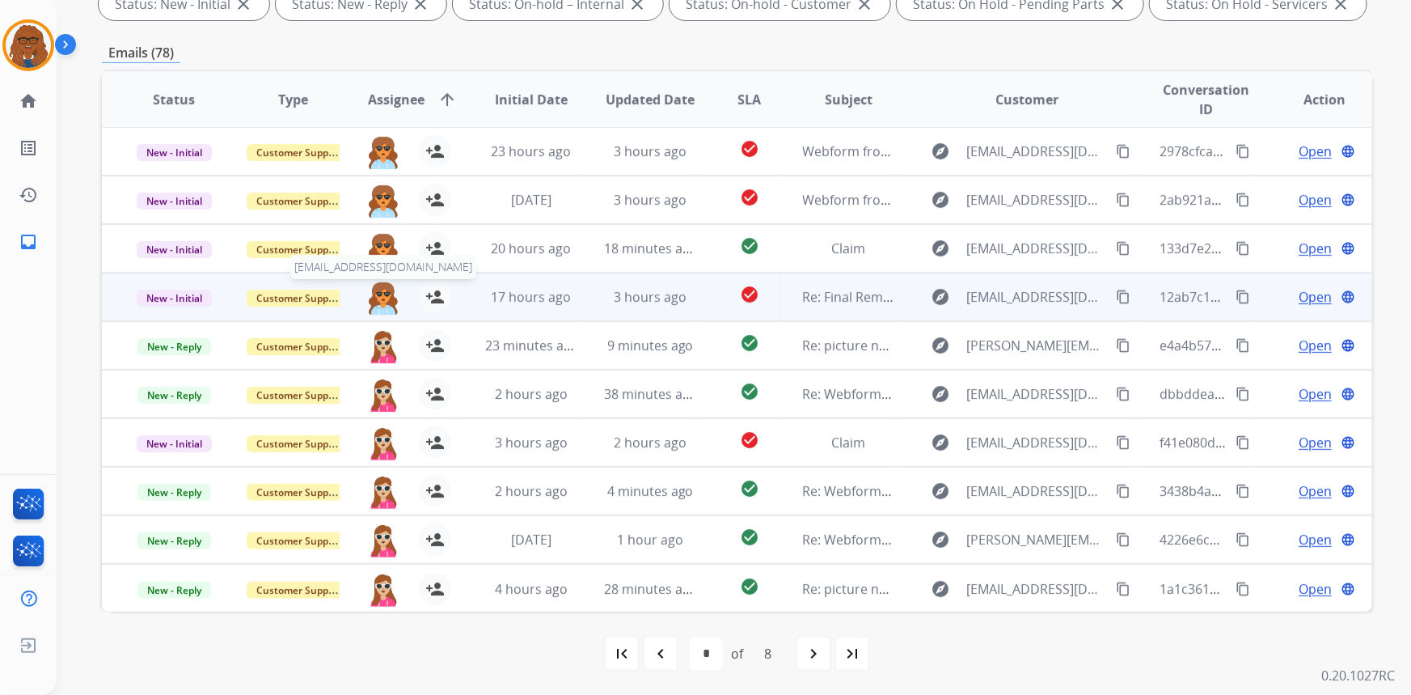
click at [382, 291] on img at bounding box center [383, 298] width 32 height 34
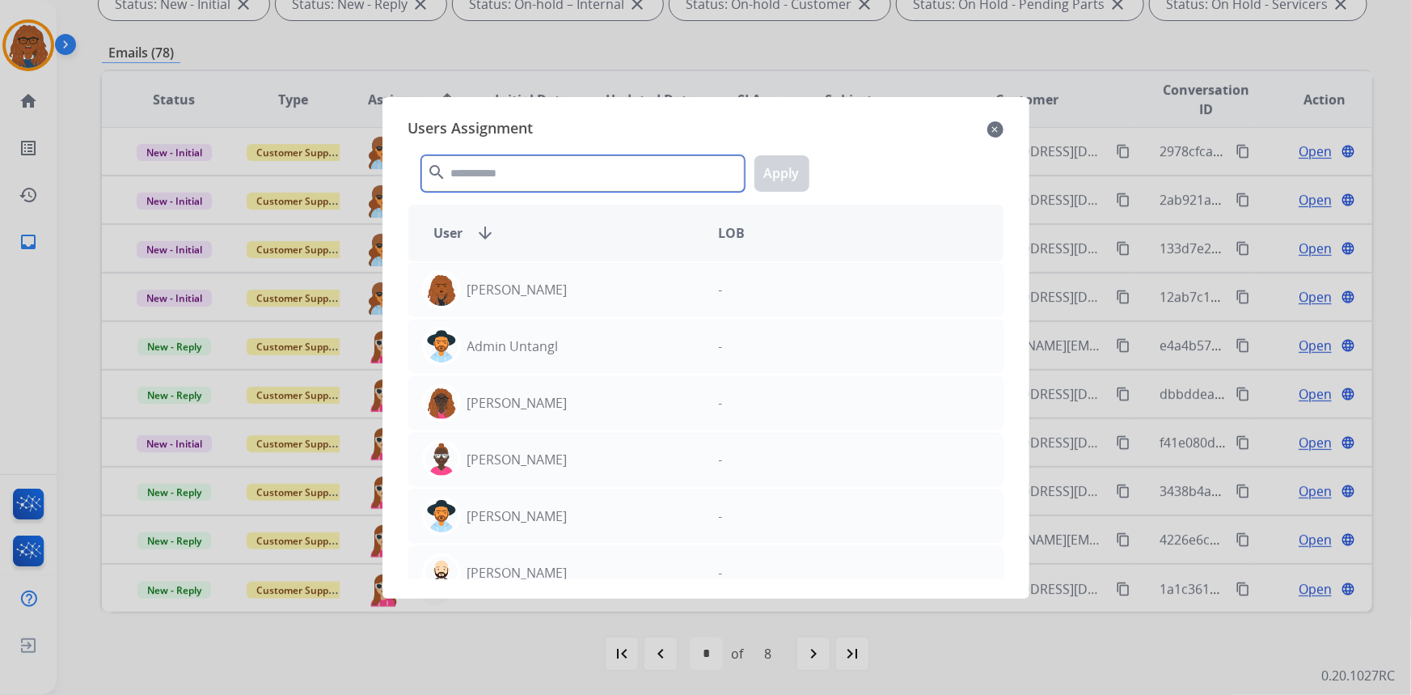
click at [505, 175] on input "text" at bounding box center [582, 173] width 323 height 36
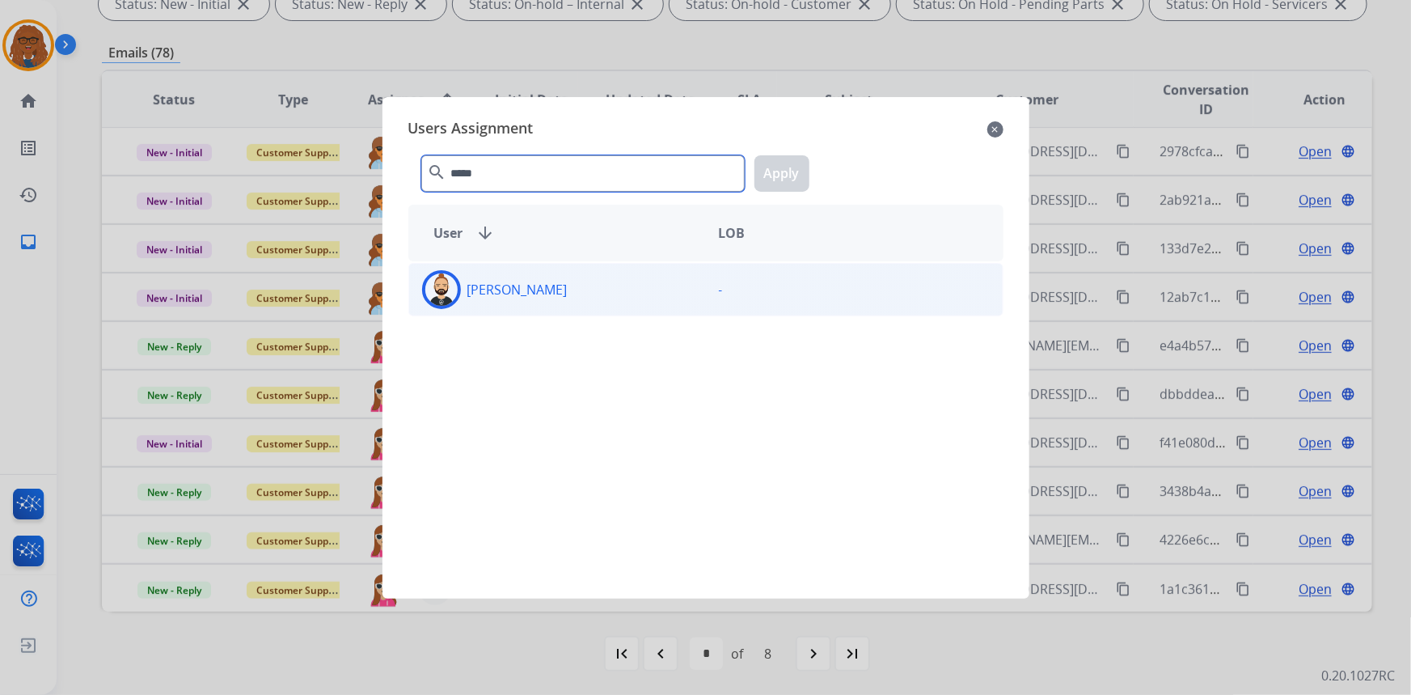
type input "*****"
click at [492, 293] on p "[PERSON_NAME]" at bounding box center [517, 289] width 100 height 19
click at [768, 177] on button "Apply" at bounding box center [781, 173] width 55 height 36
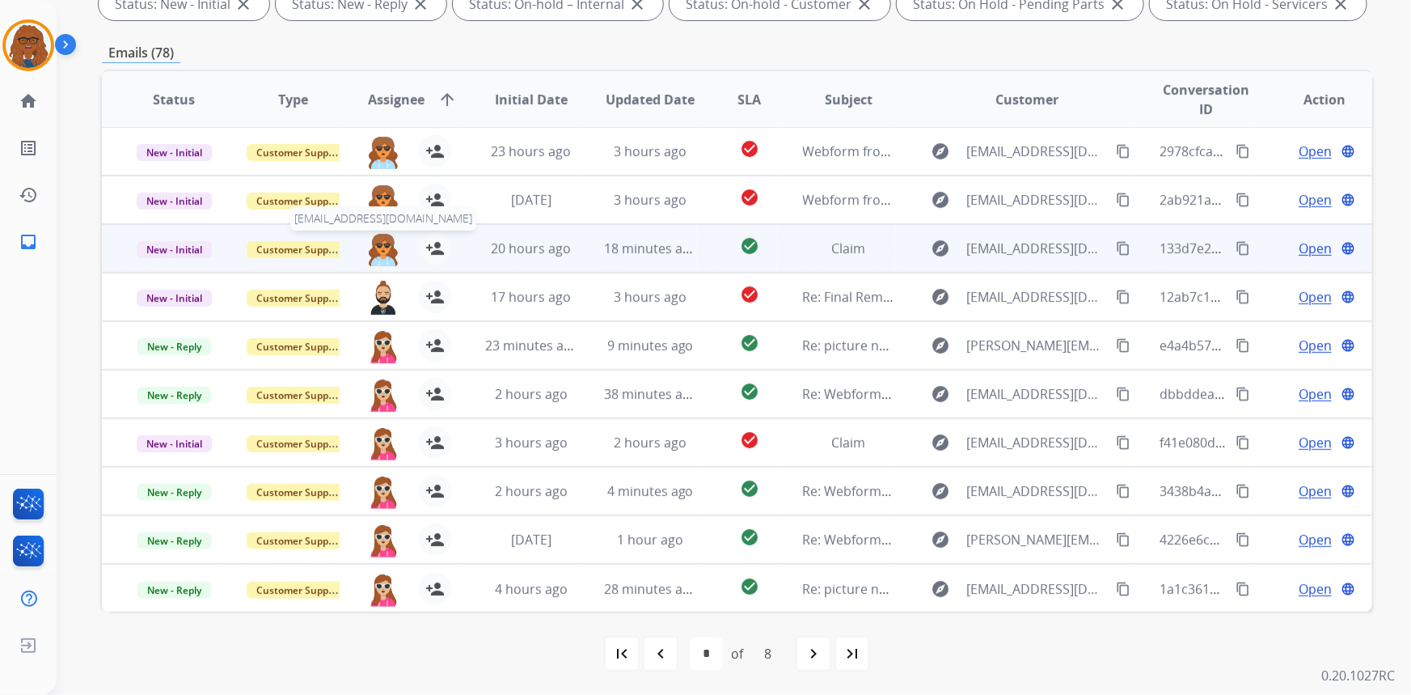
click at [379, 251] on img at bounding box center [383, 249] width 32 height 34
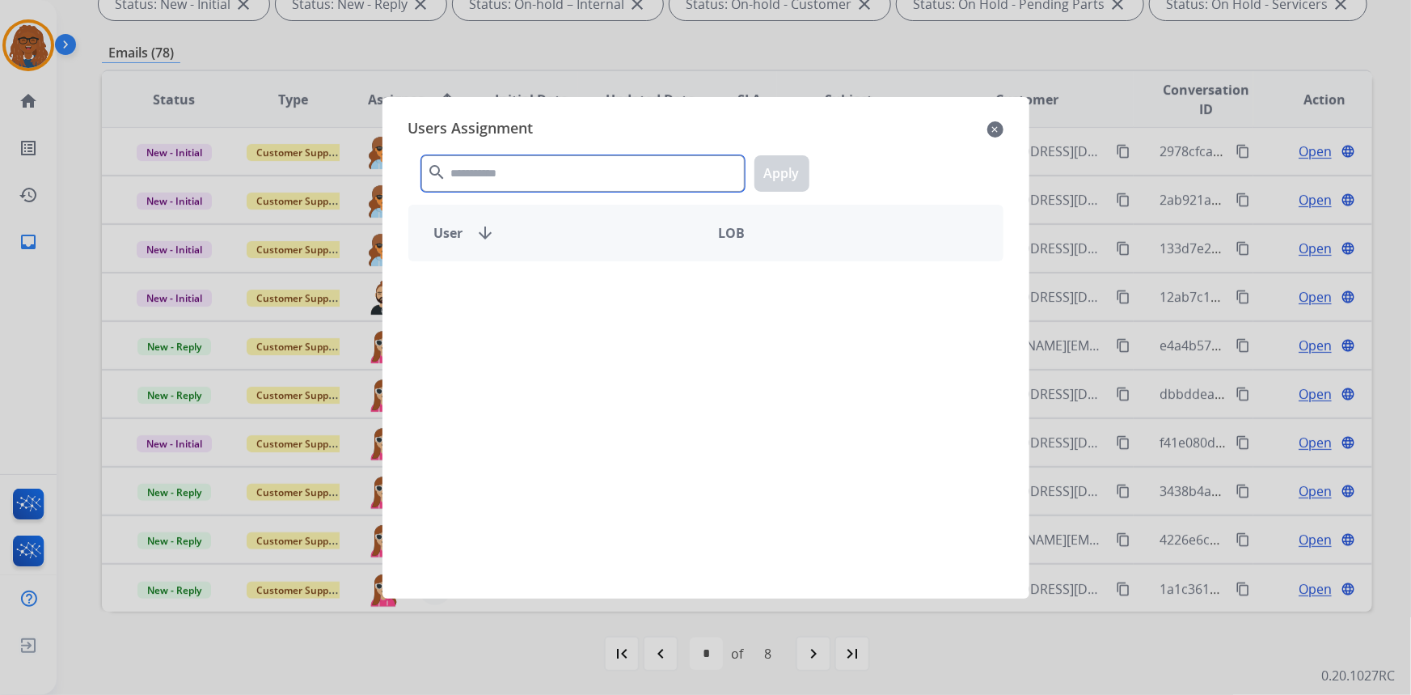
click at [531, 165] on input "text" at bounding box center [582, 173] width 323 height 36
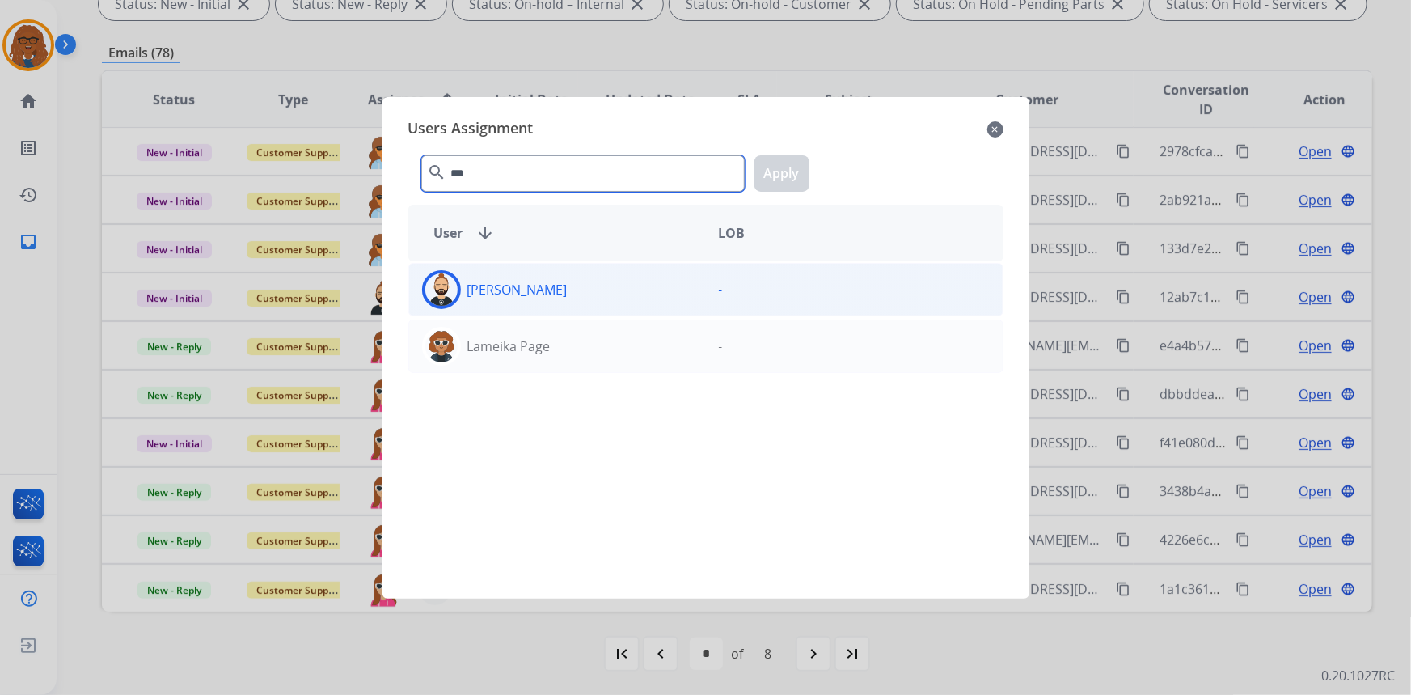
type input "***"
click at [528, 281] on p "[PERSON_NAME]" at bounding box center [517, 289] width 100 height 19
click at [770, 171] on button "Apply" at bounding box center [781, 173] width 55 height 36
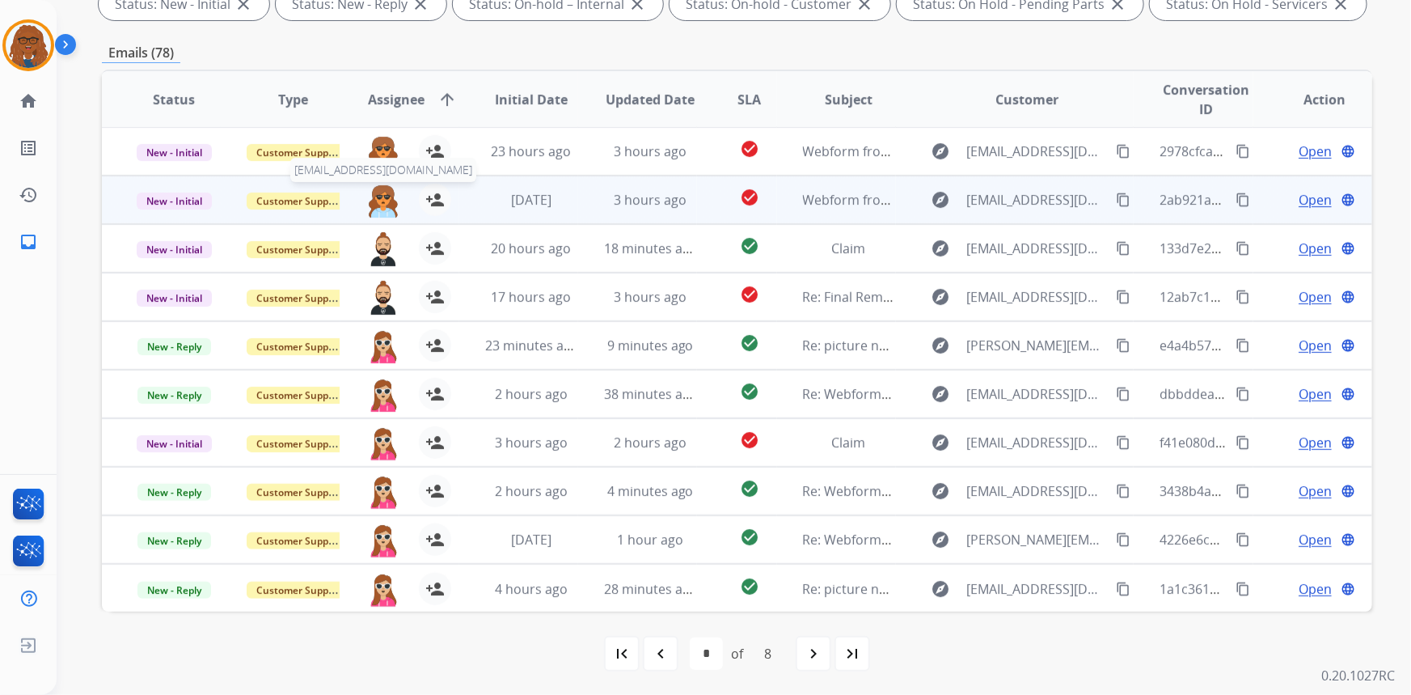
click at [375, 199] on img at bounding box center [383, 201] width 32 height 34
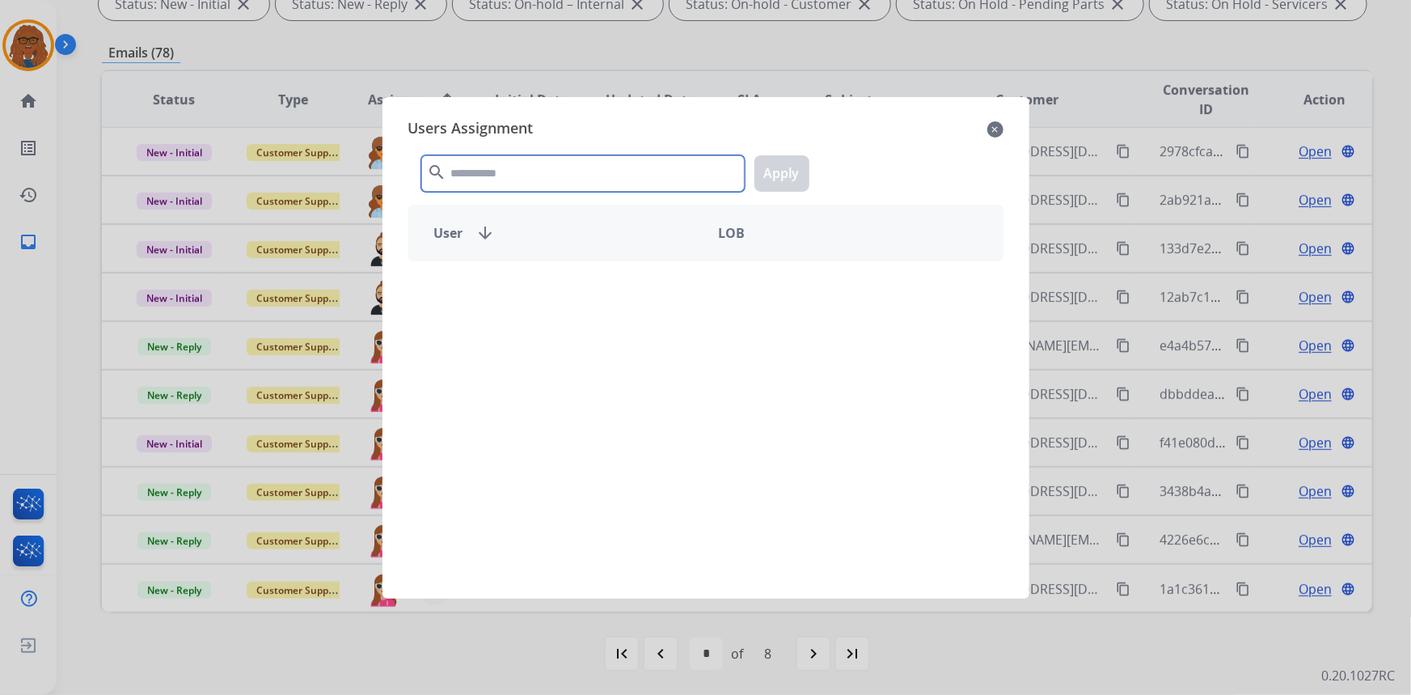
click at [496, 176] on input "text" at bounding box center [582, 173] width 323 height 36
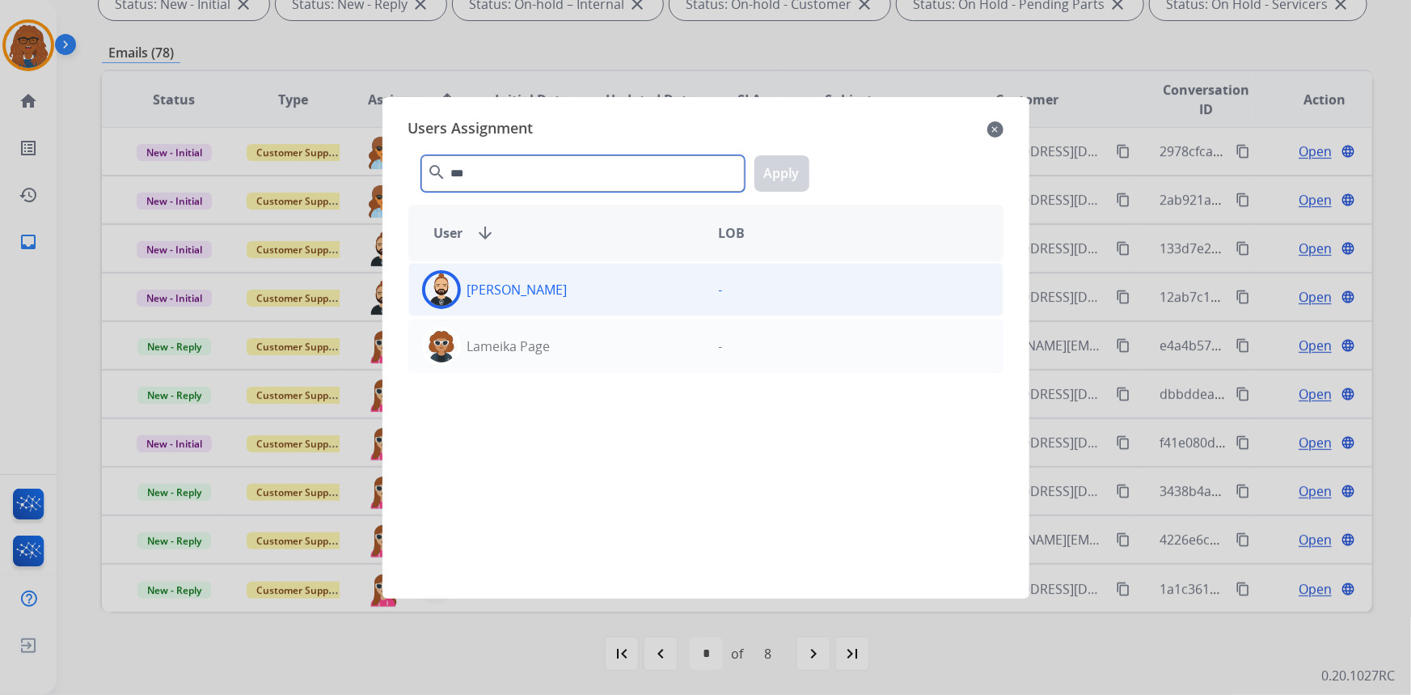
type input "***"
click at [505, 289] on p "[PERSON_NAME]" at bounding box center [517, 289] width 100 height 19
click at [783, 170] on button "Apply" at bounding box center [781, 173] width 55 height 36
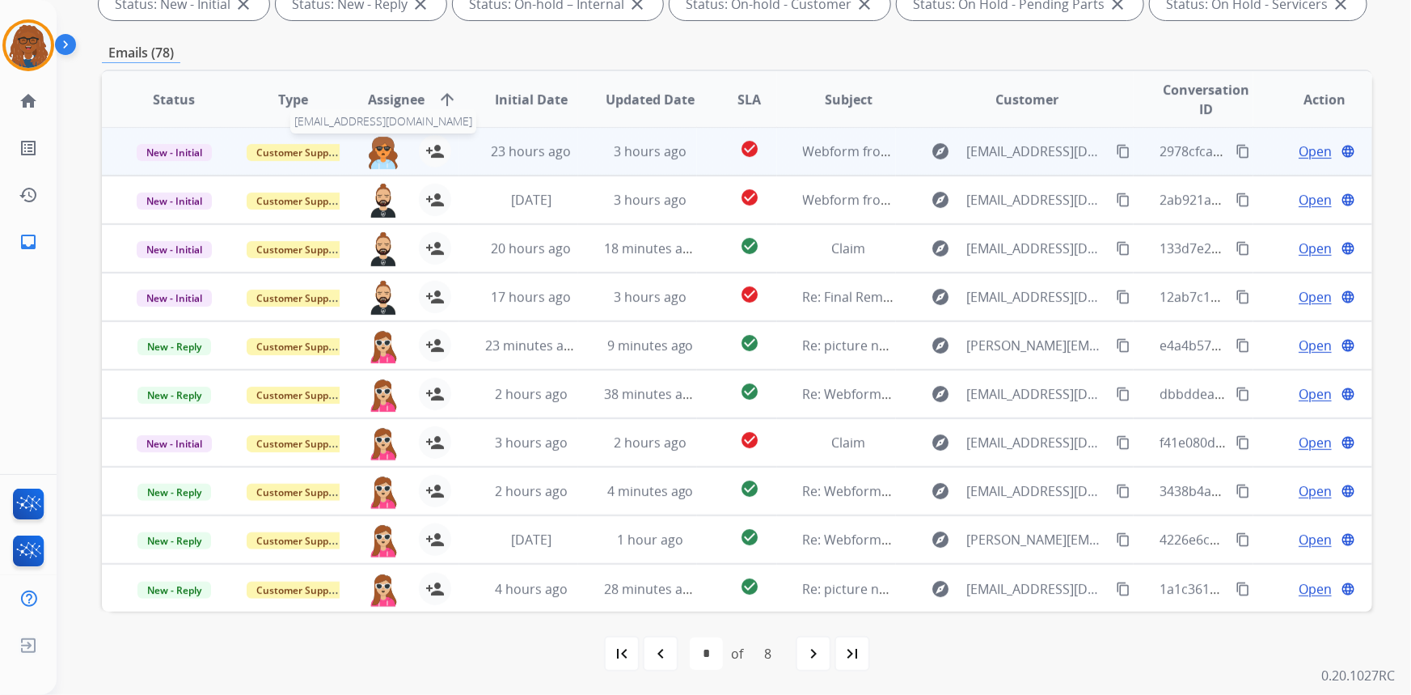
click at [375, 154] on img at bounding box center [383, 152] width 32 height 34
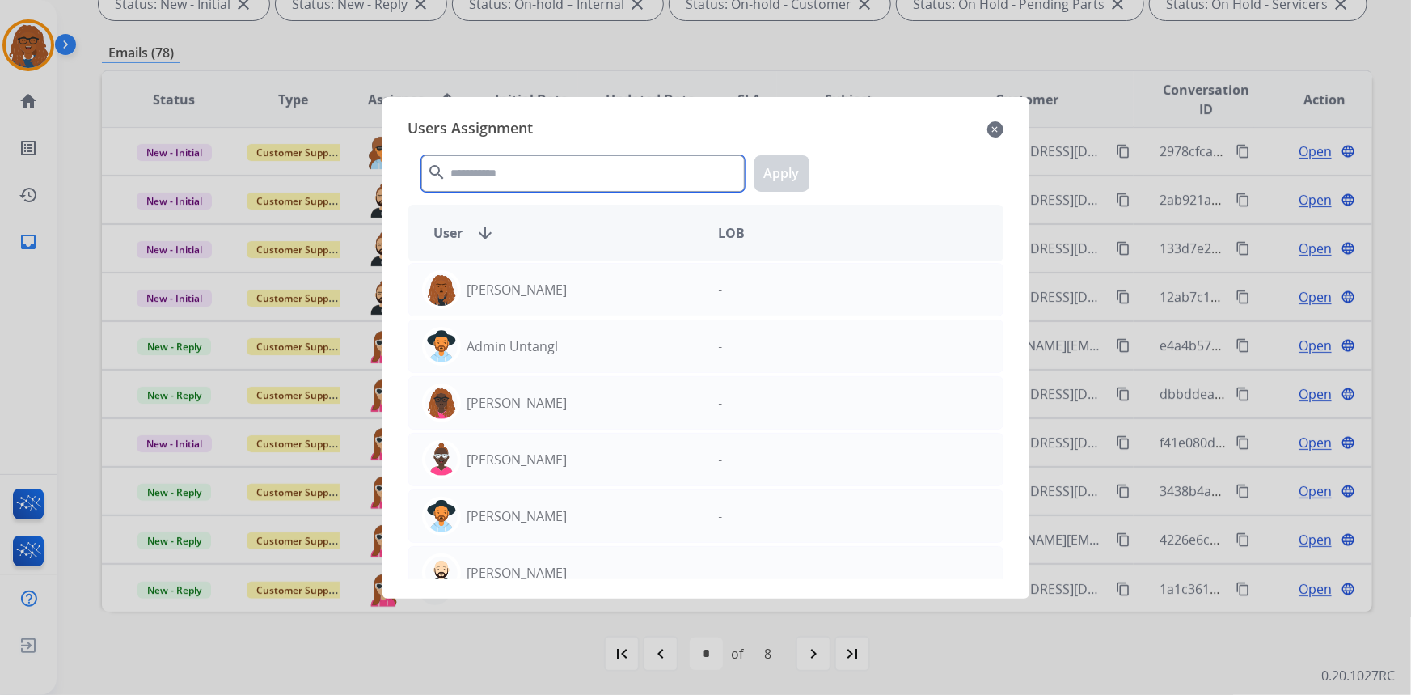
click at [465, 166] on input "text" at bounding box center [582, 173] width 323 height 36
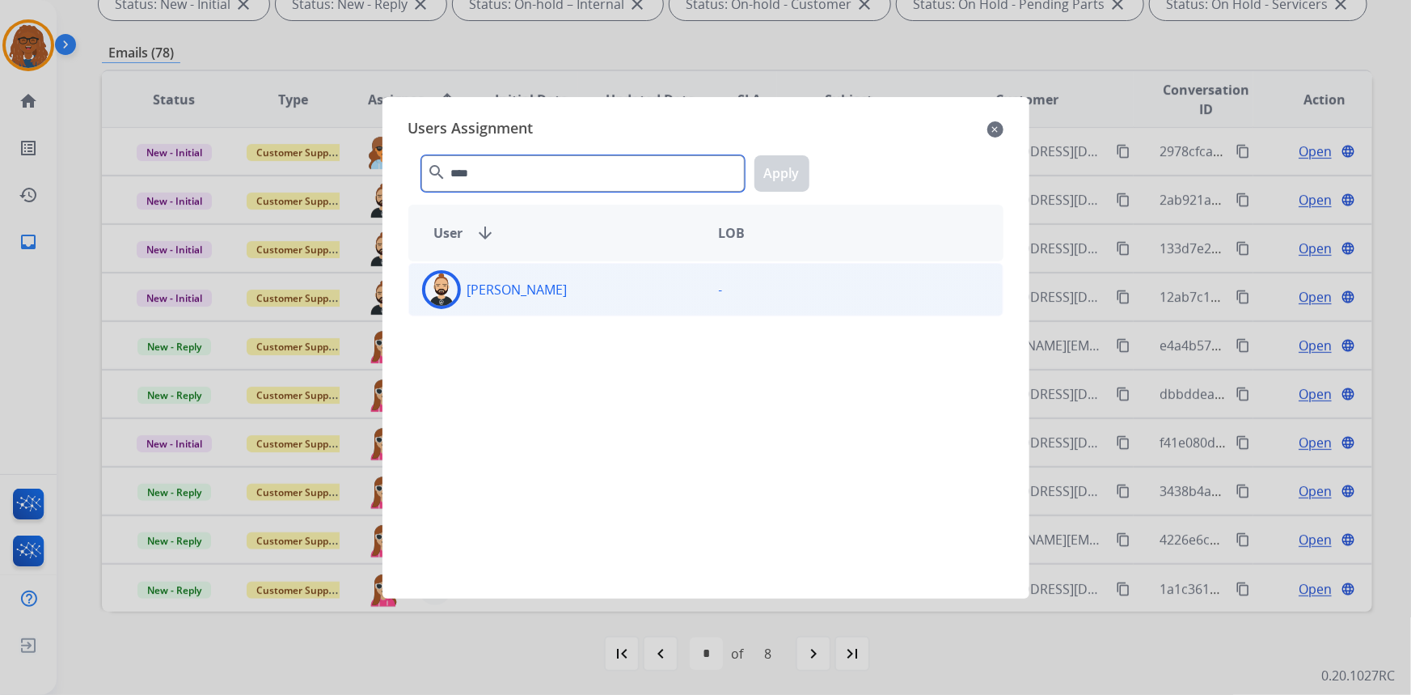
type input "****"
click at [500, 289] on p "[PERSON_NAME]" at bounding box center [517, 289] width 100 height 19
click at [800, 167] on button "Apply" at bounding box center [781, 173] width 55 height 36
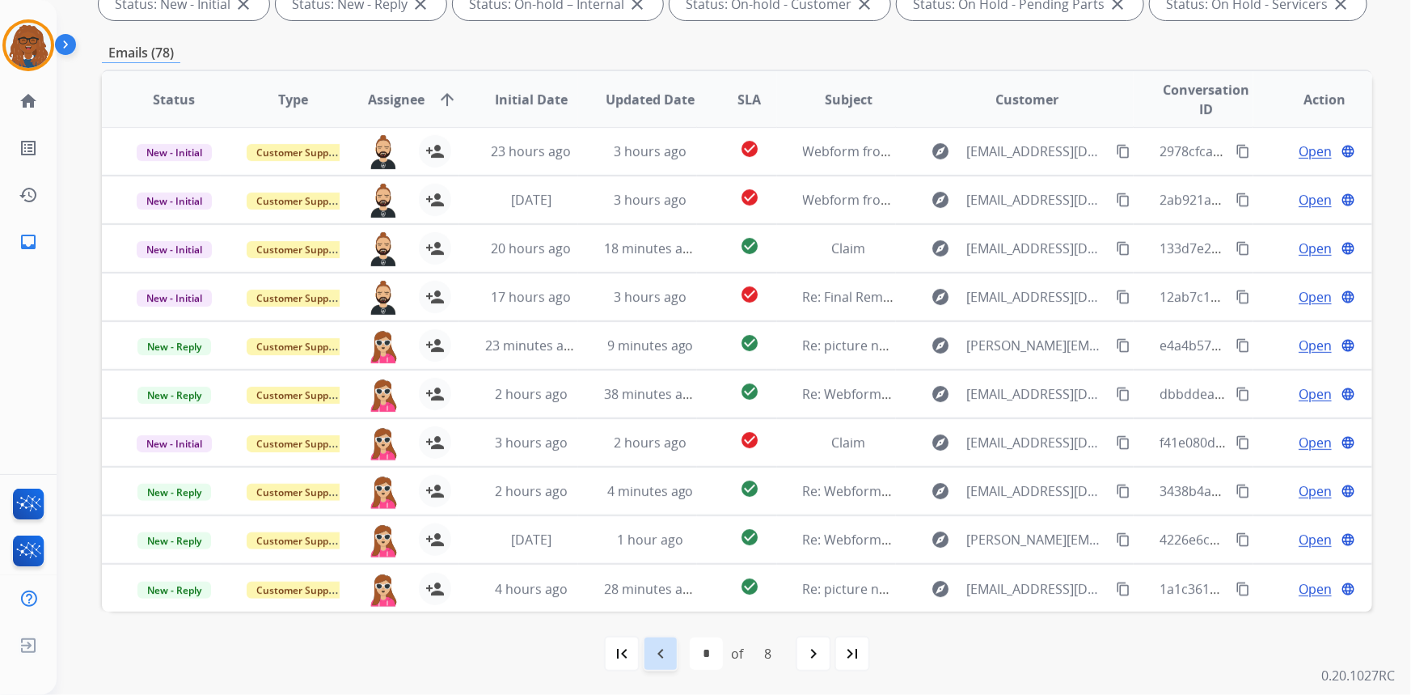
click at [663, 652] on mat-icon "navigate_before" at bounding box center [660, 653] width 19 height 19
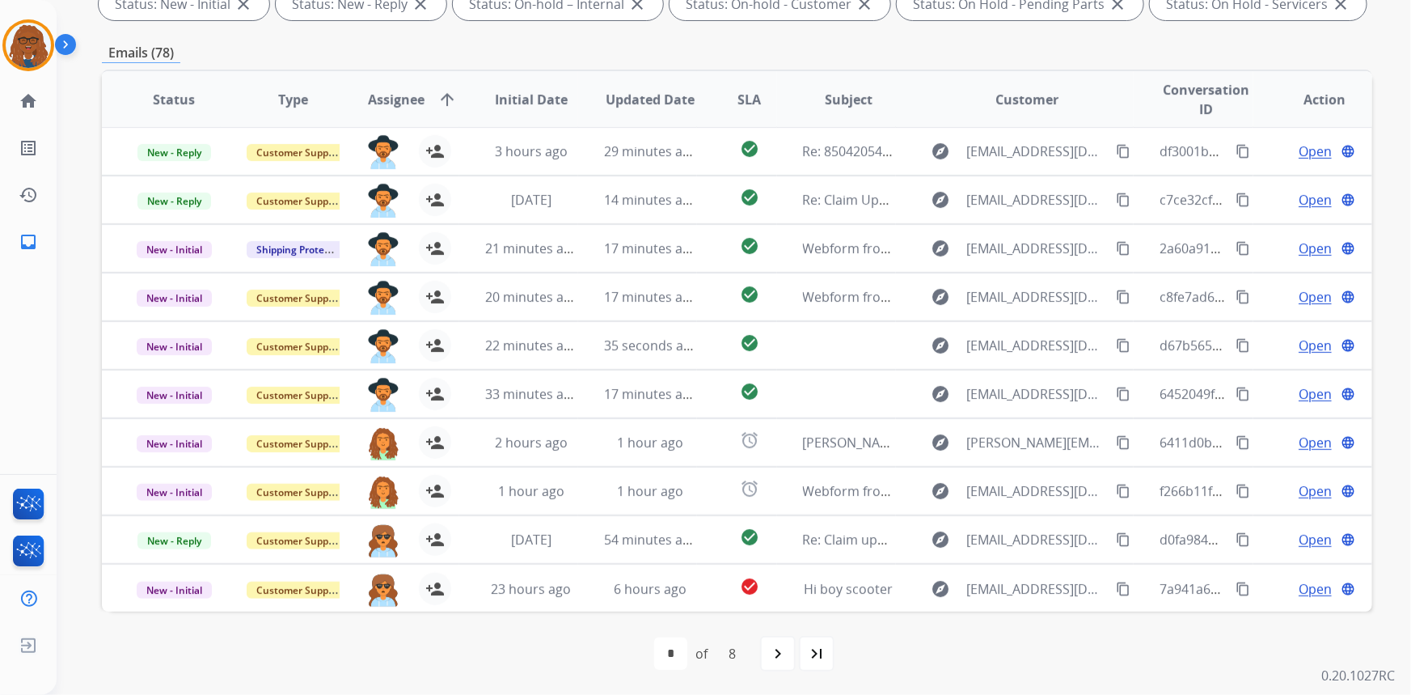
drag, startPoint x: 433, startPoint y: 585, endPoint x: 428, endPoint y: 651, distance: 66.5
click at [433, 653] on div "**********" at bounding box center [737, 258] width 1270 height 875
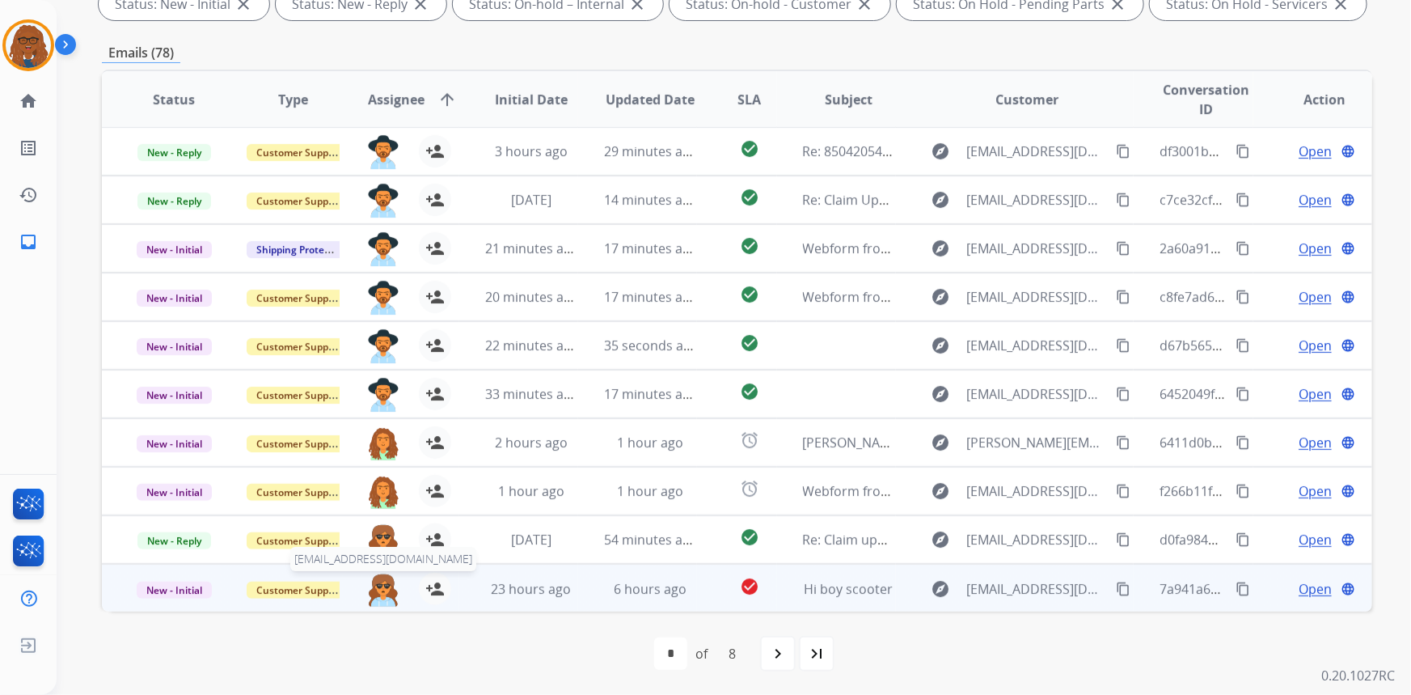
click at [383, 589] on img at bounding box center [383, 589] width 32 height 34
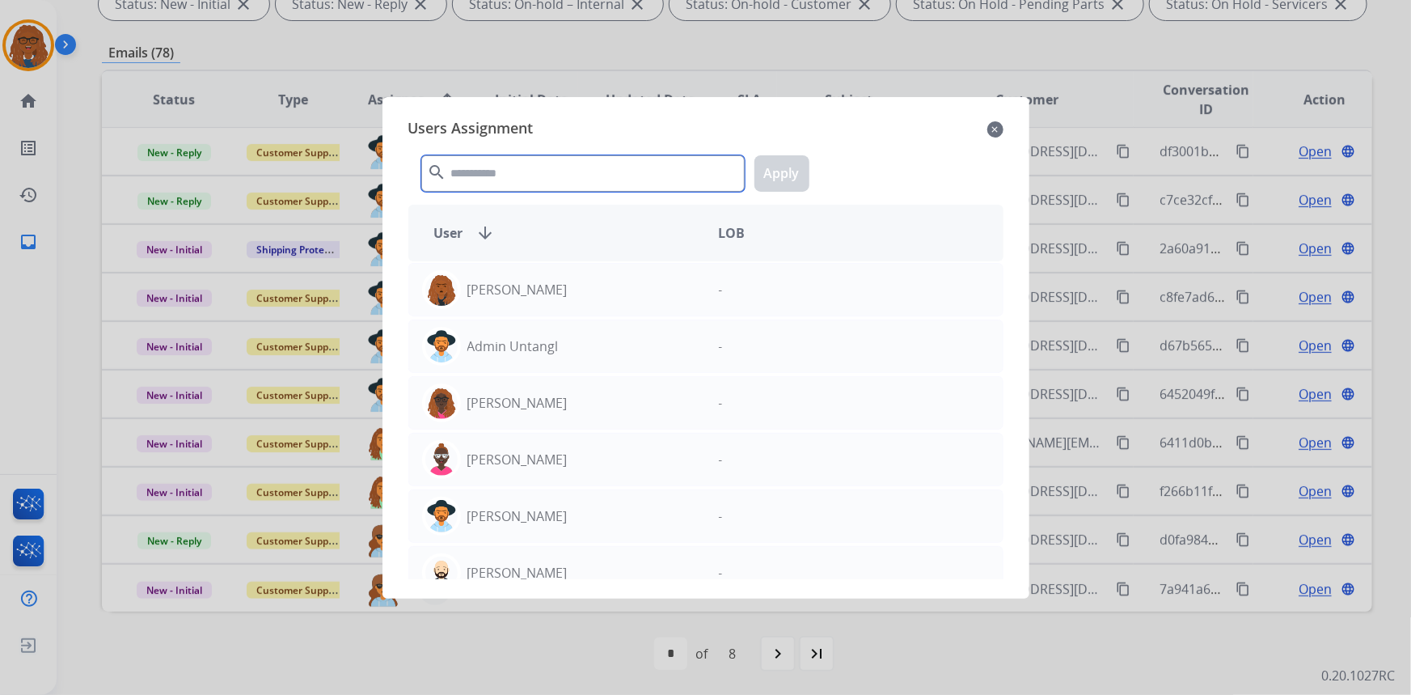
click at [635, 179] on input "text" at bounding box center [582, 173] width 323 height 36
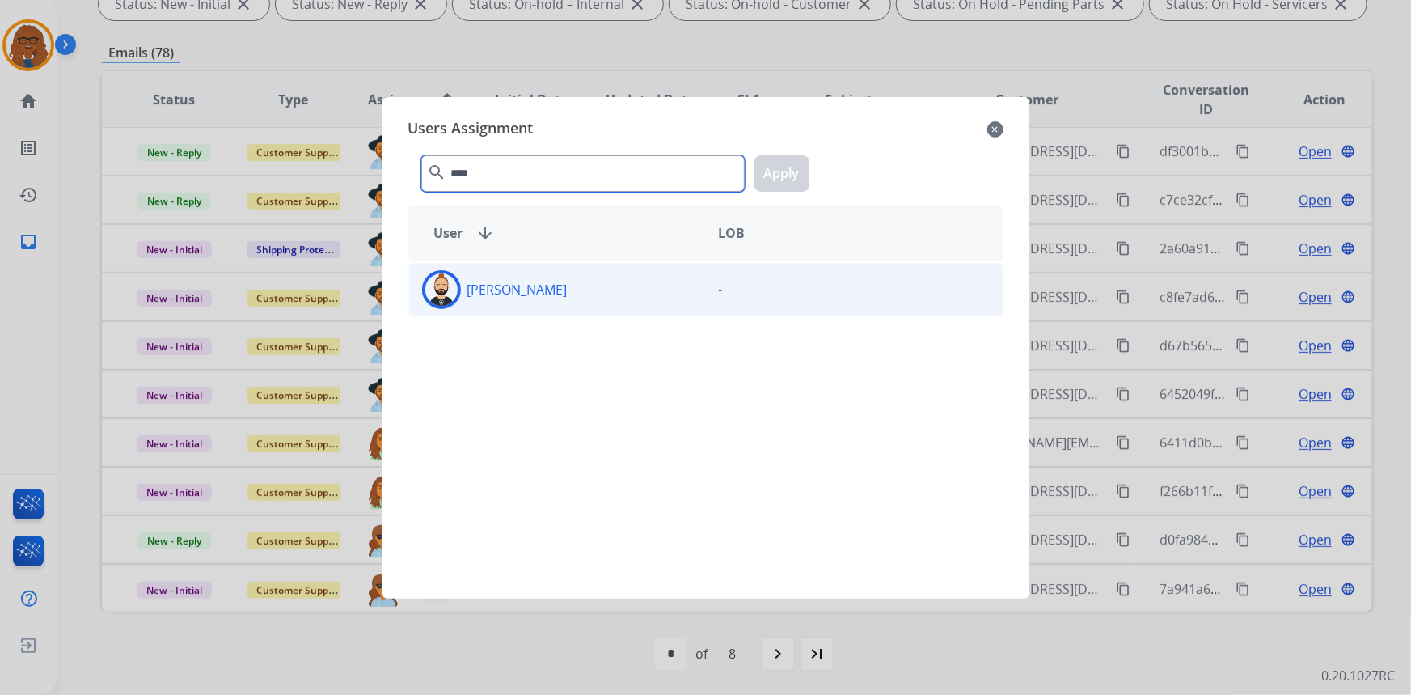
type input "****"
click at [573, 281] on div "[PERSON_NAME]" at bounding box center [557, 289] width 297 height 39
click at [768, 170] on button "Apply" at bounding box center [781, 173] width 55 height 36
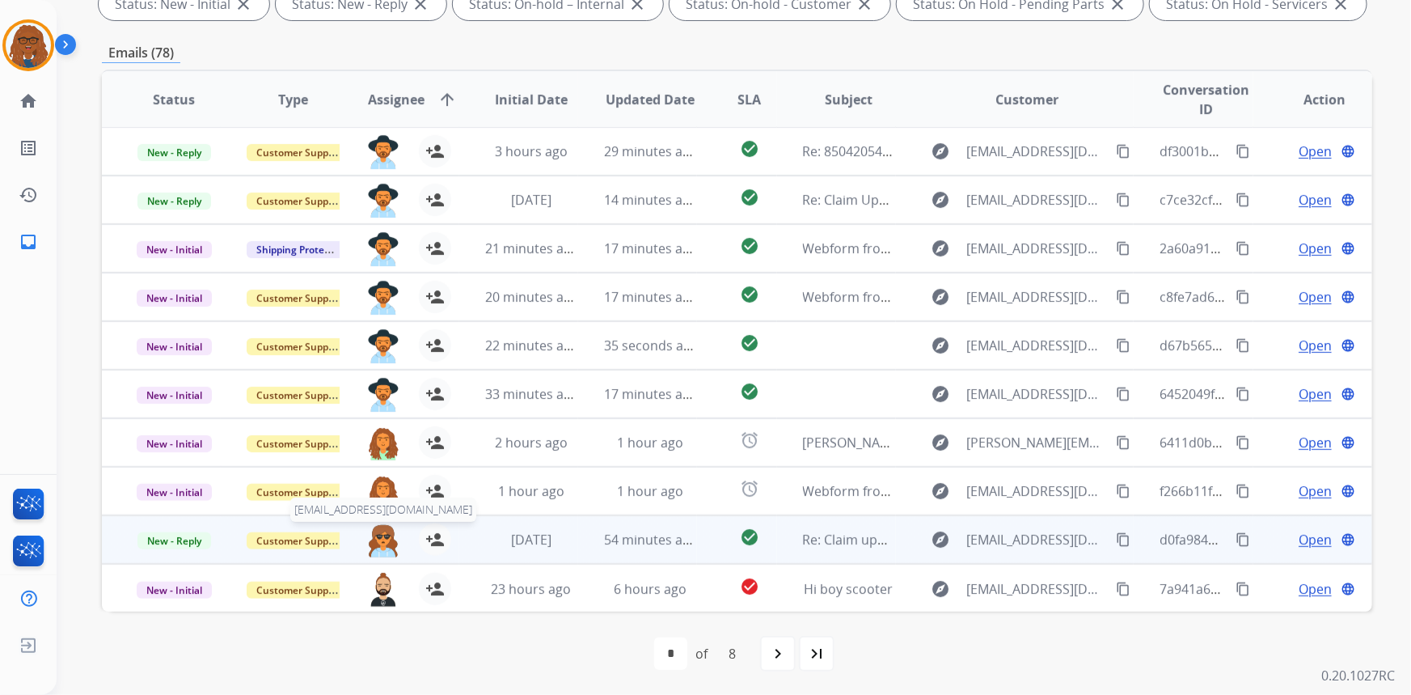
click at [380, 542] on img at bounding box center [383, 540] width 32 height 34
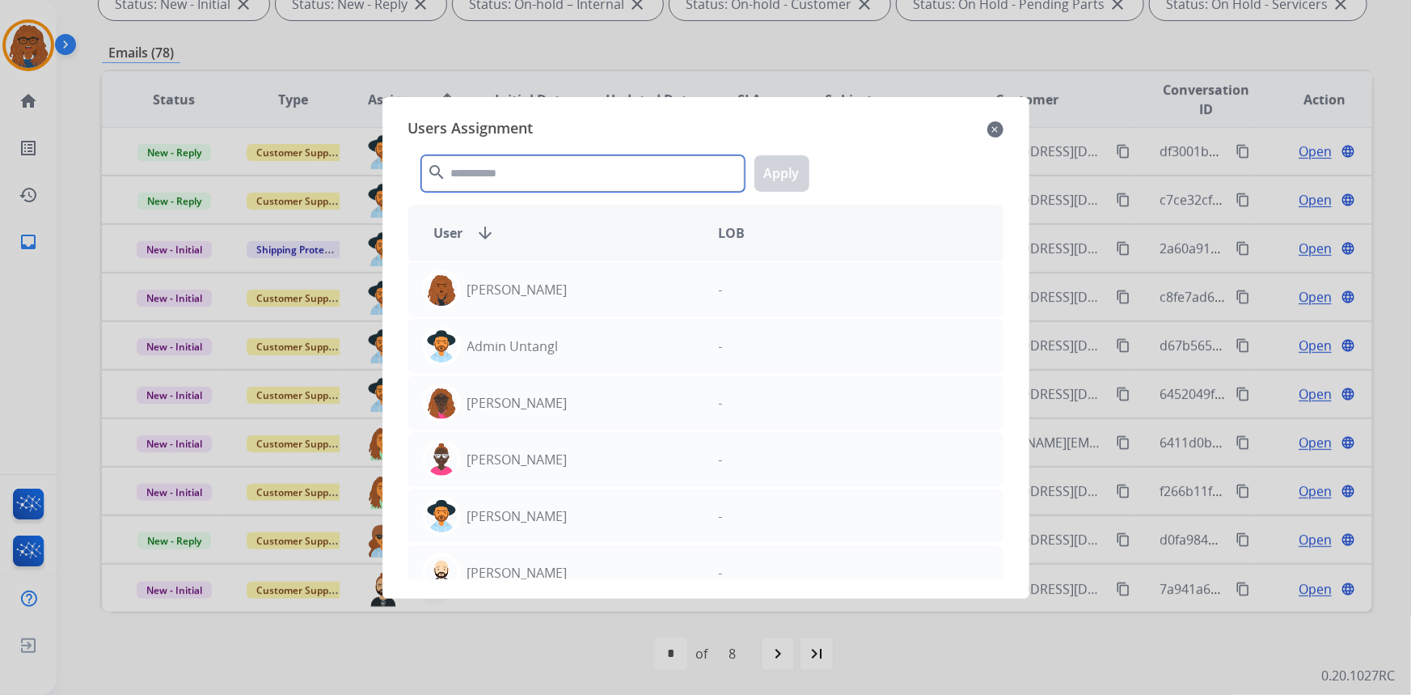
click at [507, 171] on input "text" at bounding box center [582, 173] width 323 height 36
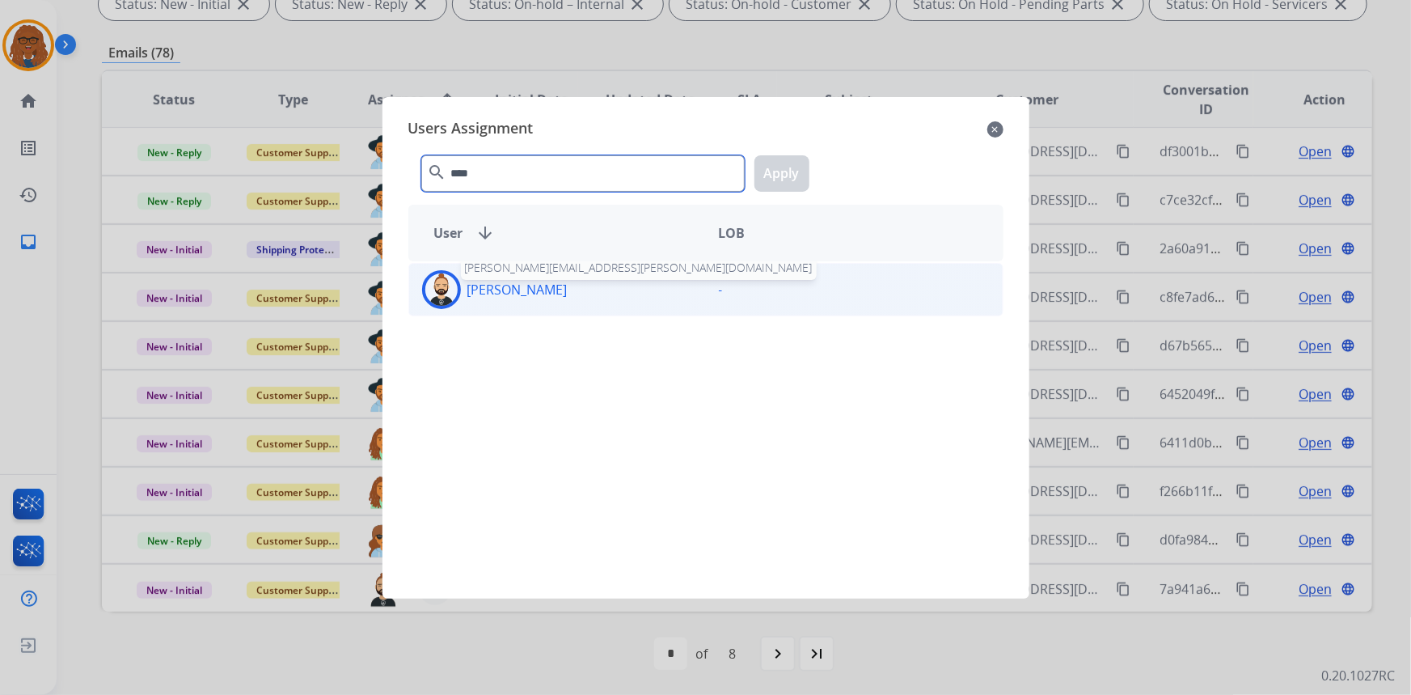
type input "****"
click at [517, 298] on p "[PERSON_NAME]" at bounding box center [517, 289] width 100 height 19
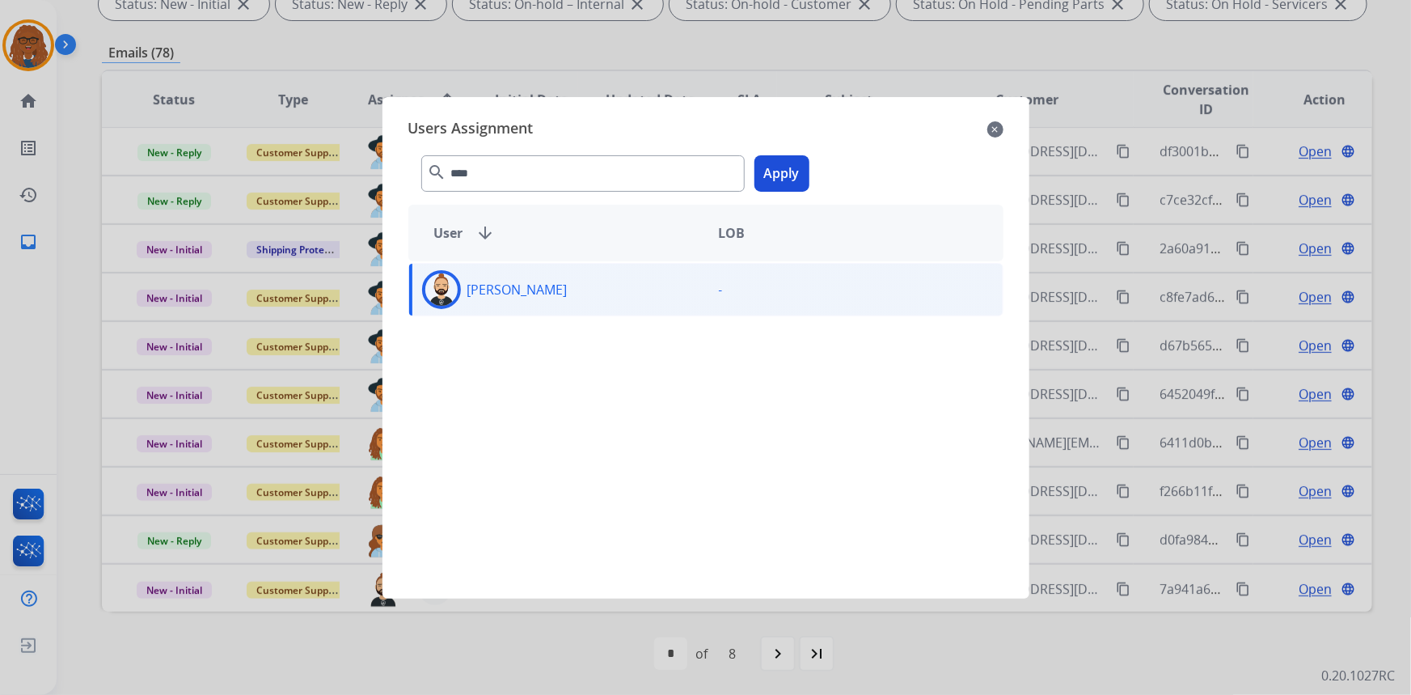
click at [786, 170] on button "Apply" at bounding box center [781, 173] width 55 height 36
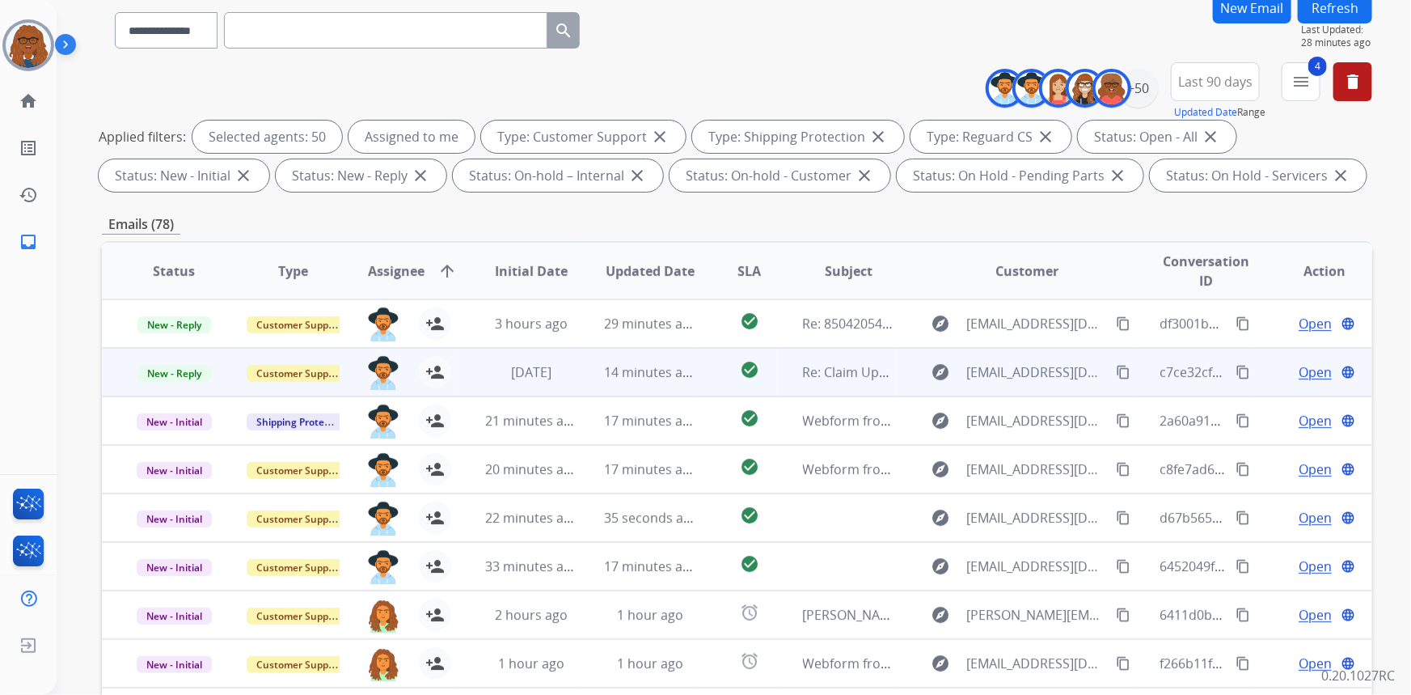
scroll to position [155, 0]
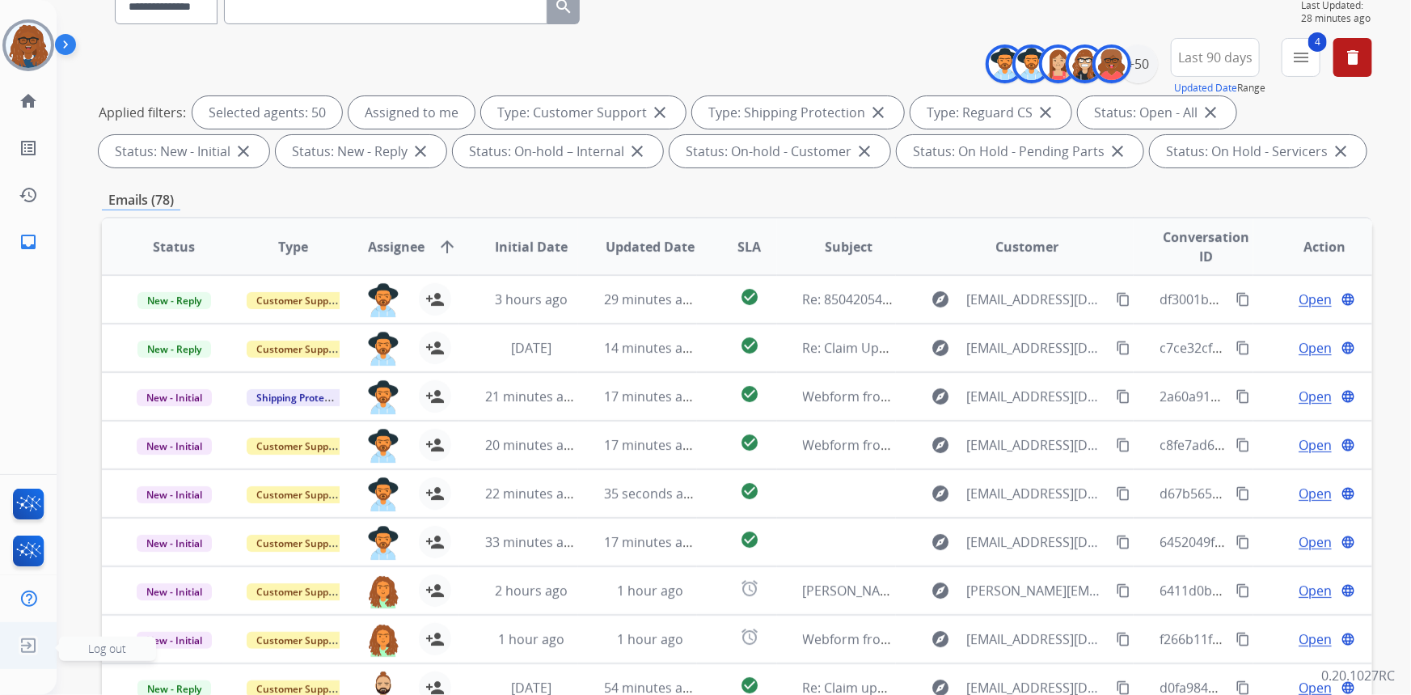
click at [27, 641] on img at bounding box center [28, 645] width 29 height 31
